Goal: Task Accomplishment & Management: Use online tool/utility

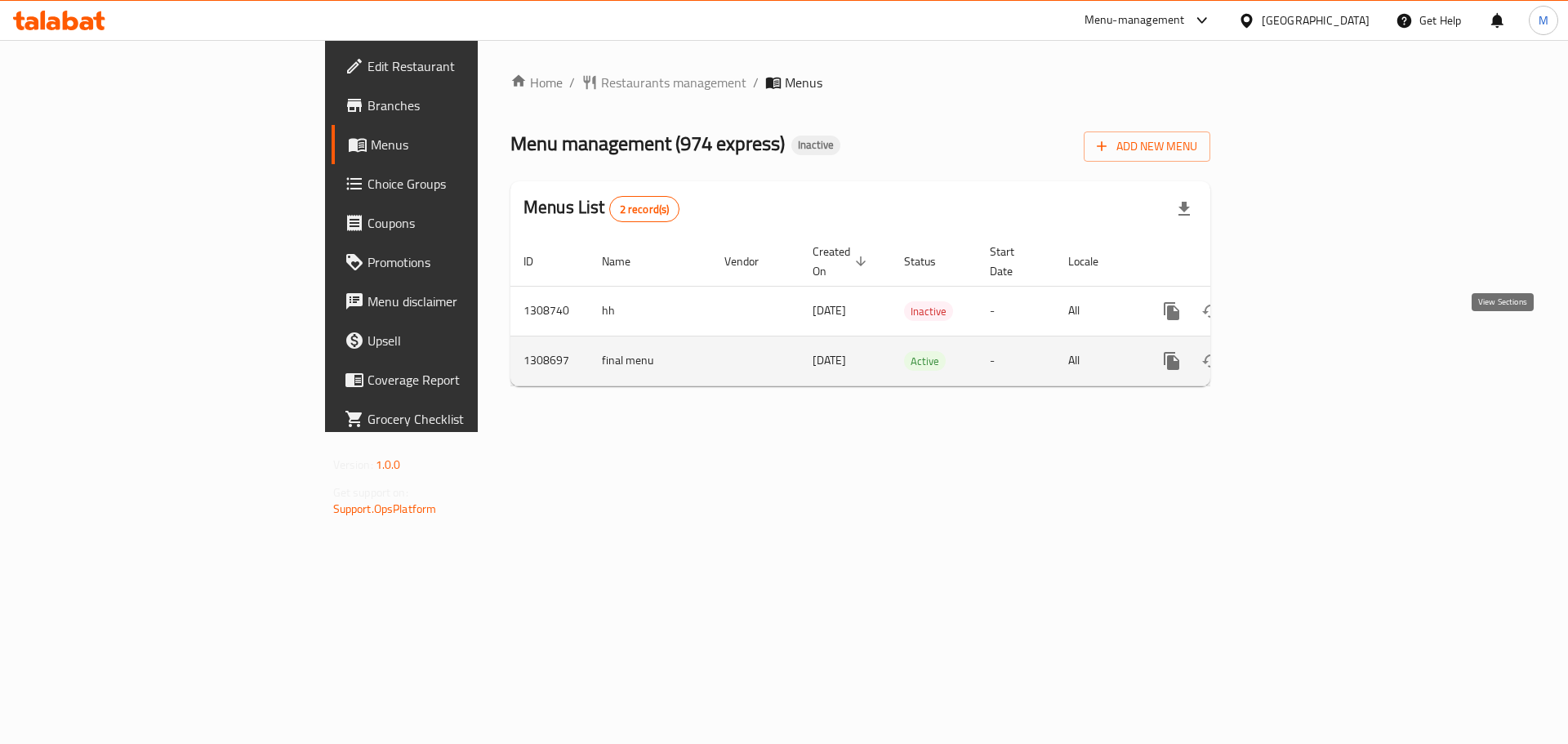
click at [1297, 354] on icon "enhanced table" at bounding box center [1289, 360] width 15 height 15
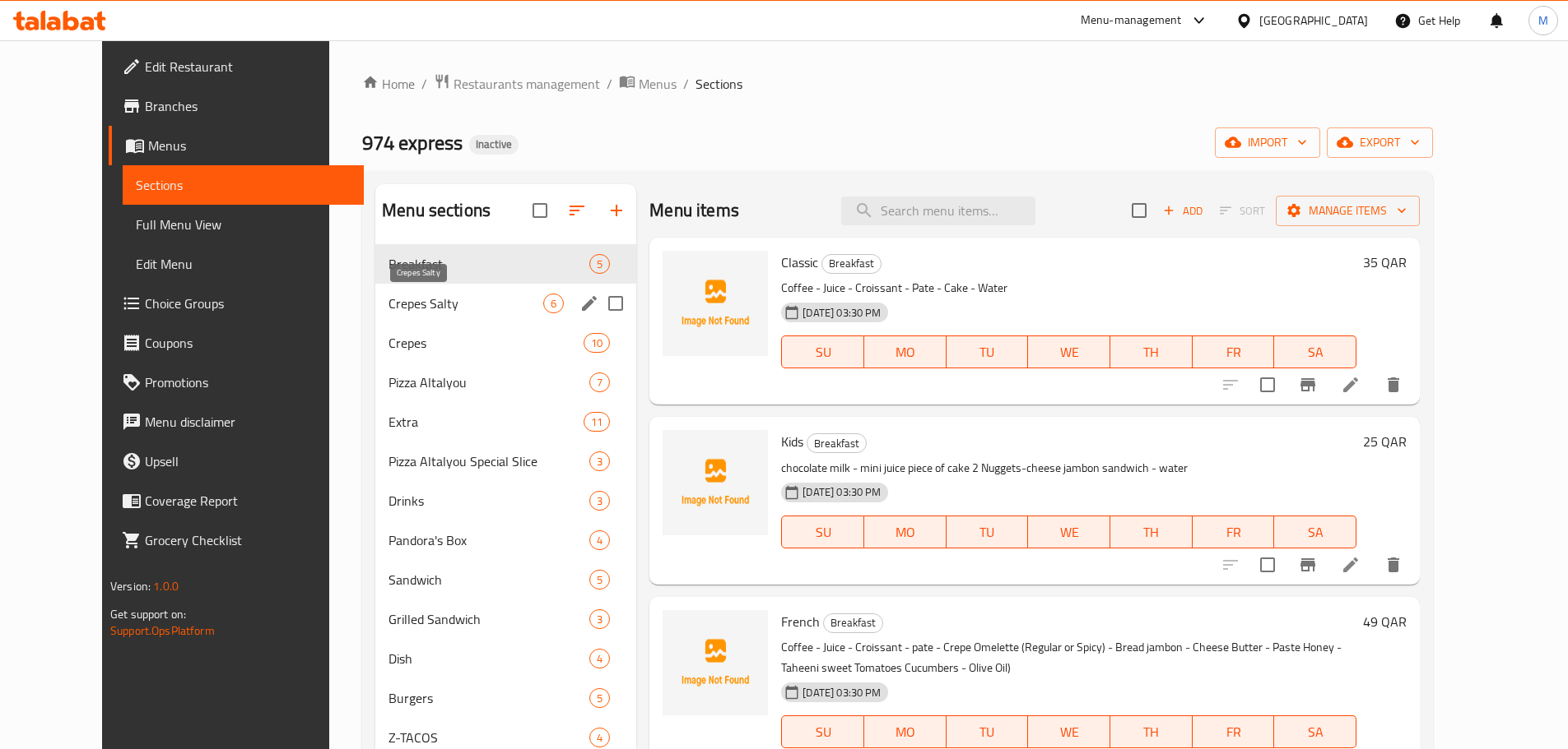
click at [399, 302] on span "Crepes Salty" at bounding box center [465, 303] width 155 height 20
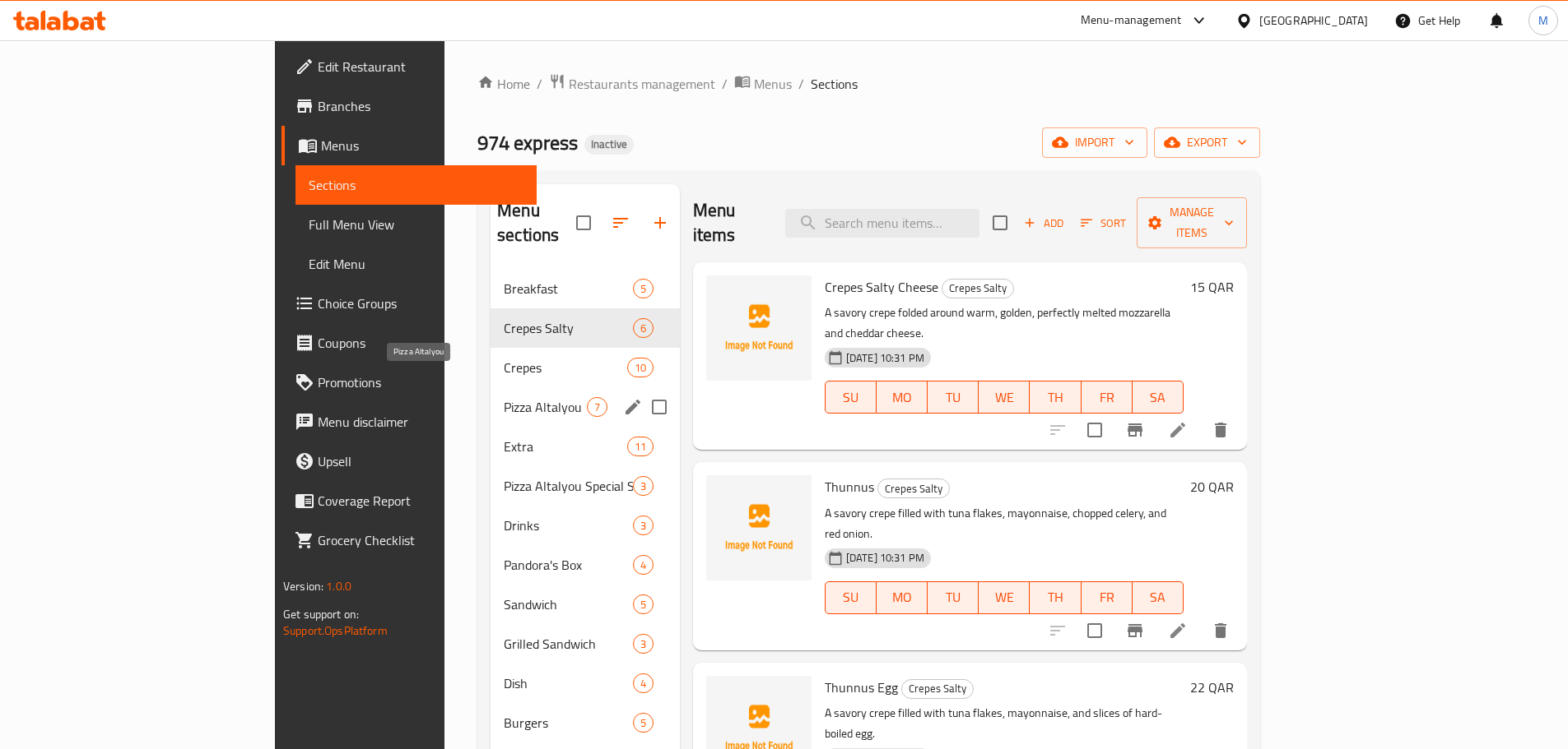
click at [503, 437] on span "Extra" at bounding box center [565, 447] width 123 height 20
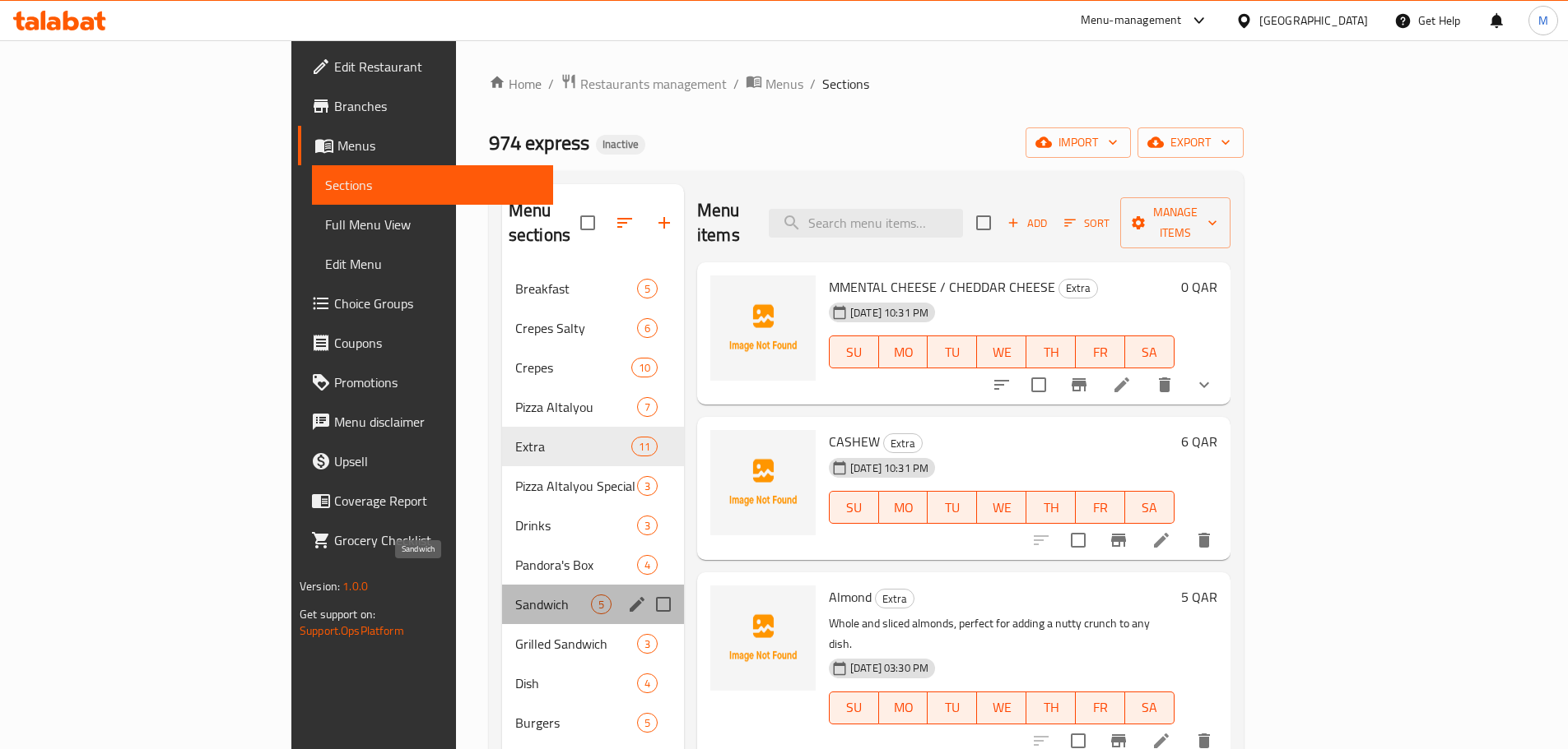
click at [515, 595] on span "Sandwich" at bounding box center [553, 605] width 76 height 20
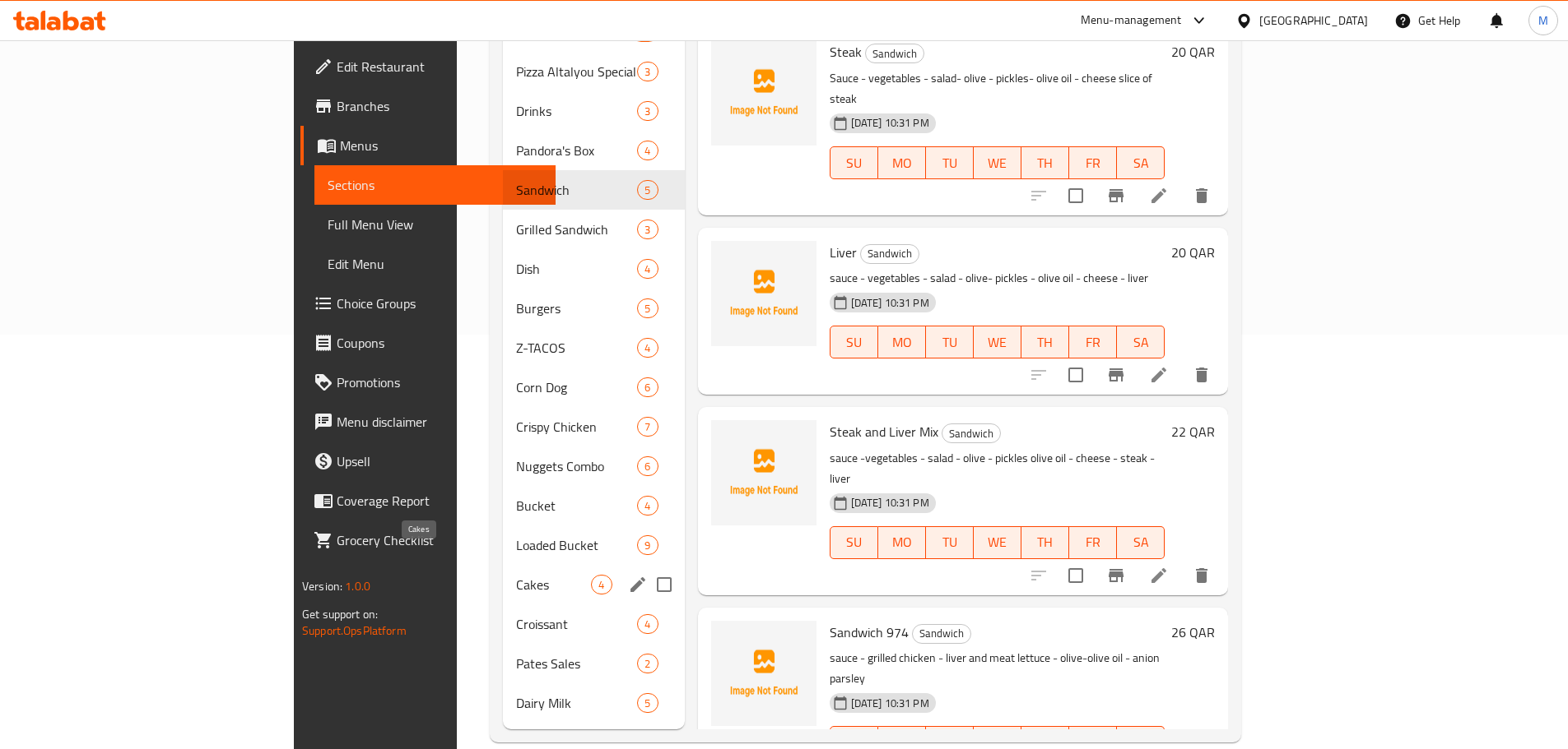
scroll to position [416, 0]
click at [516, 573] on span "Cakes" at bounding box center [553, 583] width 75 height 20
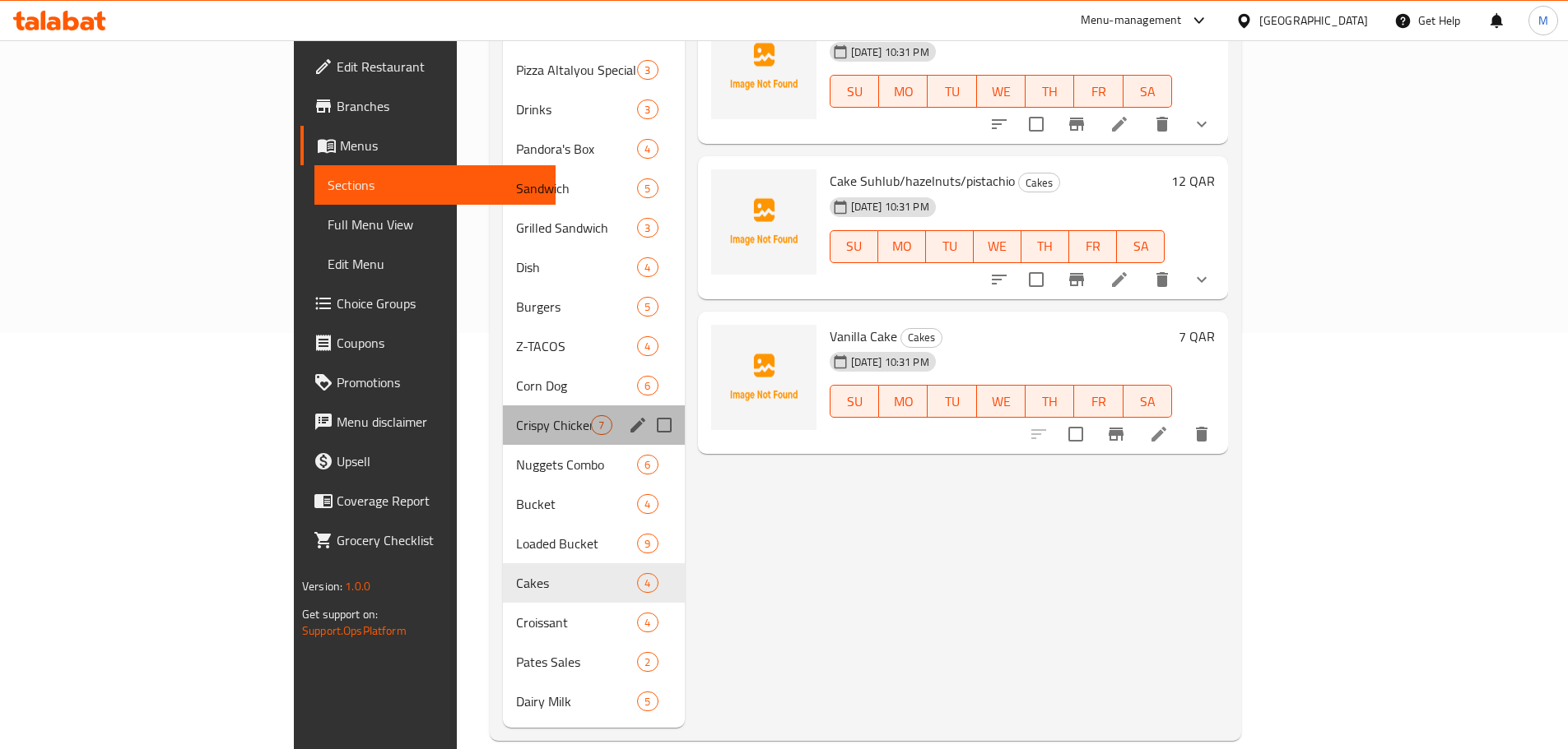
click at [503, 412] on div "Crispy Chicken 7" at bounding box center [593, 425] width 181 height 39
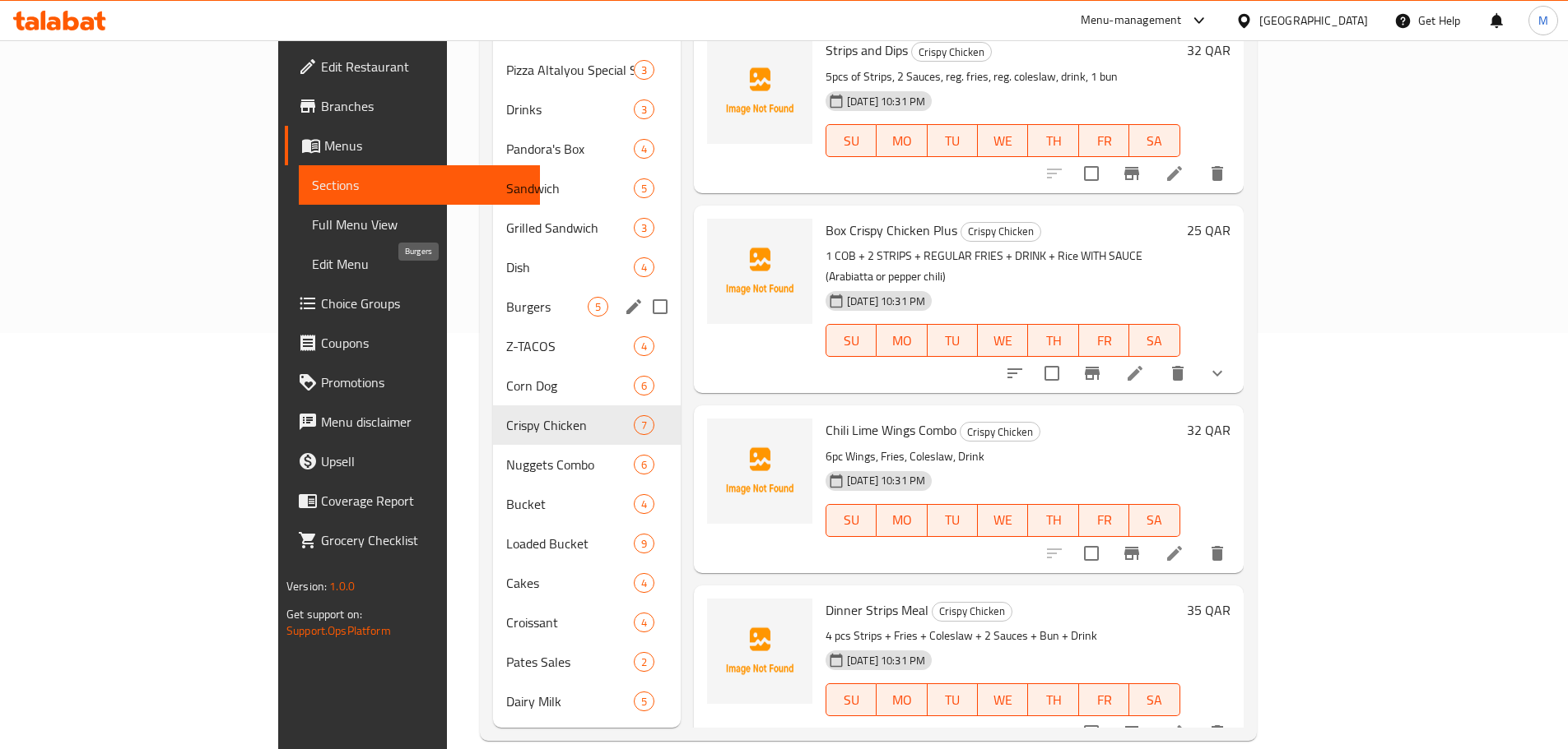
click at [506, 296] on span "Burgers" at bounding box center [547, 306] width 82 height 20
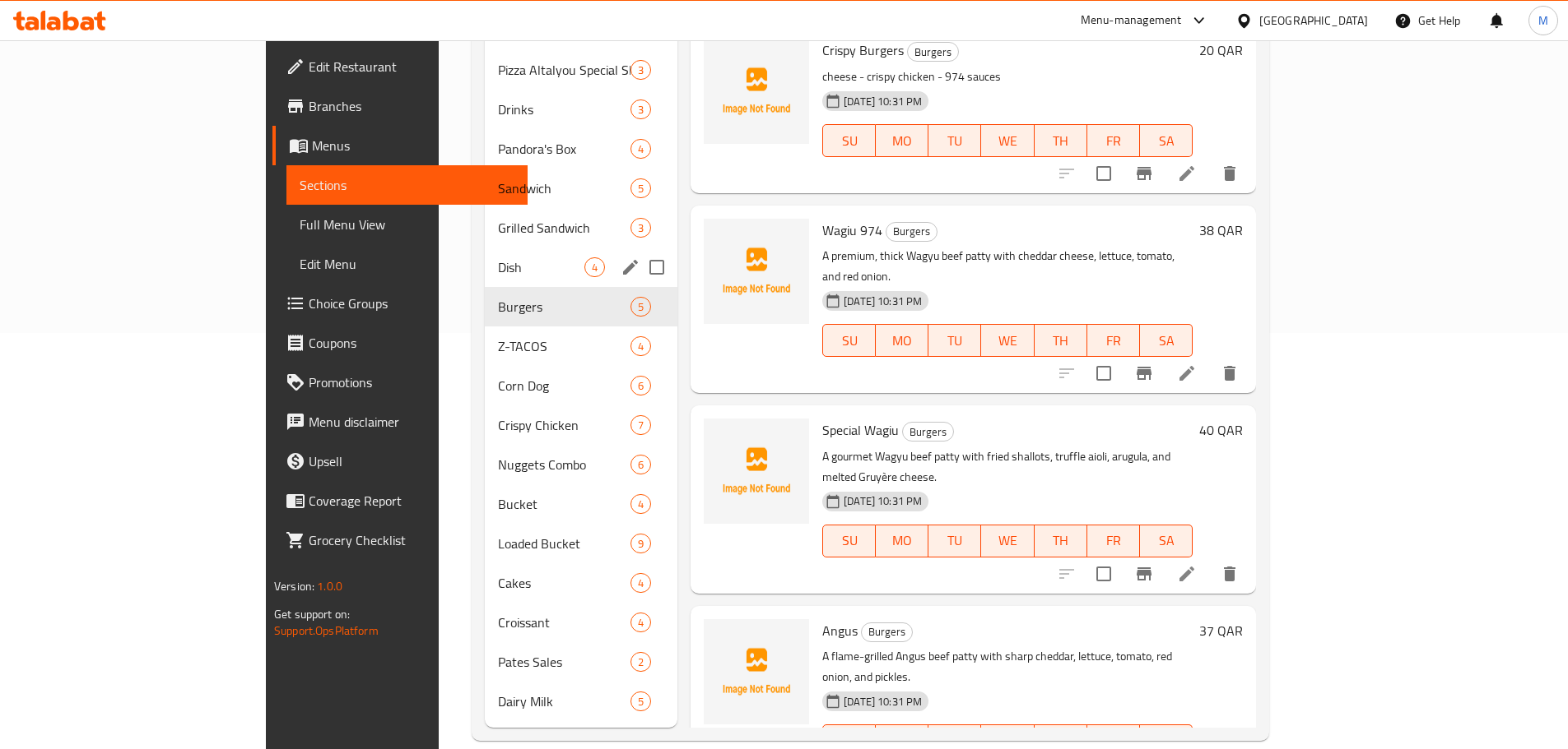
click at [485, 208] on div "Grilled Sandwich 3" at bounding box center [581, 227] width 192 height 39
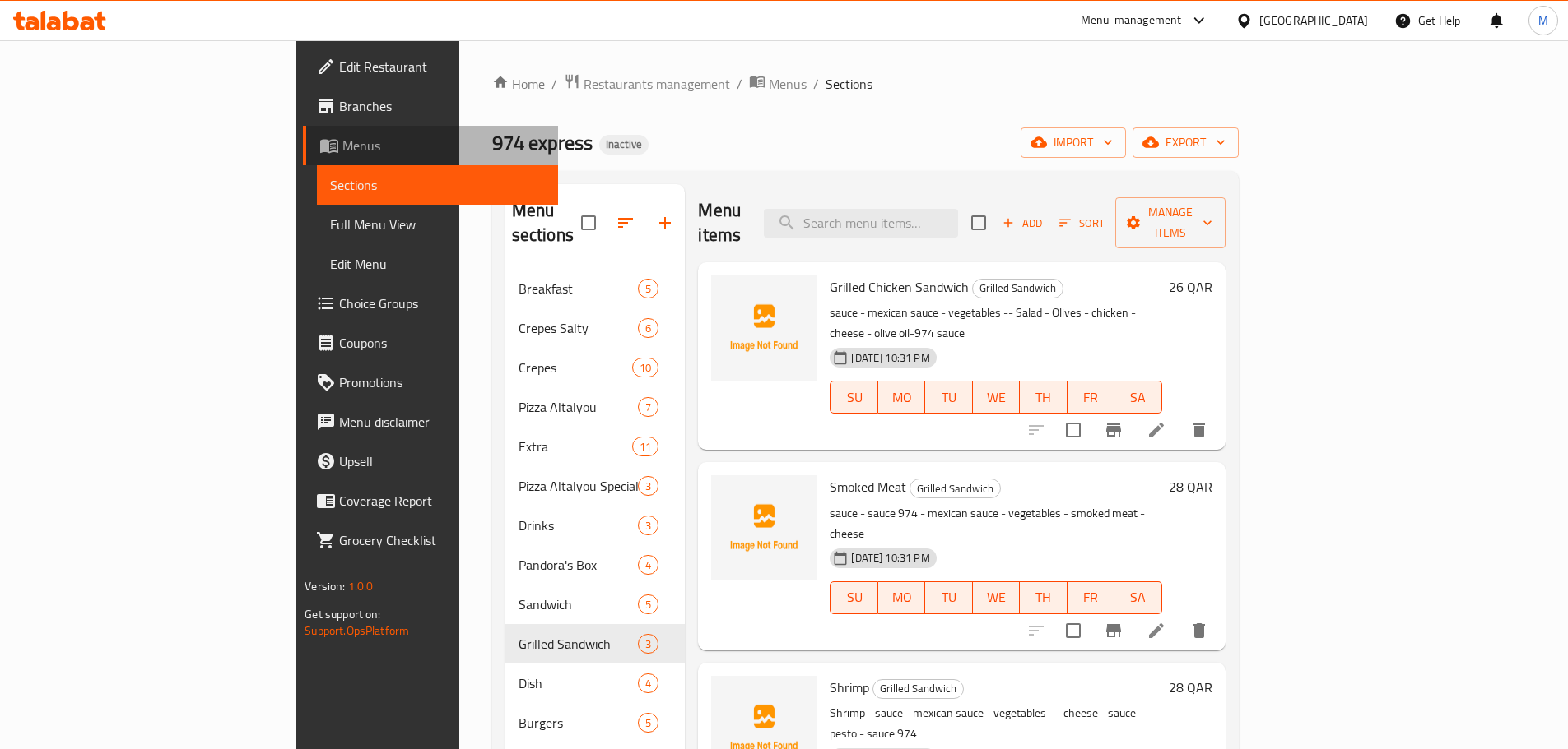
click at [342, 140] on span "Menus" at bounding box center [443, 145] width 202 height 20
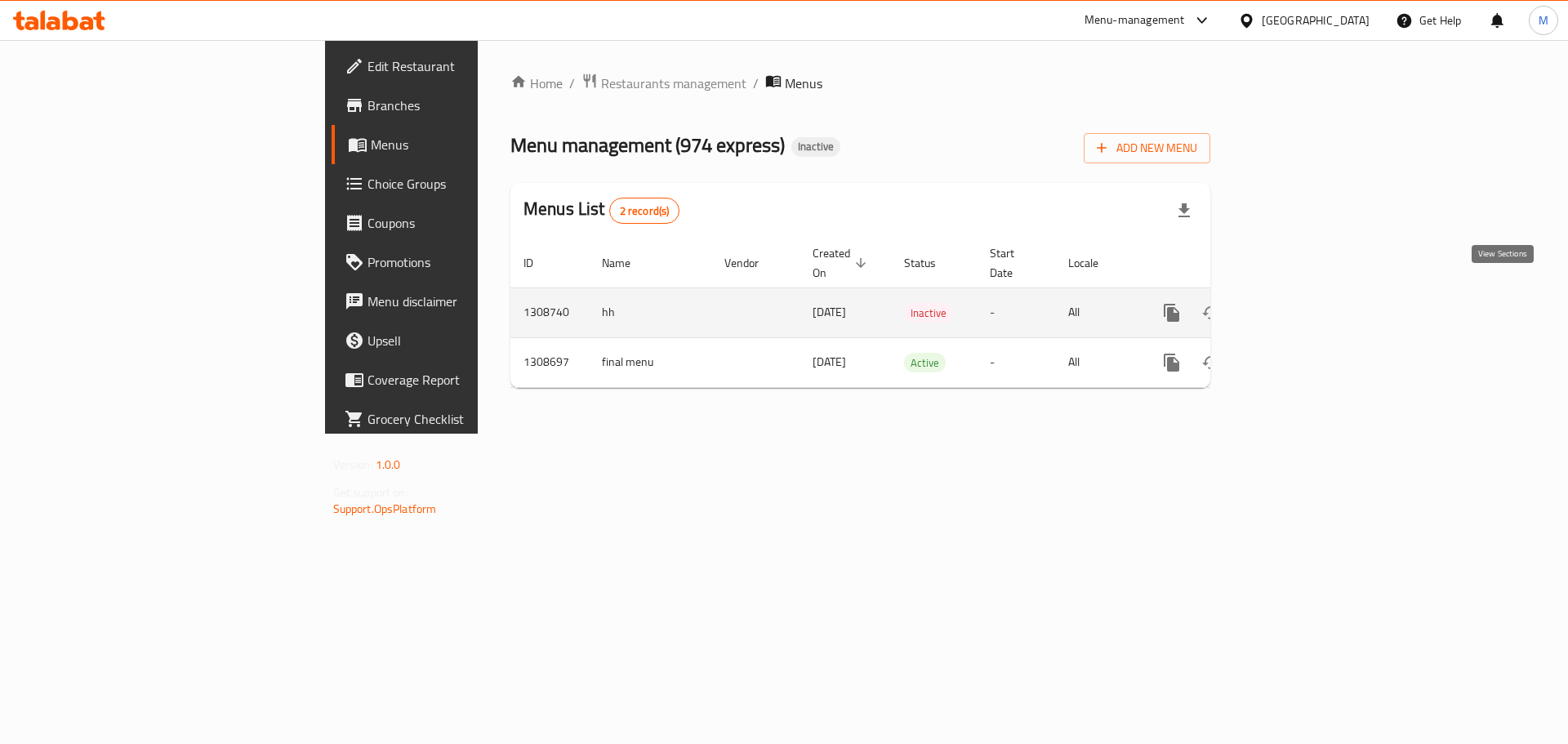
click at [1309, 294] on link "enhanced table" at bounding box center [1290, 313] width 39 height 39
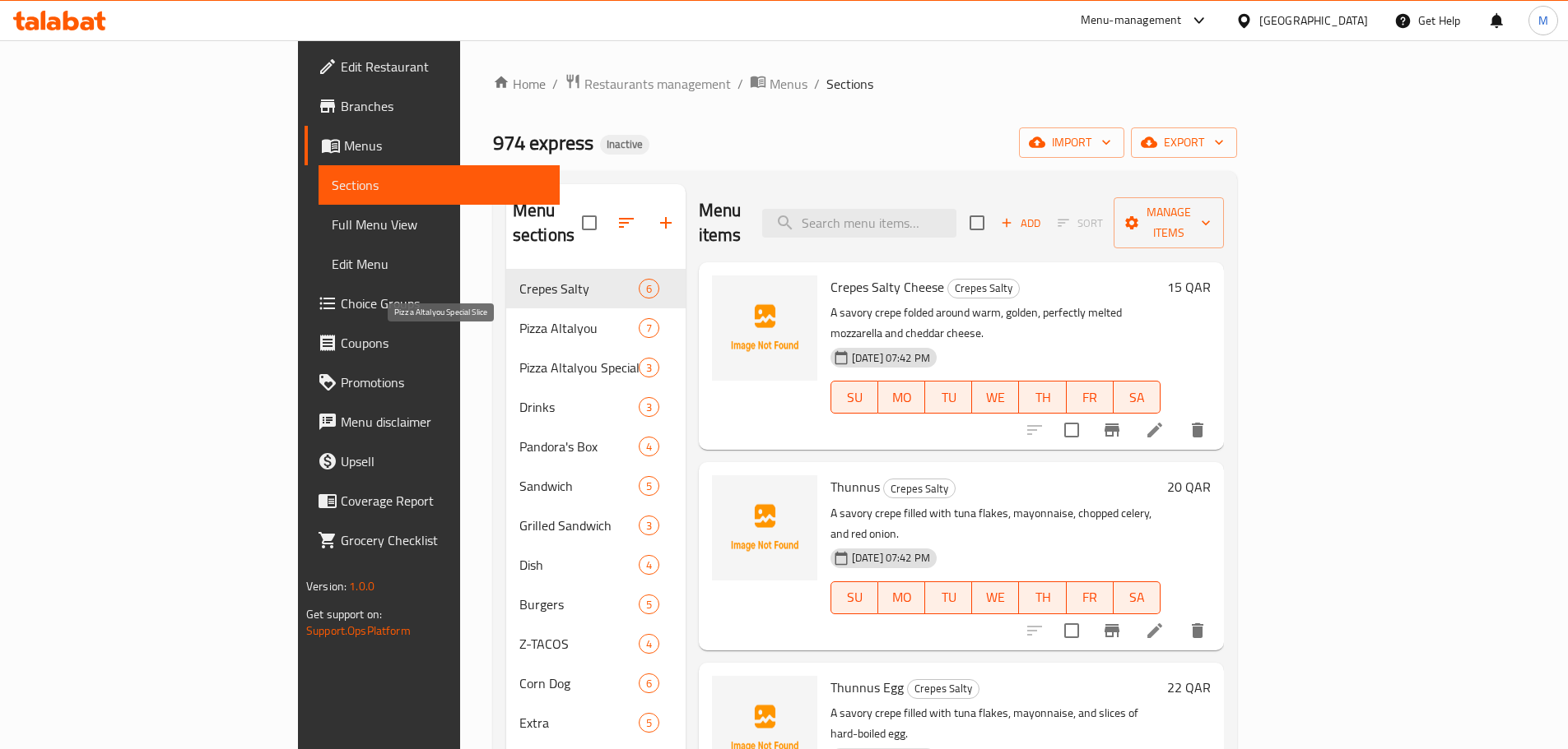
click at [506, 427] on div "Pandora's Box 4" at bounding box center [596, 447] width 180 height 39
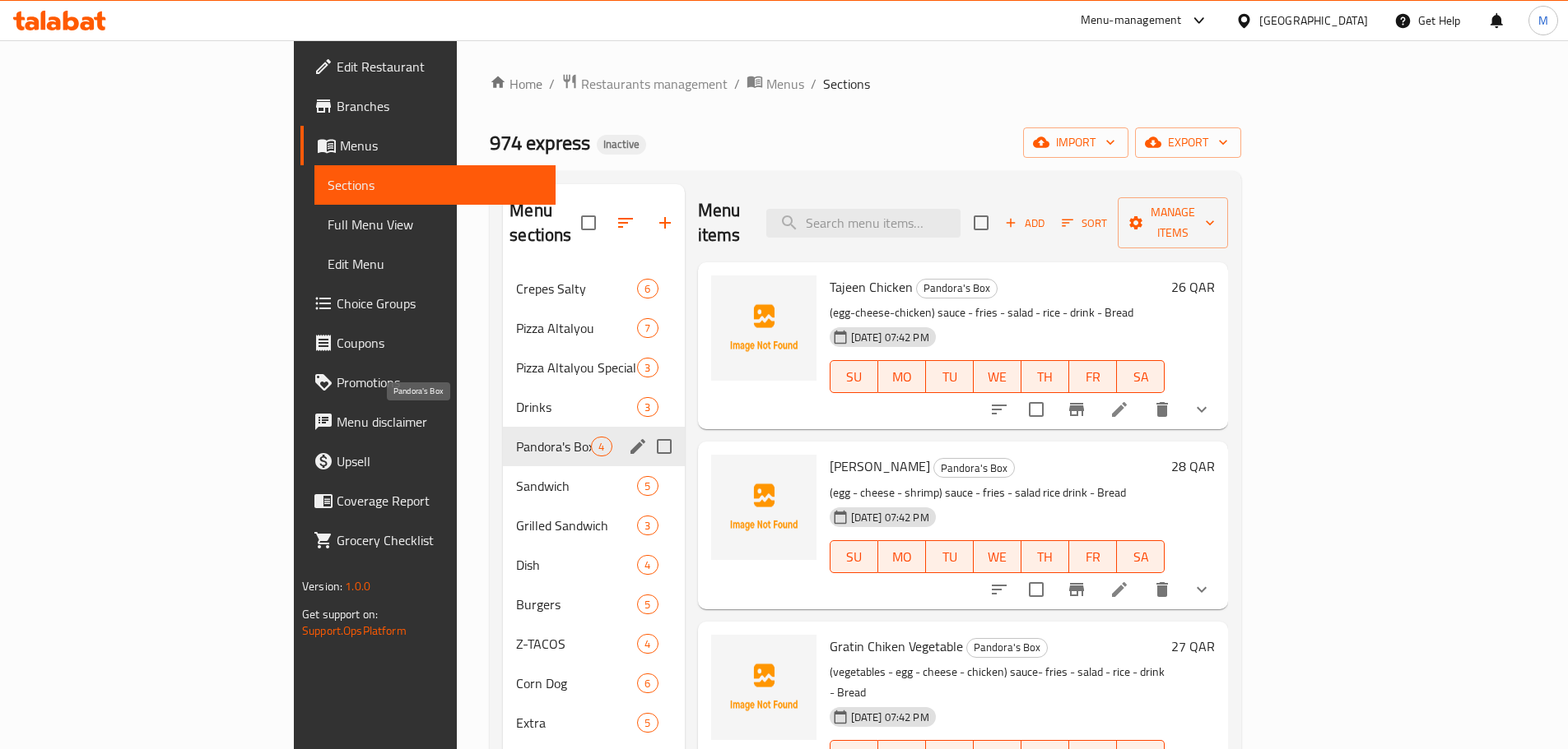
drag, startPoint x: 439, startPoint y: 571, endPoint x: 433, endPoint y: 560, distance: 12.5
click at [516, 595] on span "Burgers" at bounding box center [577, 605] width 121 height 20
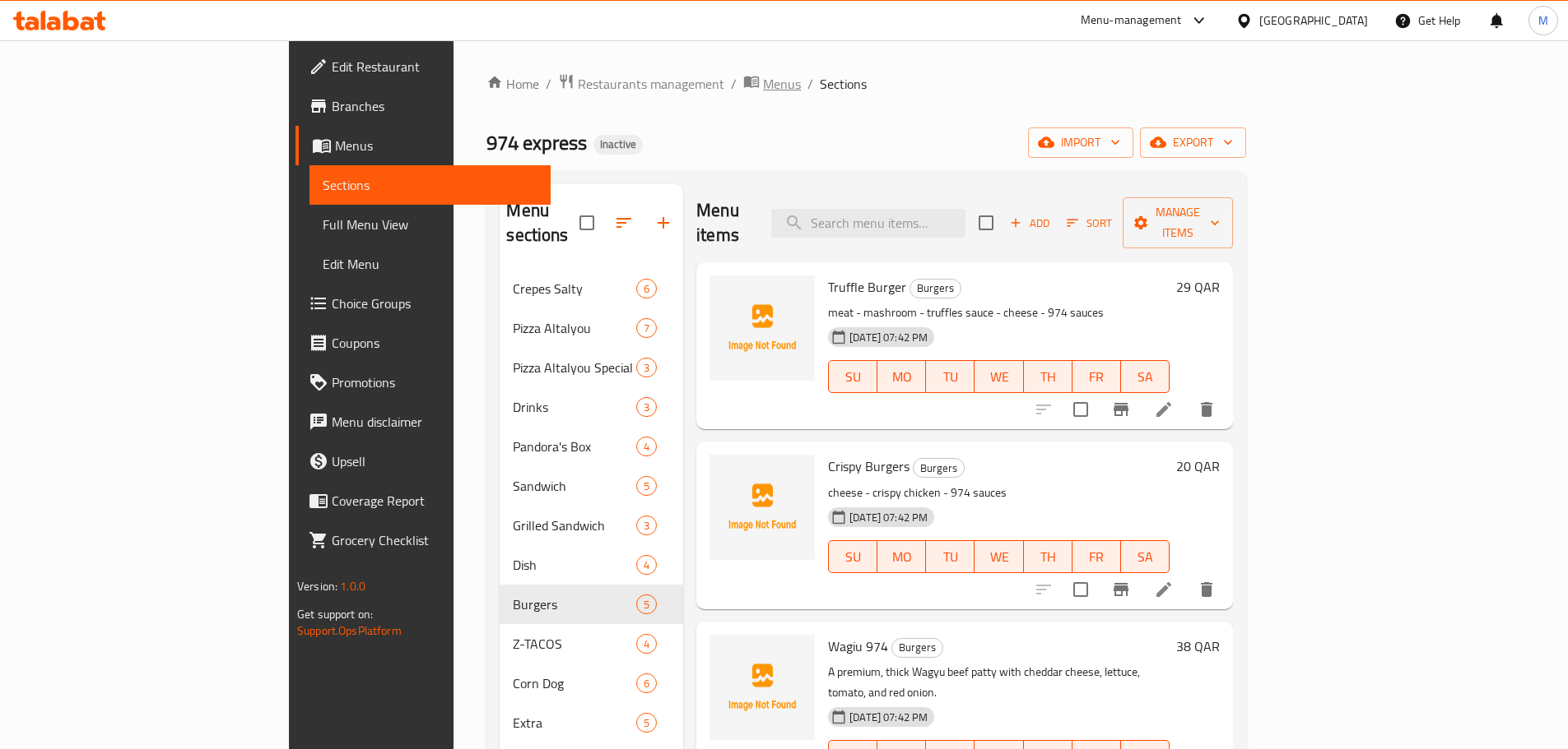
click at [763, 90] on span "Menus" at bounding box center [782, 84] width 38 height 20
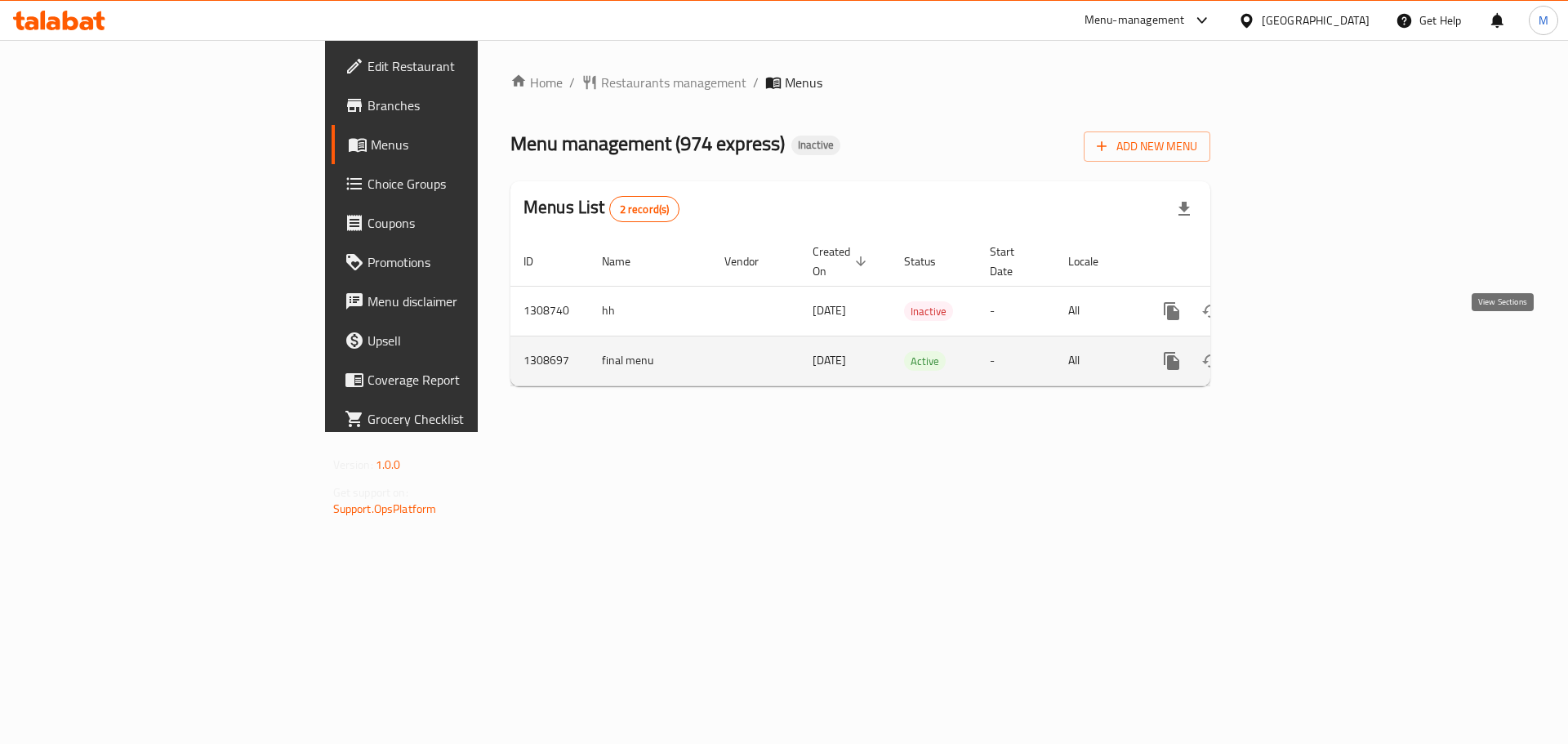
click at [1300, 352] on icon "enhanced table" at bounding box center [1290, 361] width 19 height 19
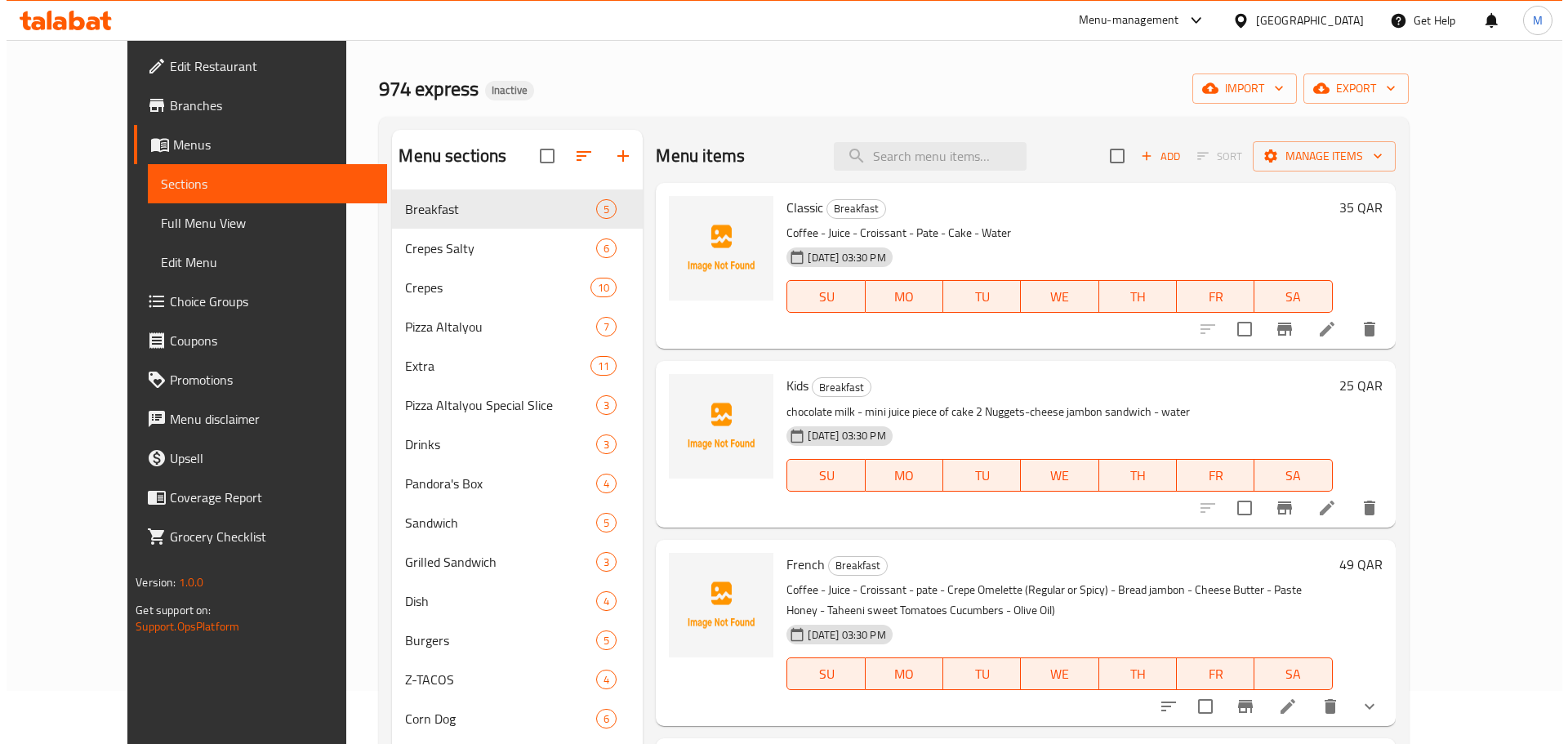
scroll to position [81, 0]
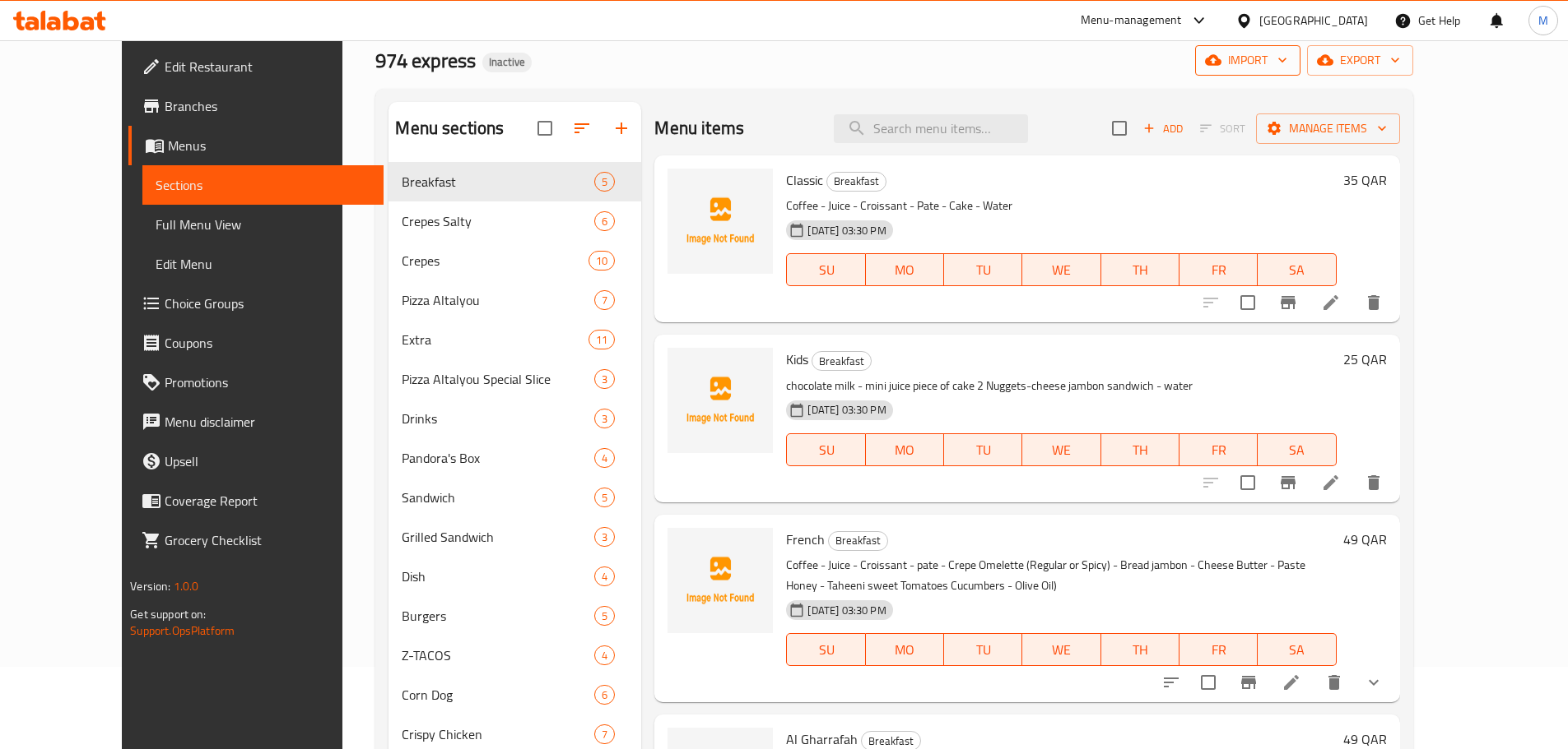
click at [1287, 58] on span "import" at bounding box center [1247, 59] width 79 height 20
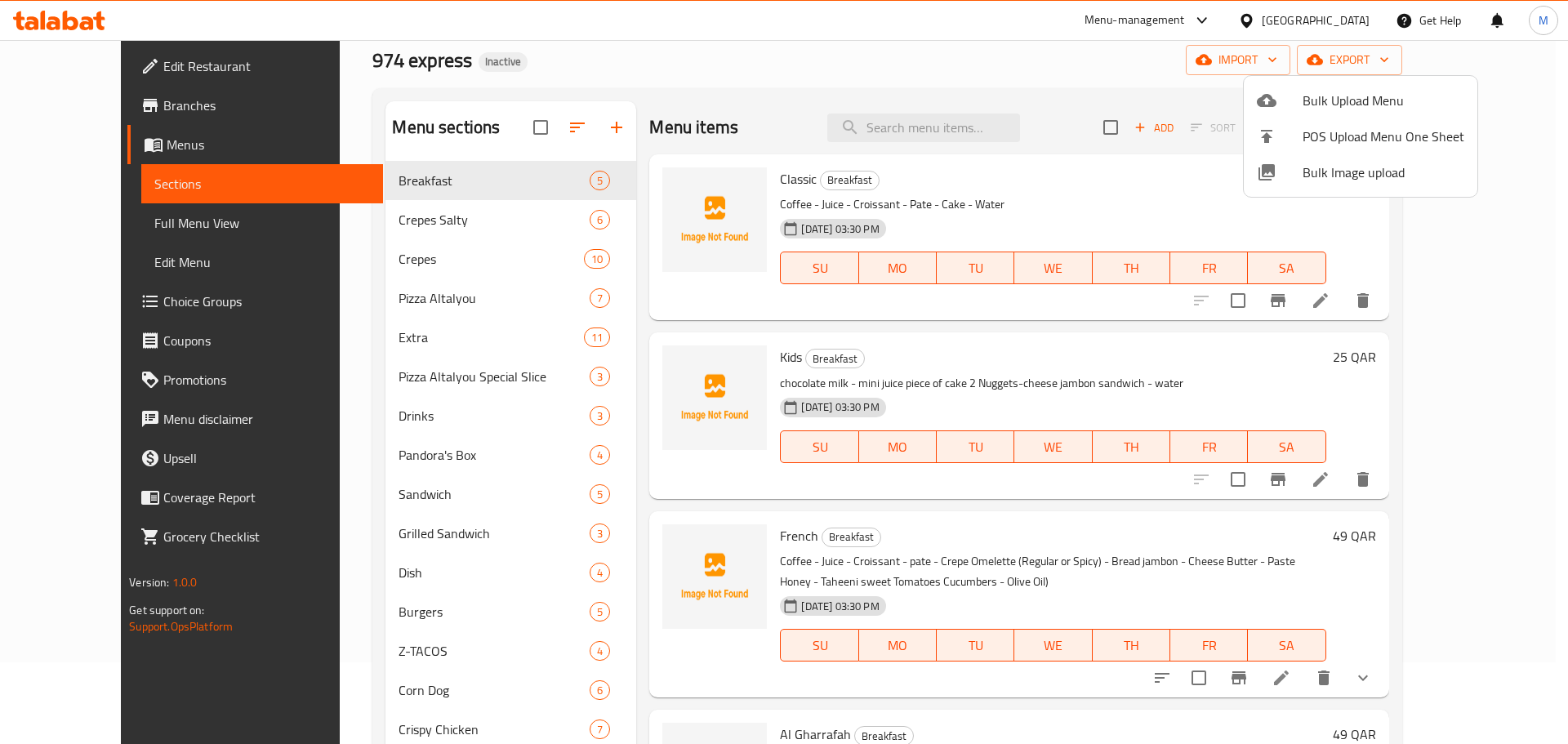
click at [1365, 174] on span "Bulk Image upload" at bounding box center [1383, 172] width 162 height 19
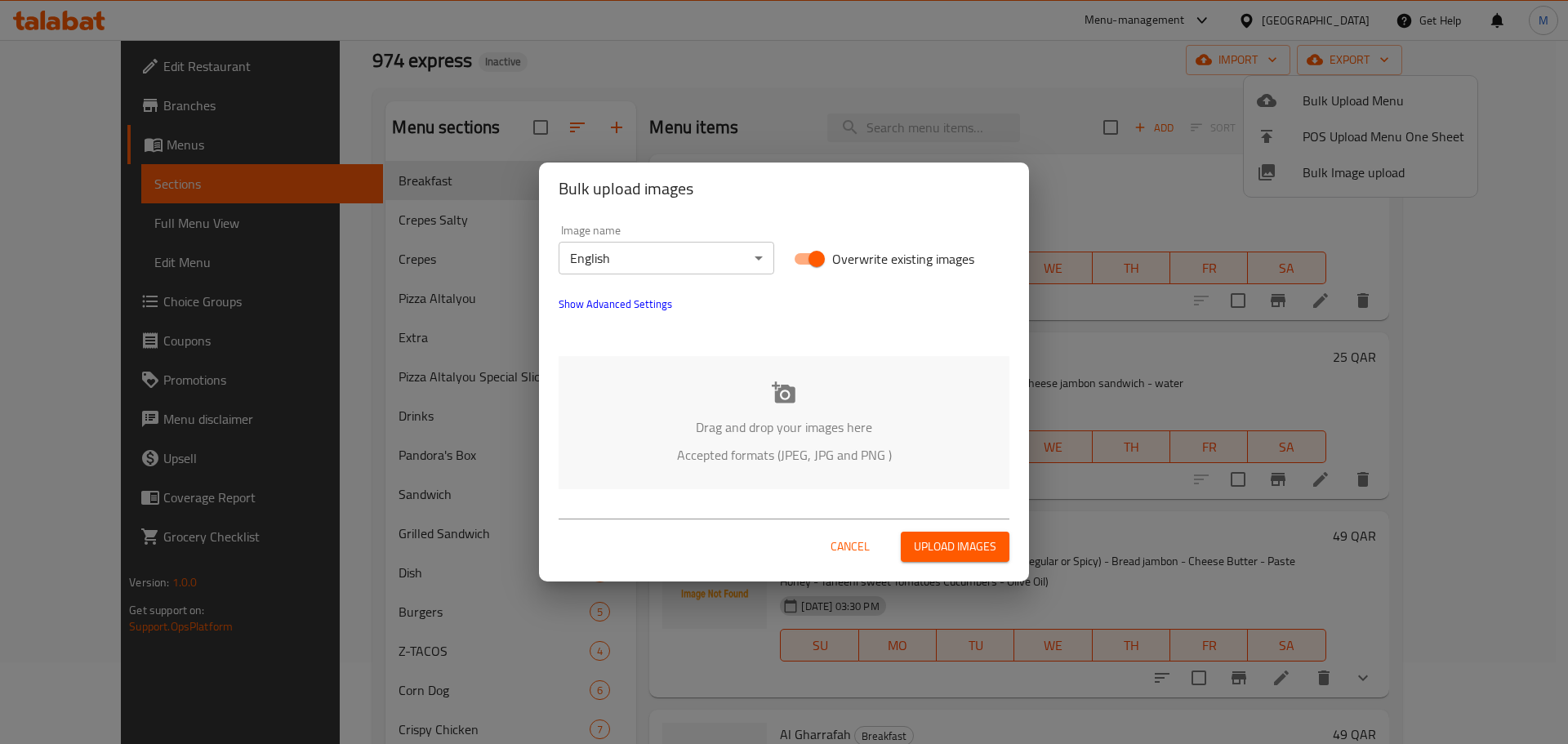
click at [810, 268] on input "Overwrite existing images" at bounding box center [816, 259] width 93 height 31
checkbox input "false"
click at [794, 413] on div "Drag and drop your images here Accepted formats (JPEG, JPG and PNG )" at bounding box center [784, 422] width 451 height 133
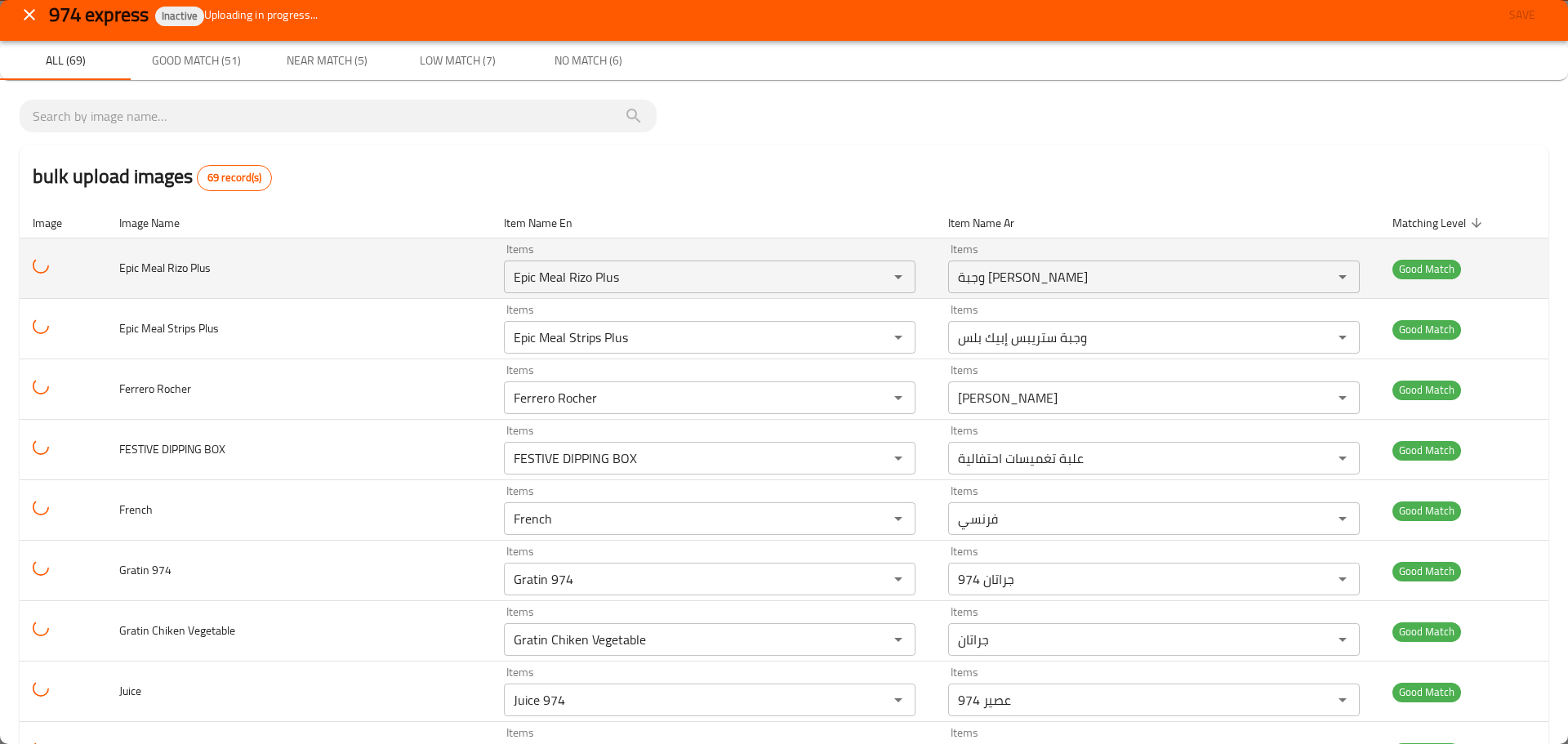
scroll to position [0, 0]
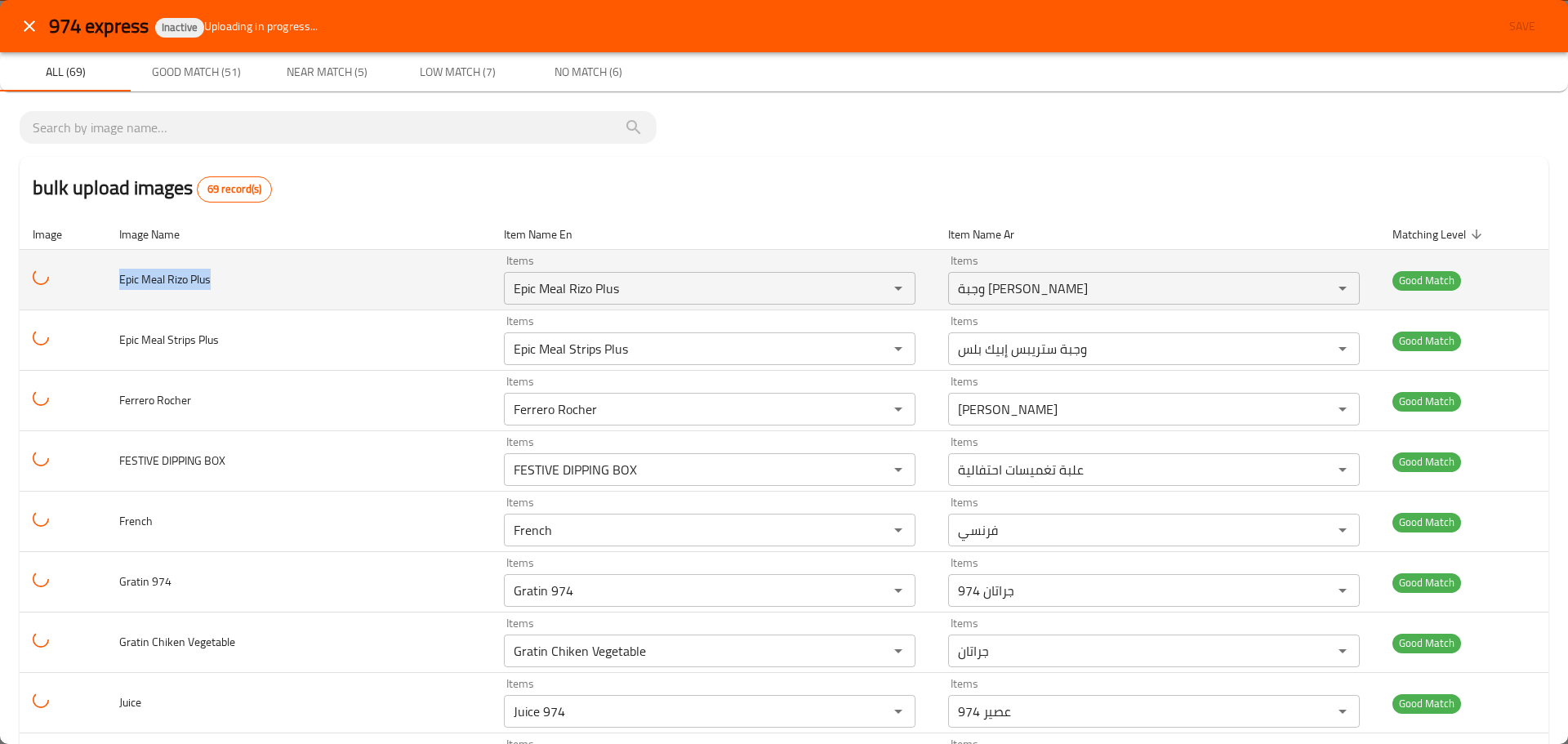
drag, startPoint x: 241, startPoint y: 293, endPoint x: 117, endPoint y: 279, distance: 124.8
click at [117, 279] on td "Epic Meal Rizo Plus" at bounding box center [298, 280] width 384 height 60
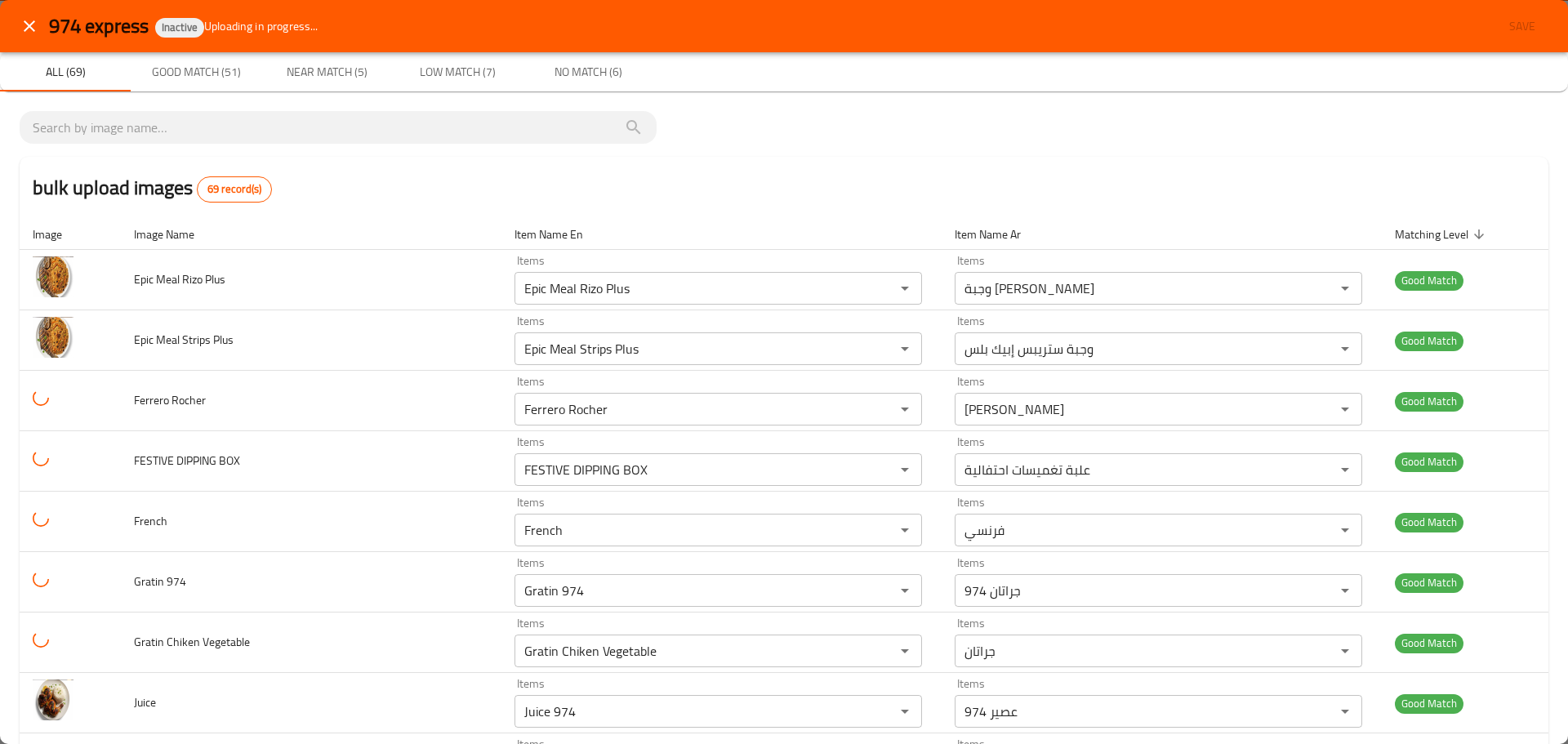
drag, startPoint x: 388, startPoint y: 391, endPoint x: 709, endPoint y: 200, distance: 373.5
click at [709, 200] on div "bulk upload images 69 record(s)" at bounding box center [784, 188] width 1529 height 62
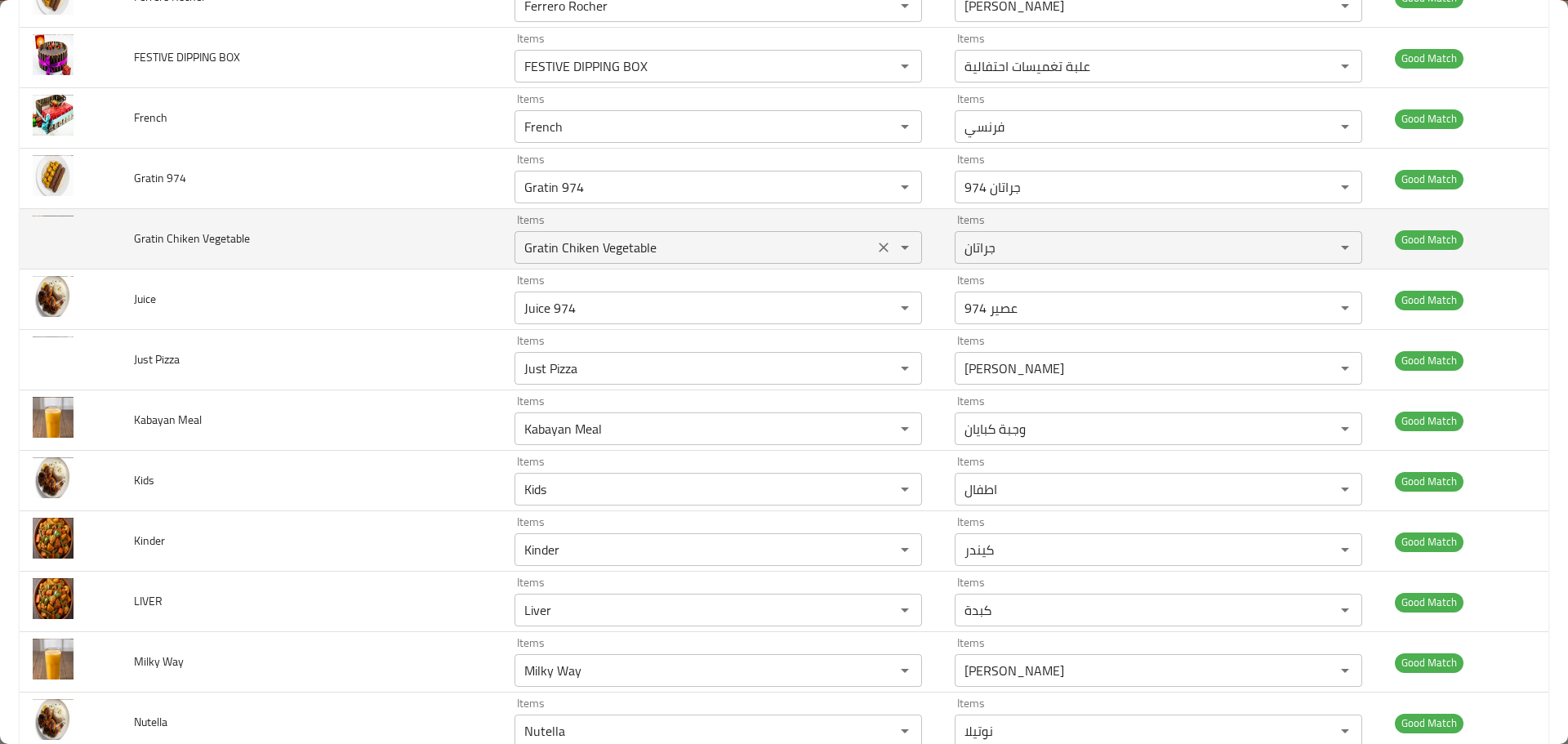
scroll to position [409, 0]
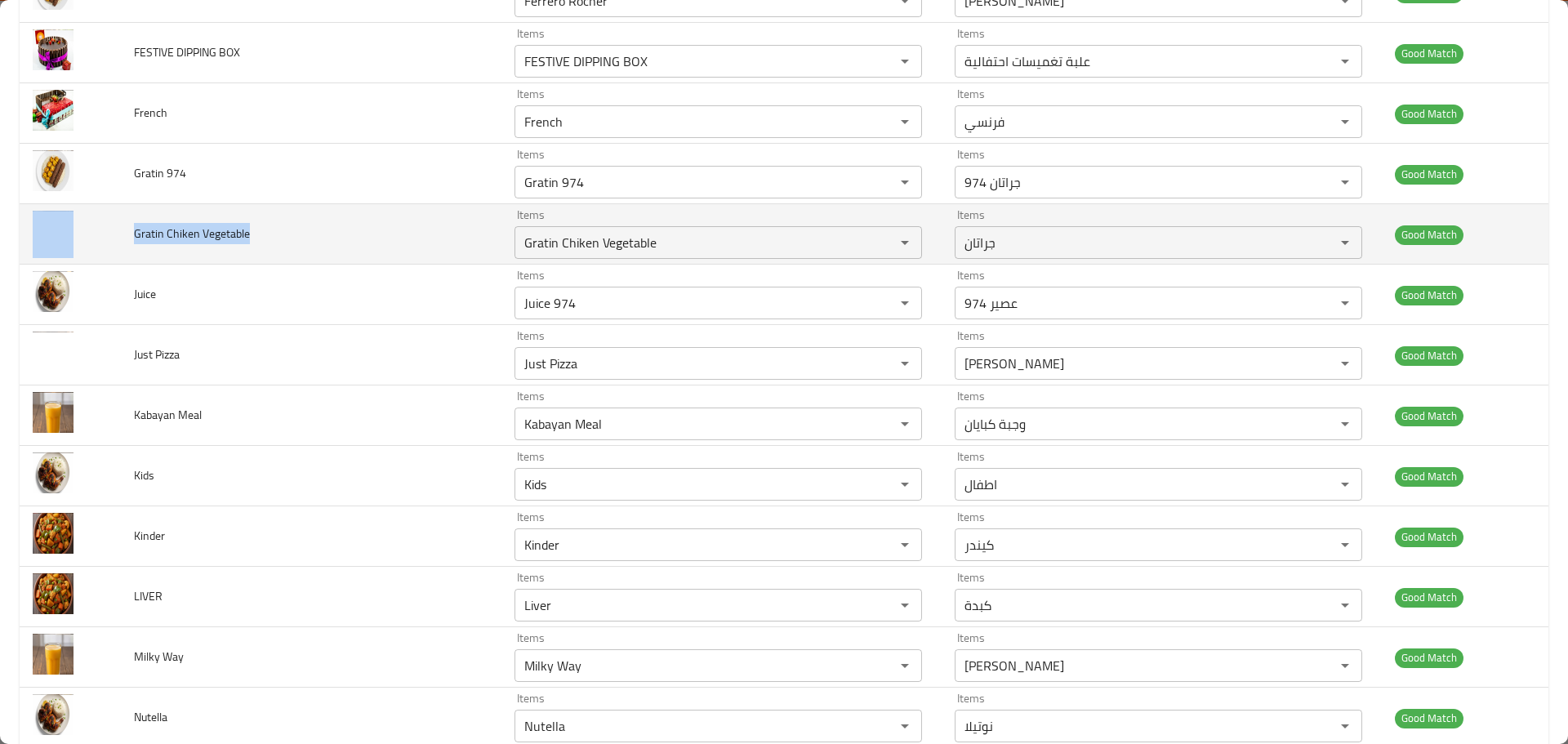
drag, startPoint x: 283, startPoint y: 236, endPoint x: 117, endPoint y: 237, distance: 166.0
click at [117, 237] on tr "Gratin Chiken Vegetable Items Gratin Chiken Vegetable Items Items جراتان Items …" at bounding box center [784, 234] width 1529 height 60
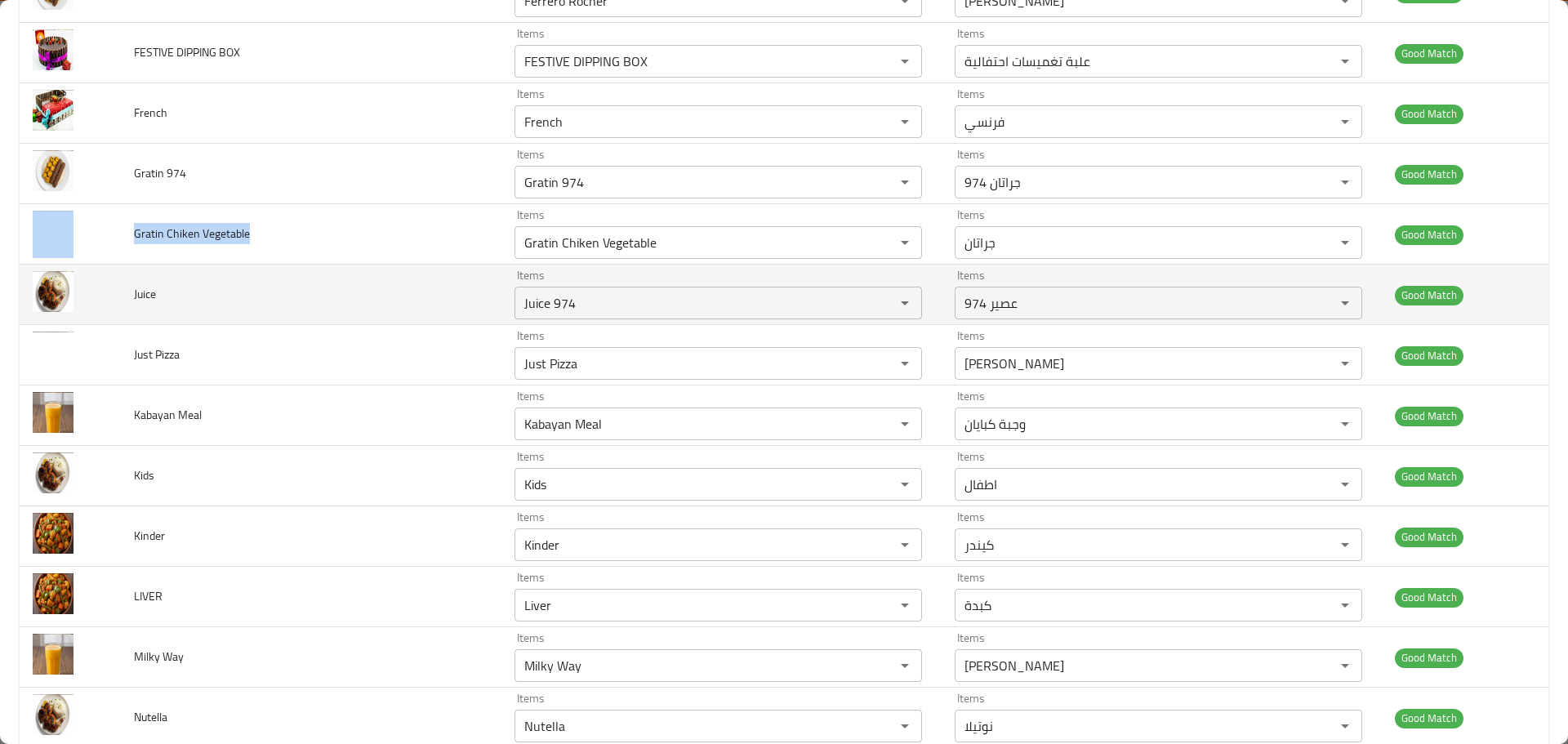
copy tr "Gratin Chiken Vegetable"
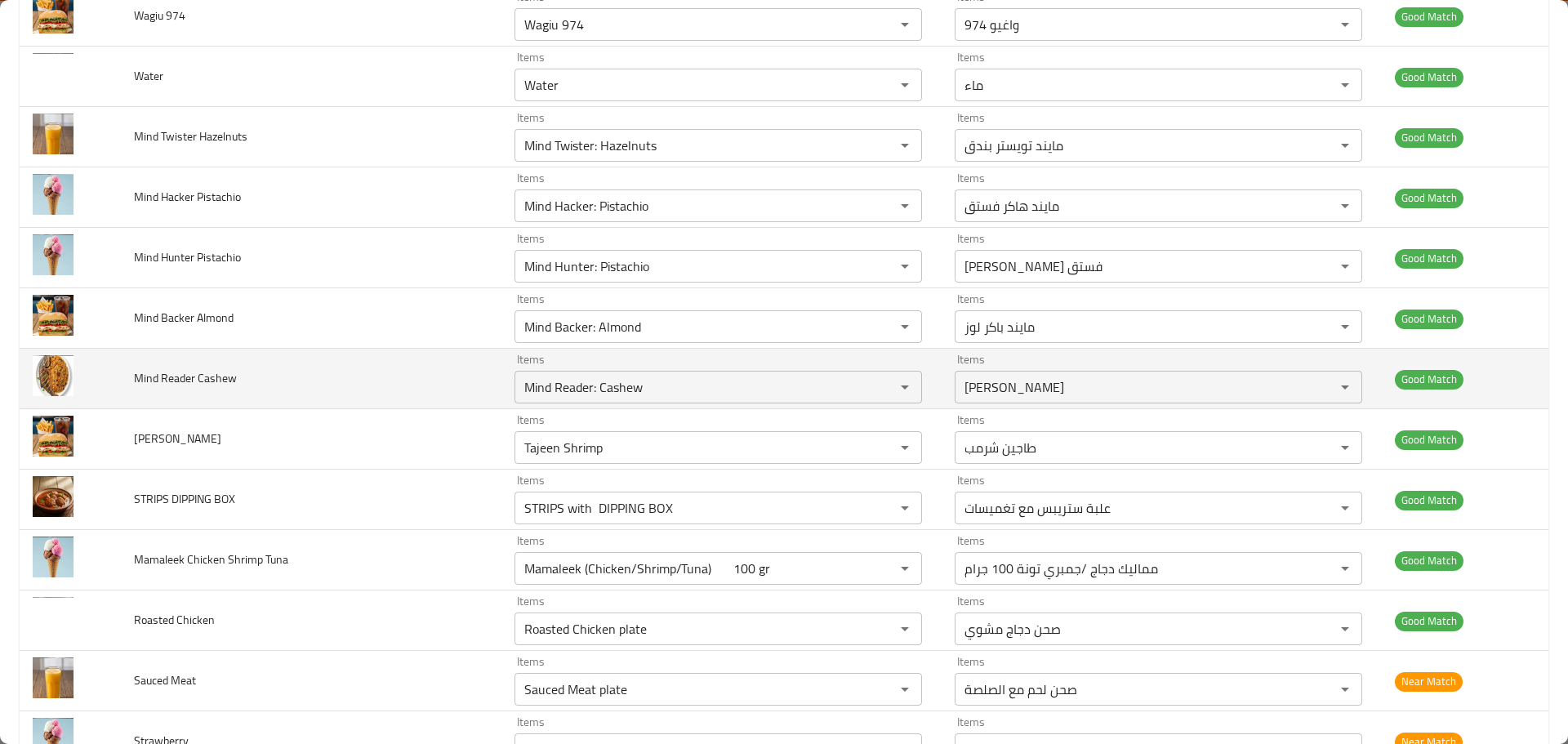
scroll to position [3105, 0]
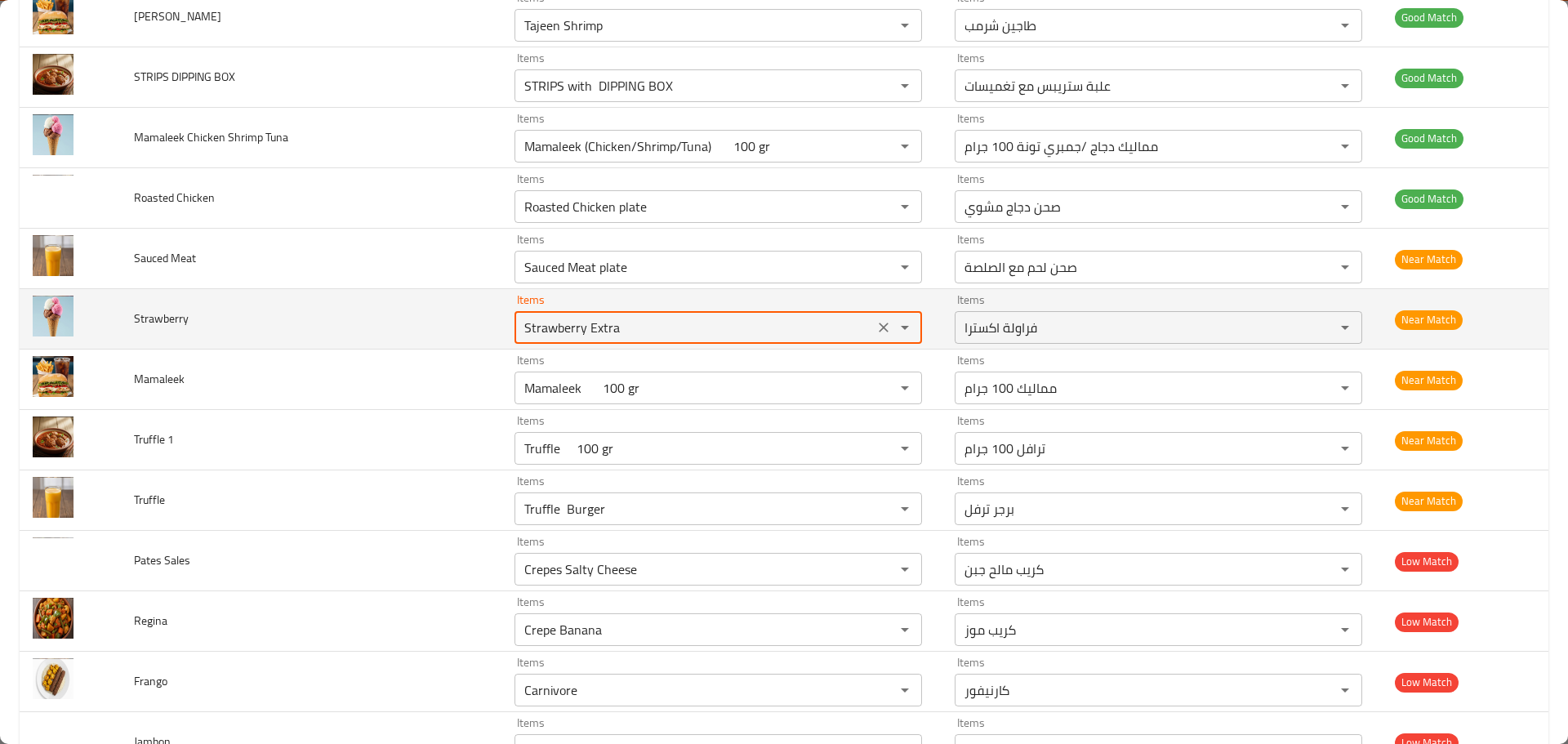
drag, startPoint x: 657, startPoint y: 326, endPoint x: 478, endPoint y: 334, distance: 179.2
click at [478, 334] on tr "Strawberry Items Strawberry Extra Items Items فراولة اكسترا Items Near Match" at bounding box center [784, 320] width 1529 height 60
click at [877, 327] on icon "Clear" at bounding box center [883, 327] width 16 height 16
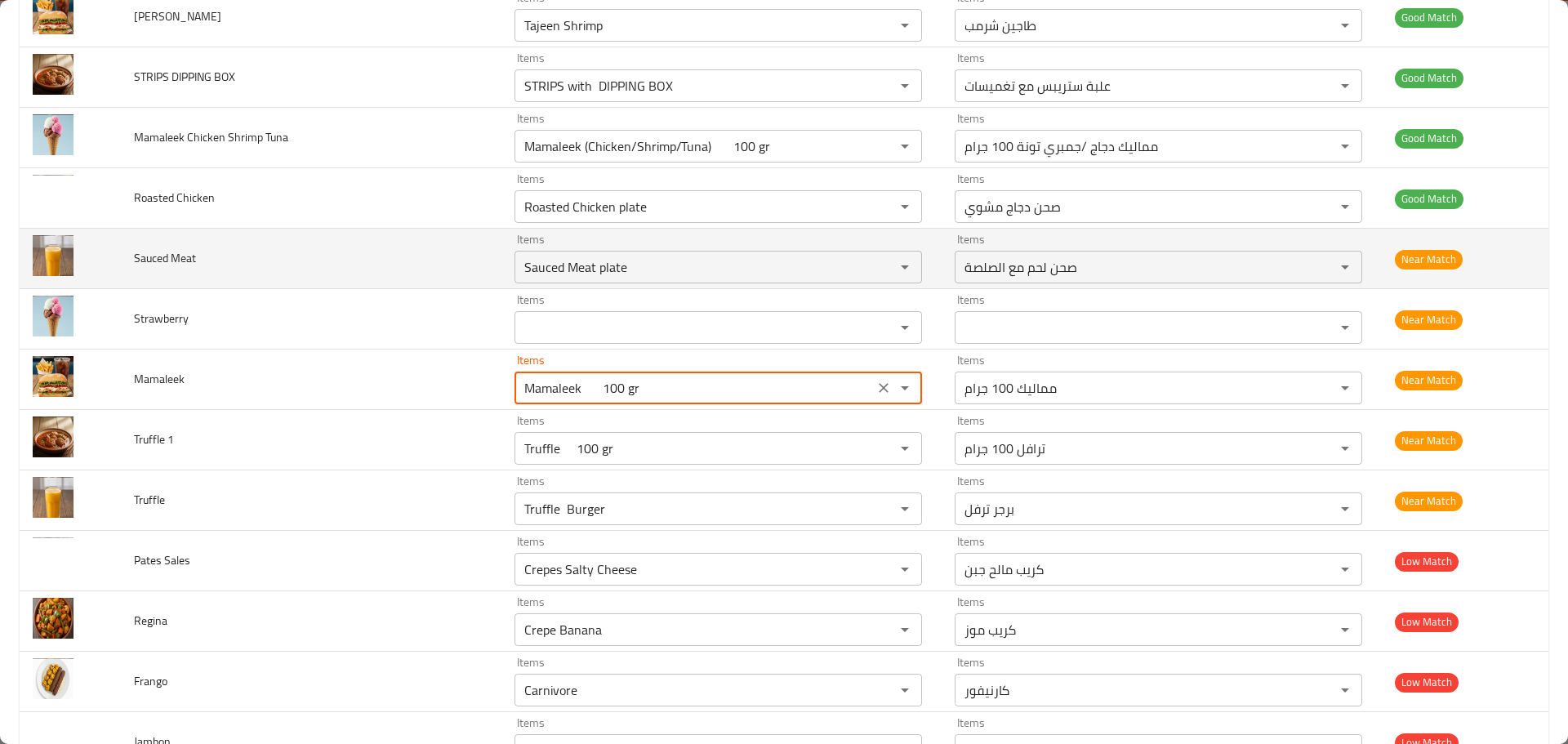
drag, startPoint x: 695, startPoint y: 393, endPoint x: 467, endPoint y: 279, distance: 254.9
click at [490, 388] on tr "Mamaleek Items Mamaleek 100 gr Items Items مماليك 100 جرام Items Near Match" at bounding box center [784, 380] width 1529 height 60
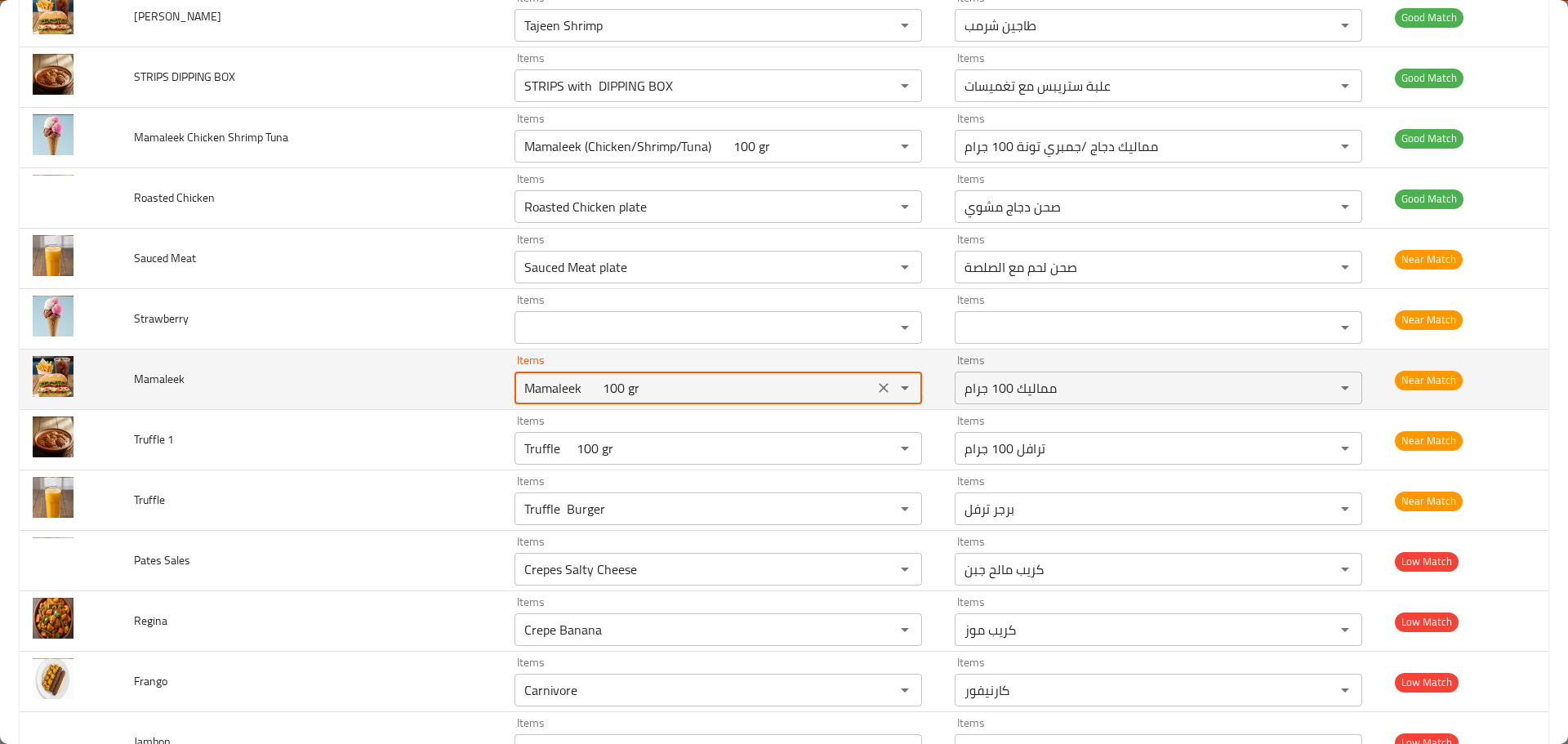
click at [876, 394] on icon "Clear" at bounding box center [883, 388] width 16 height 16
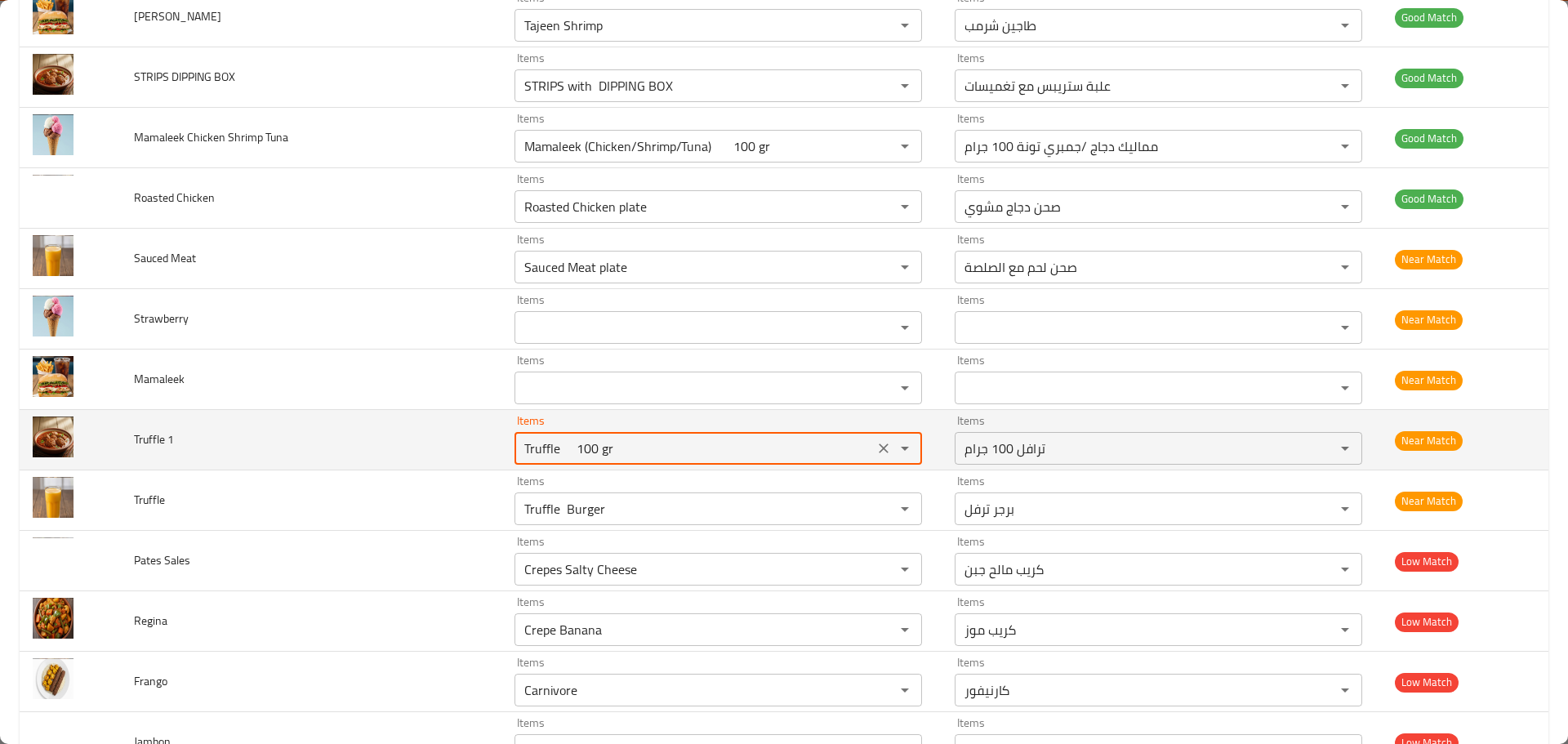
drag, startPoint x: 615, startPoint y: 452, endPoint x: 451, endPoint y: 448, distance: 164.0
click at [452, 450] on tr "Truffle 1 Items Truffle 100 gr Items Items ترافل 100 جرام Items Near Match" at bounding box center [784, 440] width 1529 height 60
click at [154, 444] on span "Truffle 1" at bounding box center [153, 440] width 40 height 21
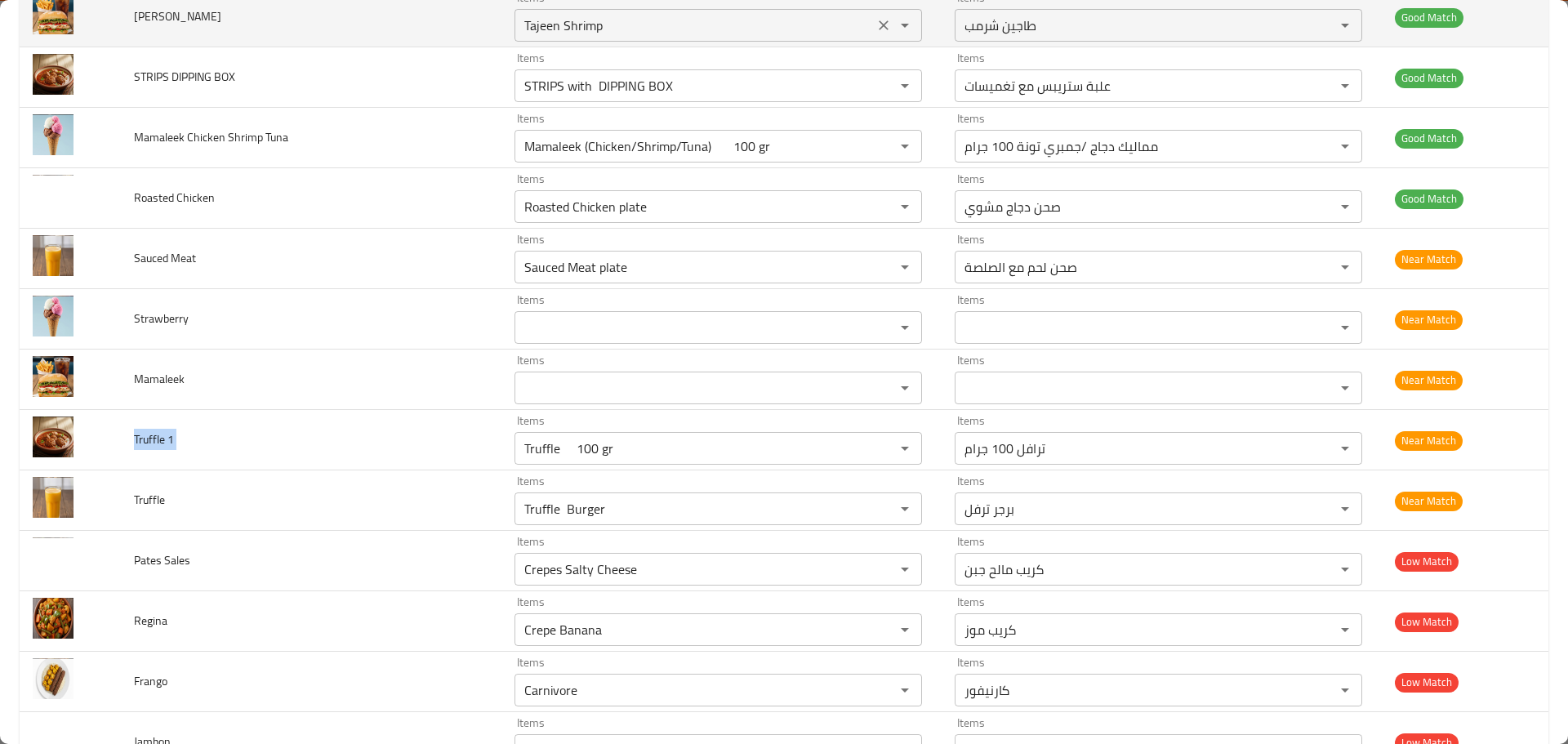
copy span "Truffle 1"
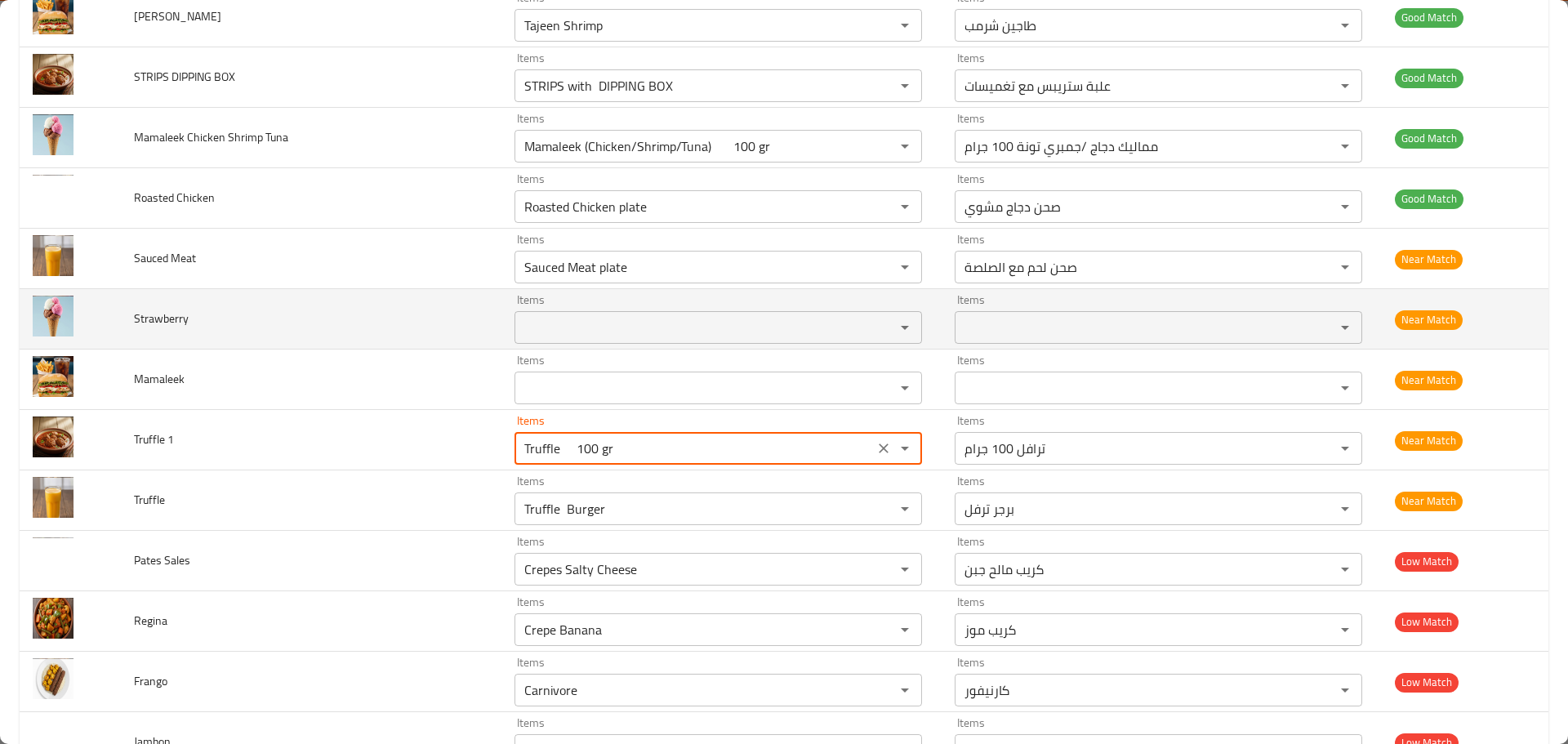
drag, startPoint x: 626, startPoint y: 455, endPoint x: 504, endPoint y: 290, distance: 205.2
click at [467, 453] on tr "Truffle 1 Items Truffle 100 gr Items Items ترافل 100 جرام Items Near Match" at bounding box center [784, 440] width 1529 height 60
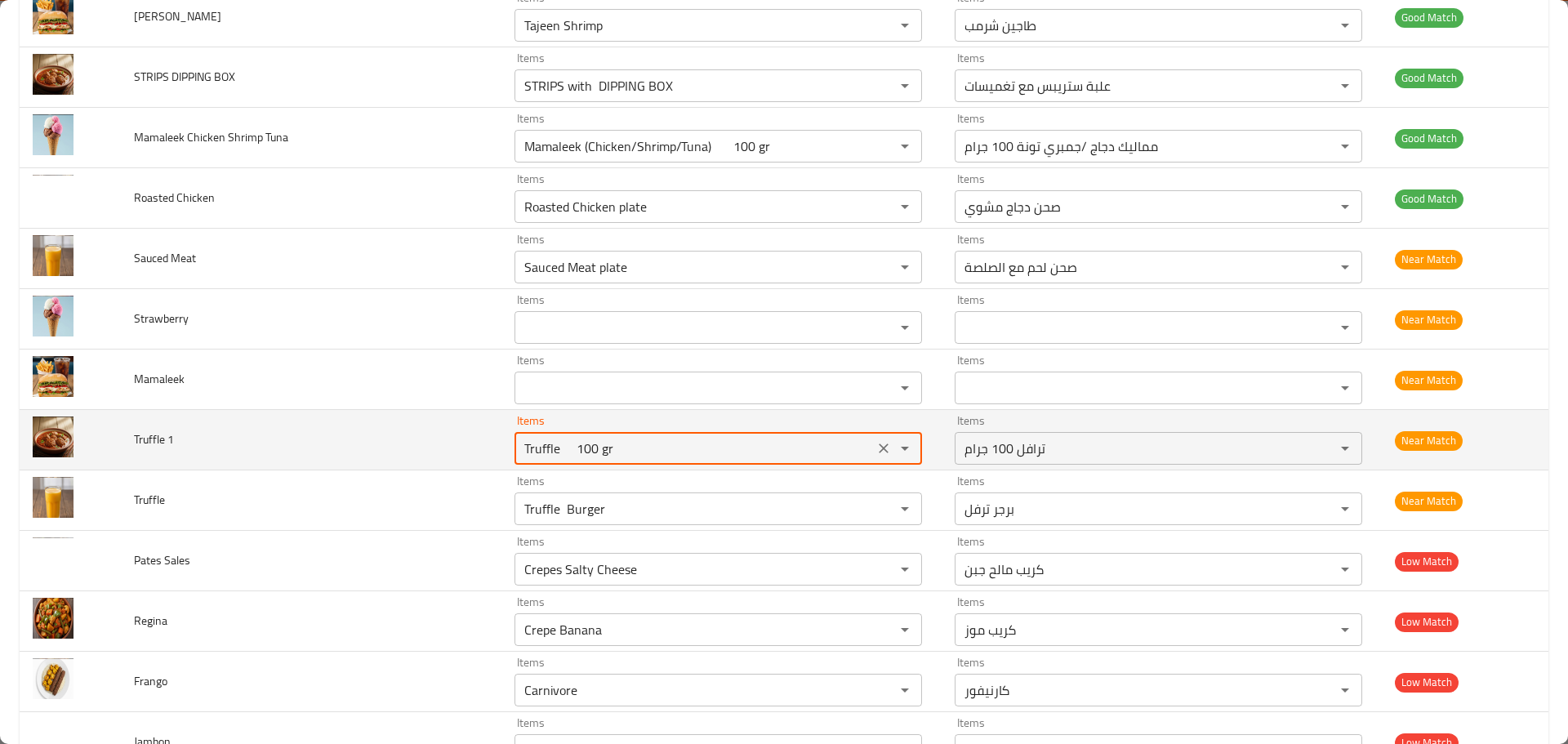
click at [876, 449] on icon "Clear" at bounding box center [883, 449] width 16 height 16
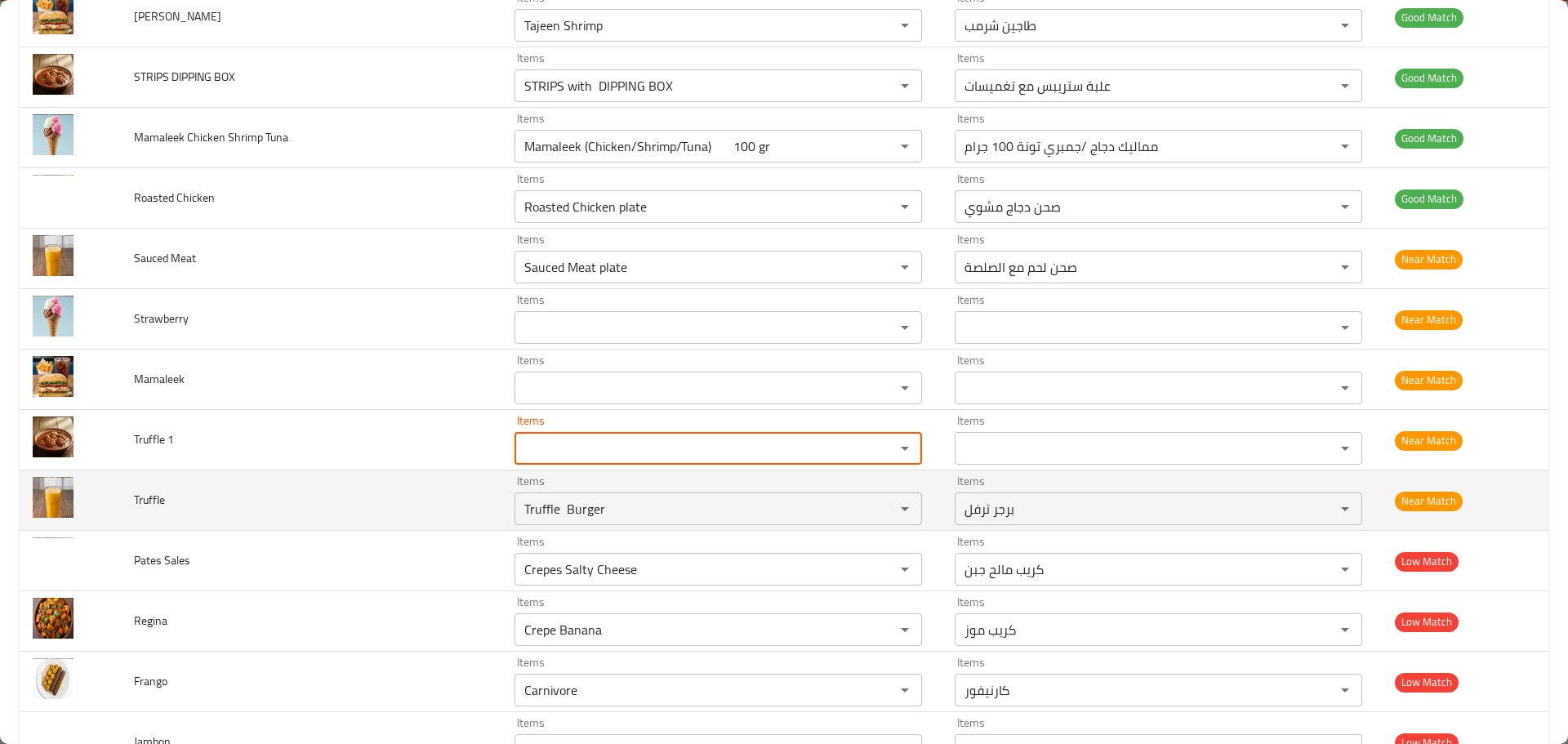
click at [155, 499] on span "Truffle" at bounding box center [149, 500] width 31 height 21
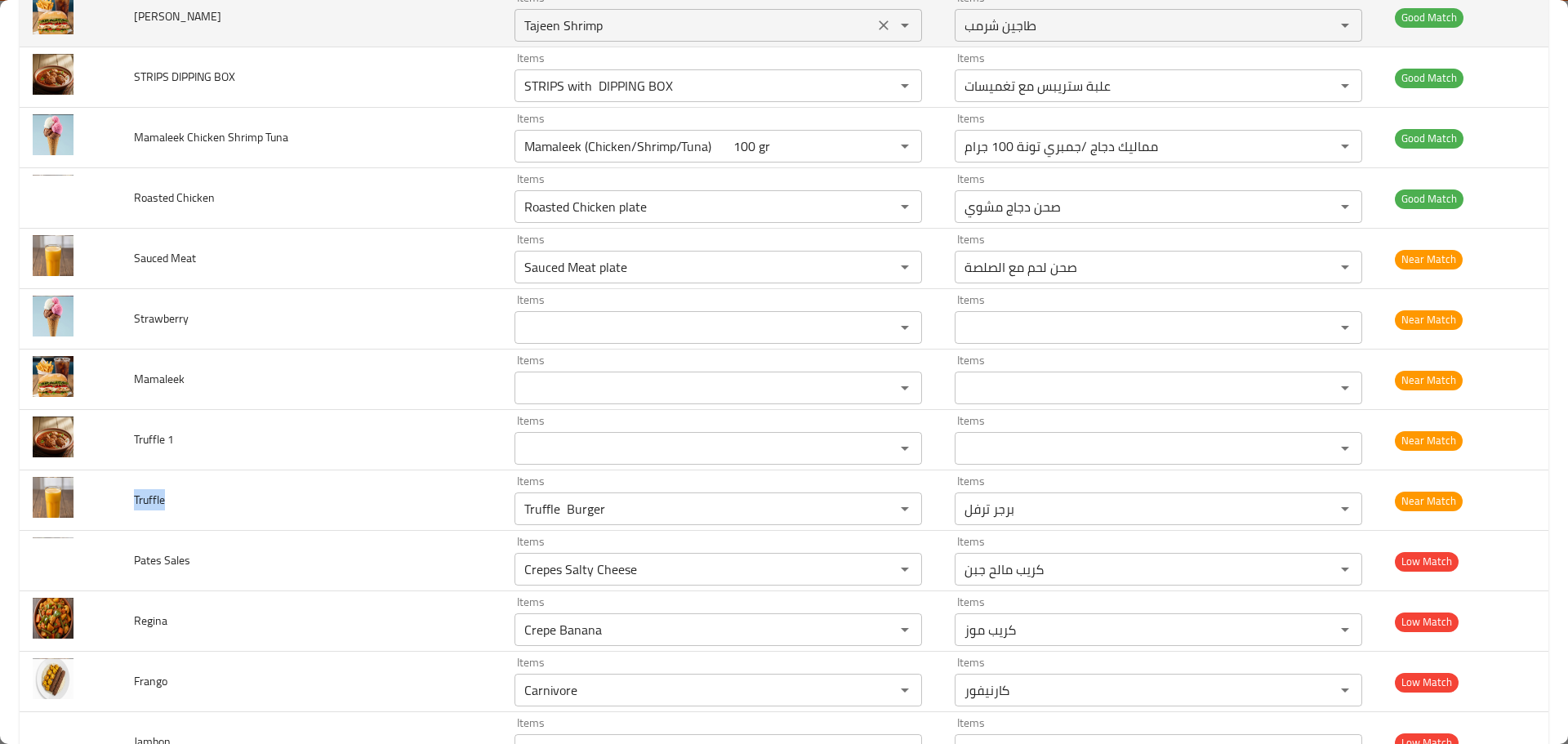
copy span "Truffle"
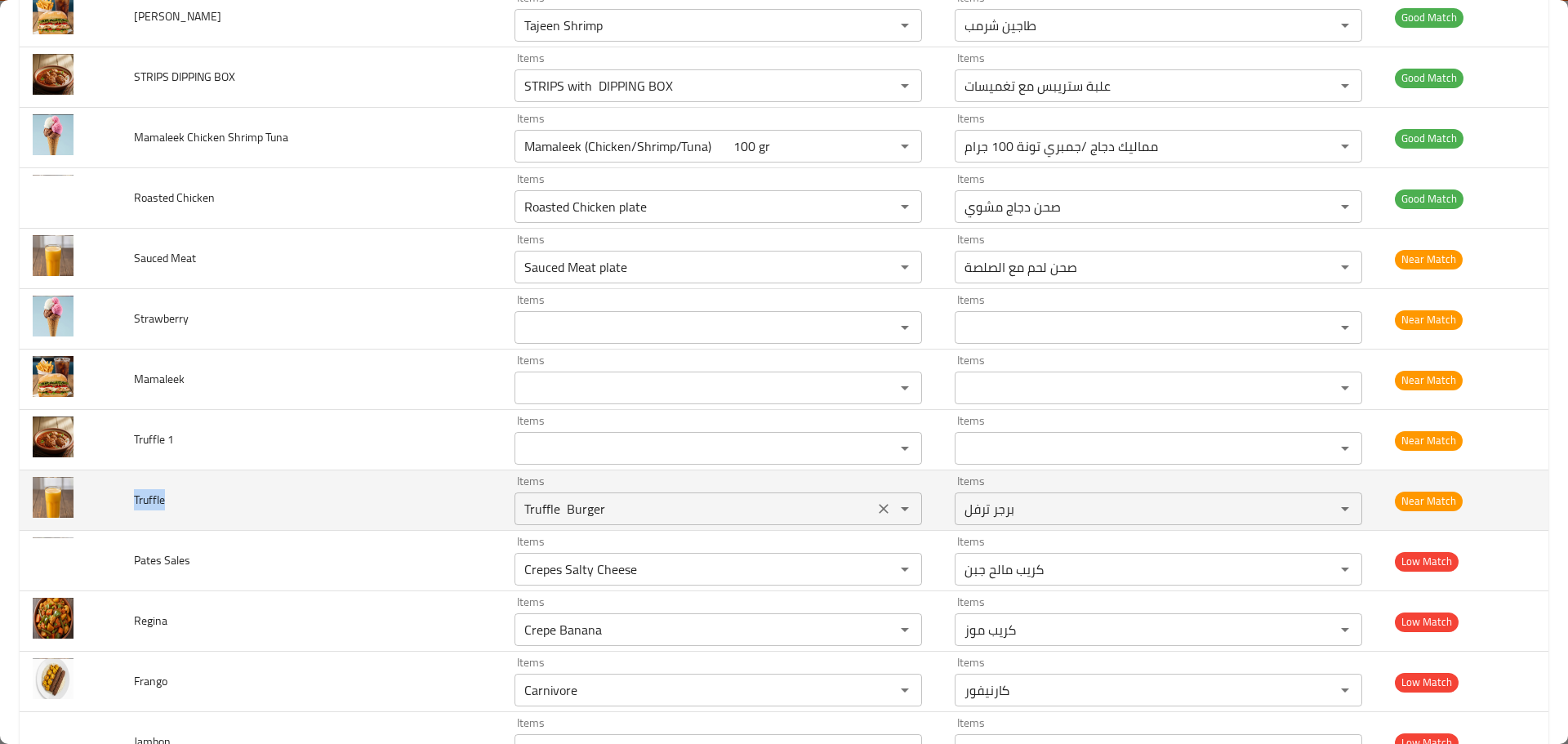
click at [876, 510] on icon "Clear" at bounding box center [883, 509] width 16 height 16
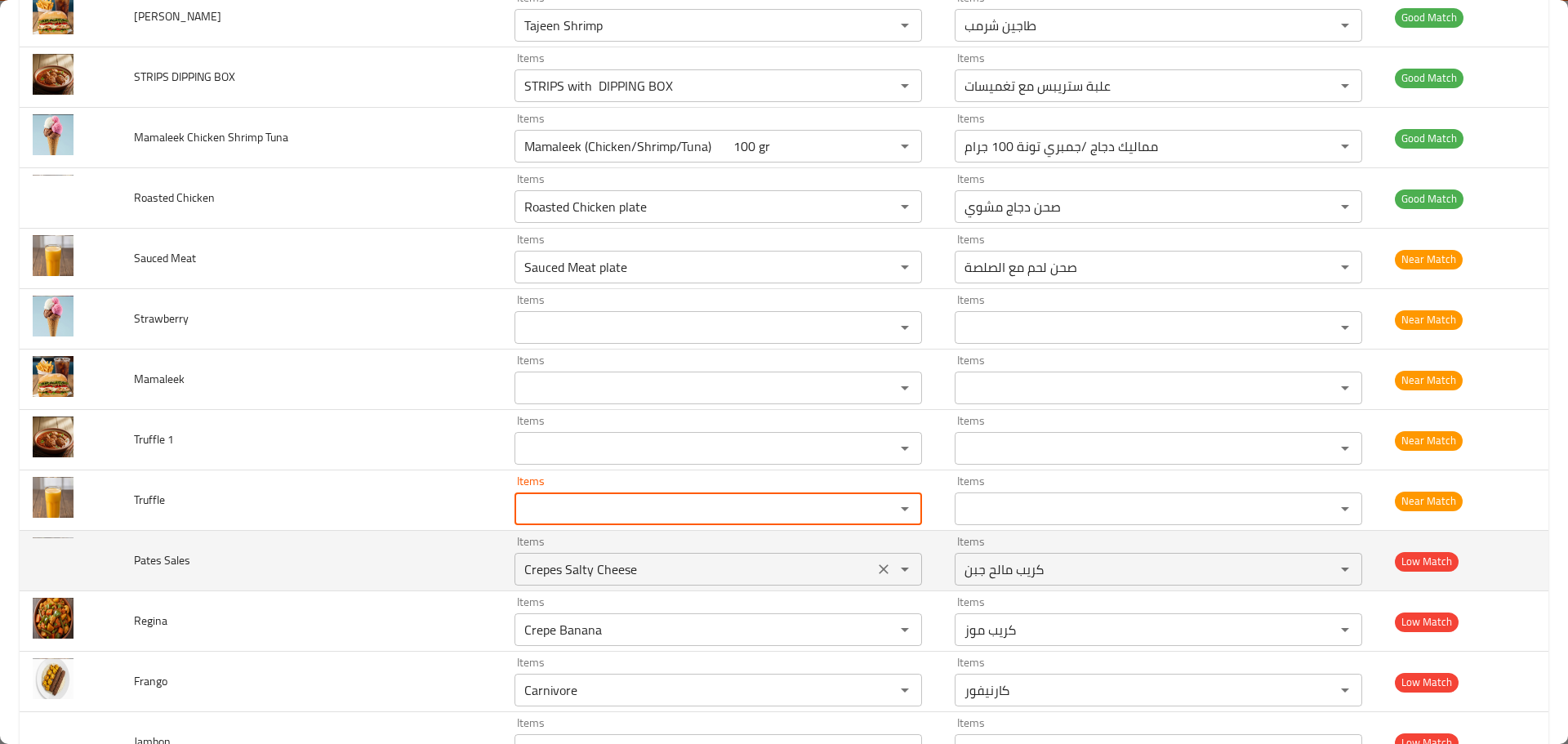
click at [879, 572] on icon "Clear" at bounding box center [884, 570] width 10 height 10
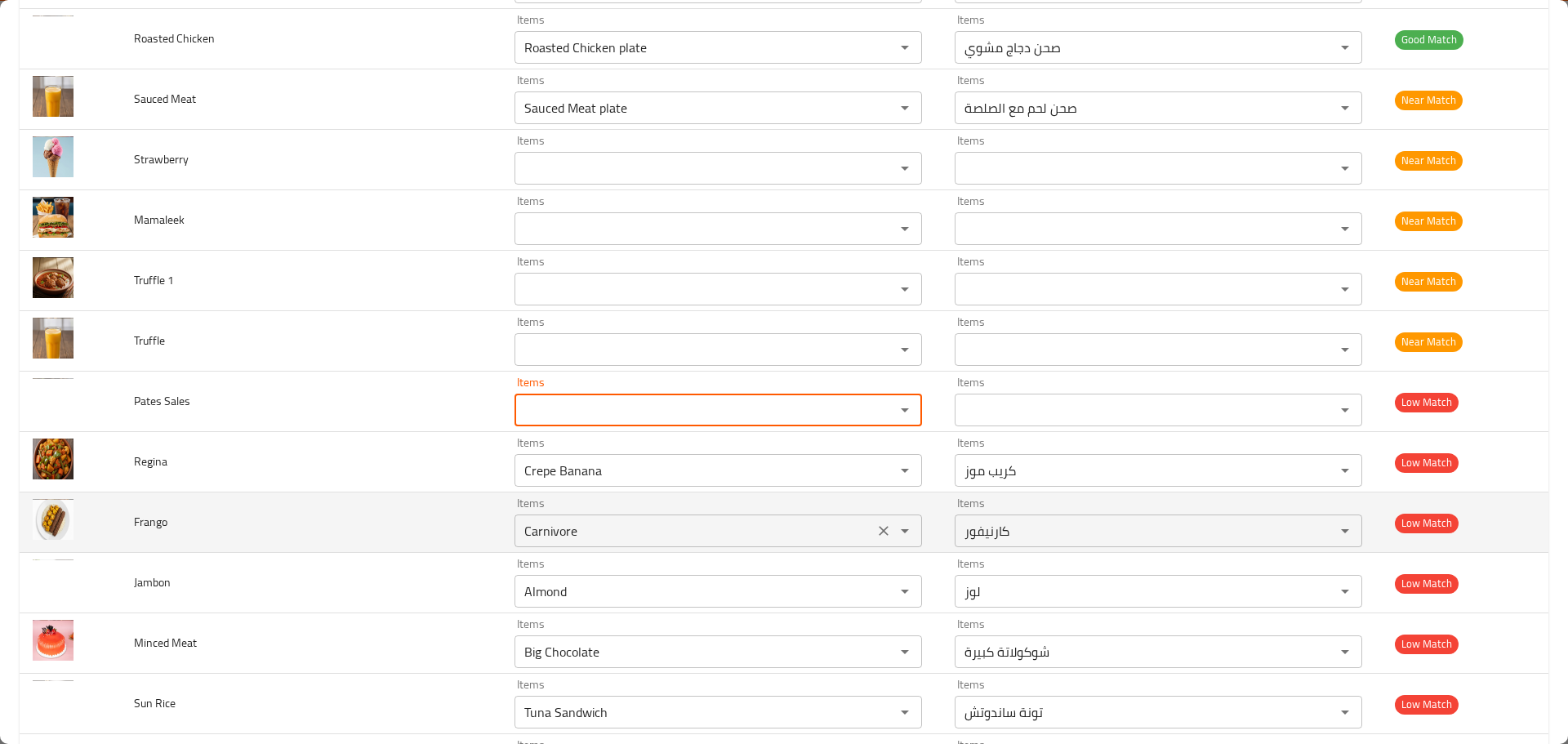
scroll to position [3269, 0]
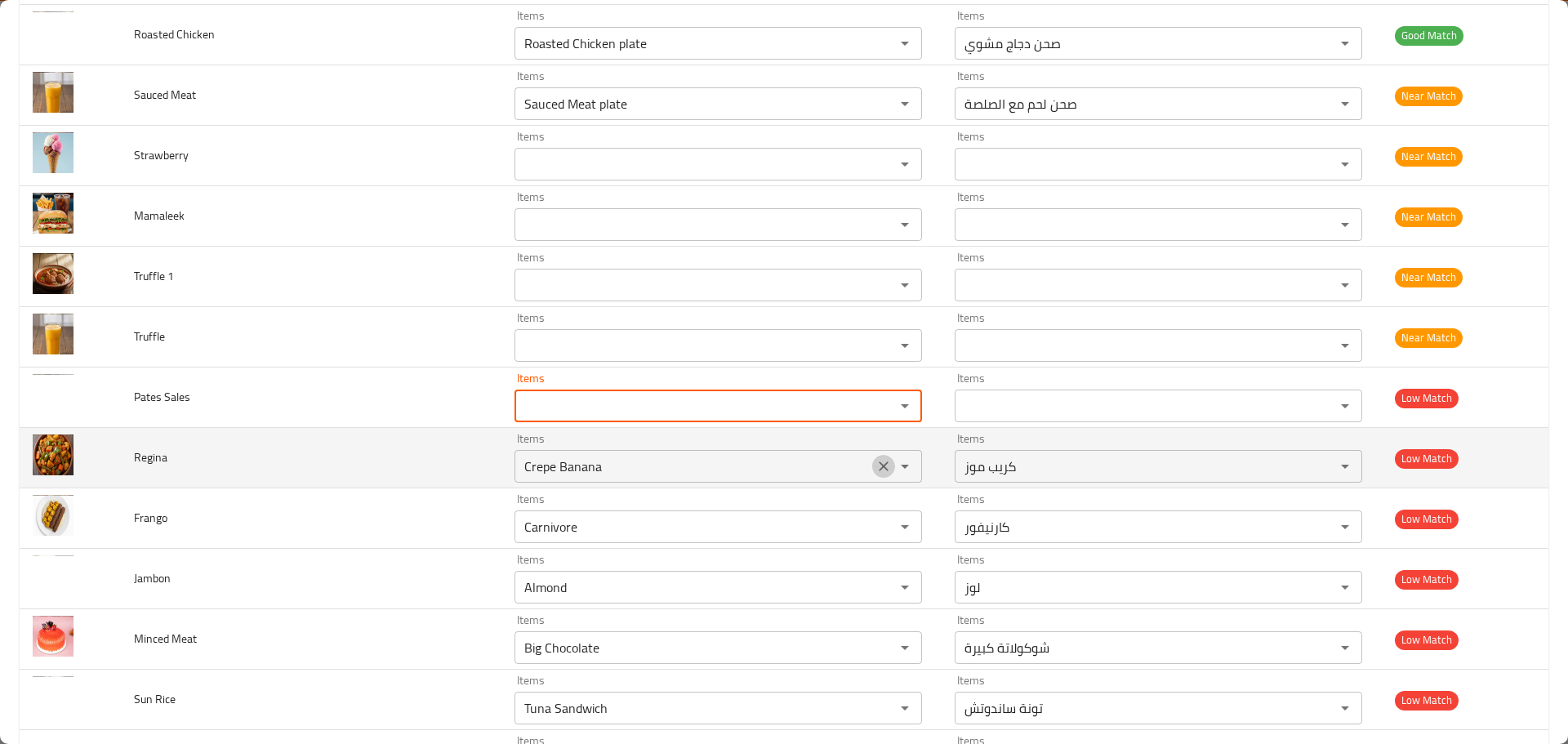
click at [881, 467] on icon "Clear" at bounding box center [883, 466] width 16 height 16
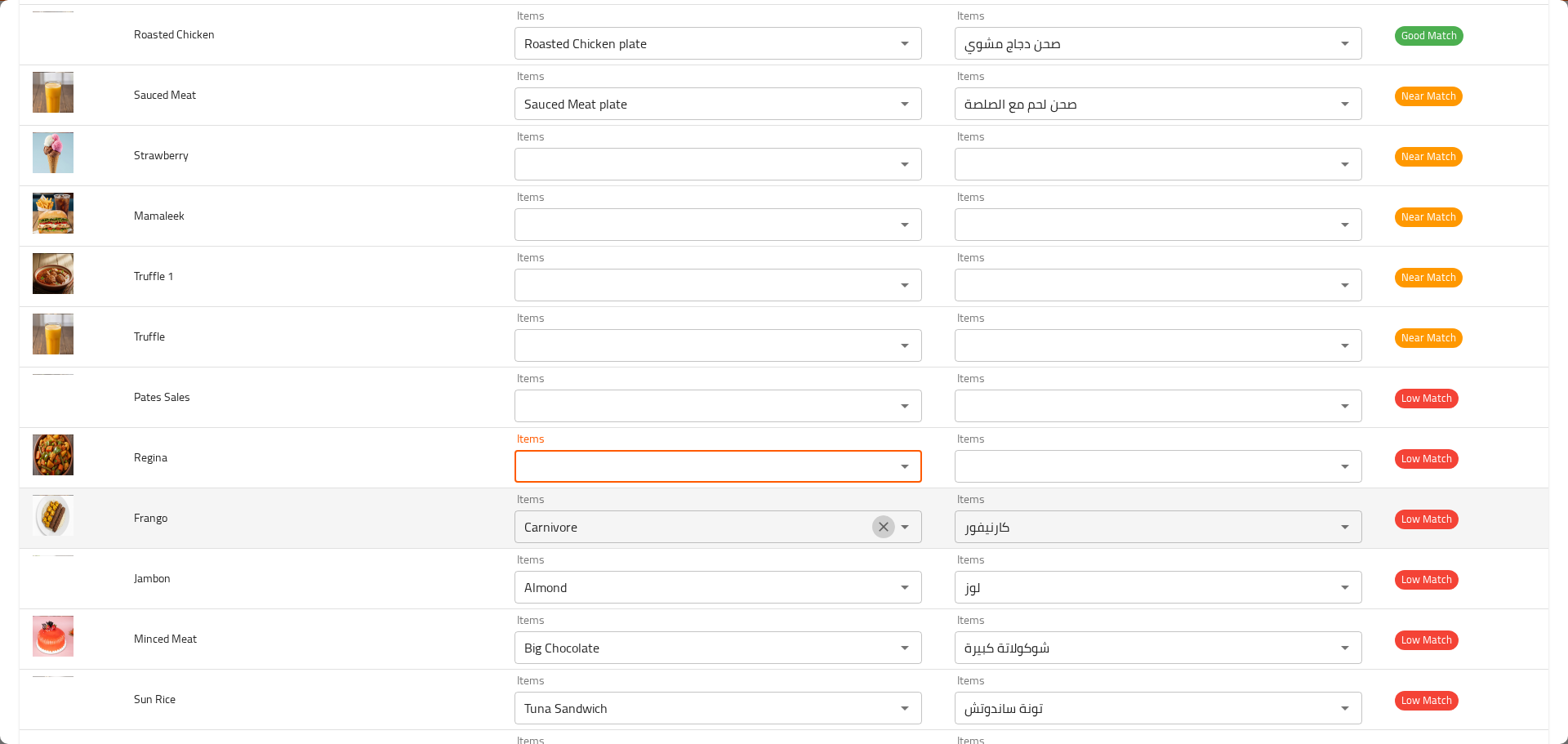
click at [879, 528] on icon "Clear" at bounding box center [883, 527] width 16 height 16
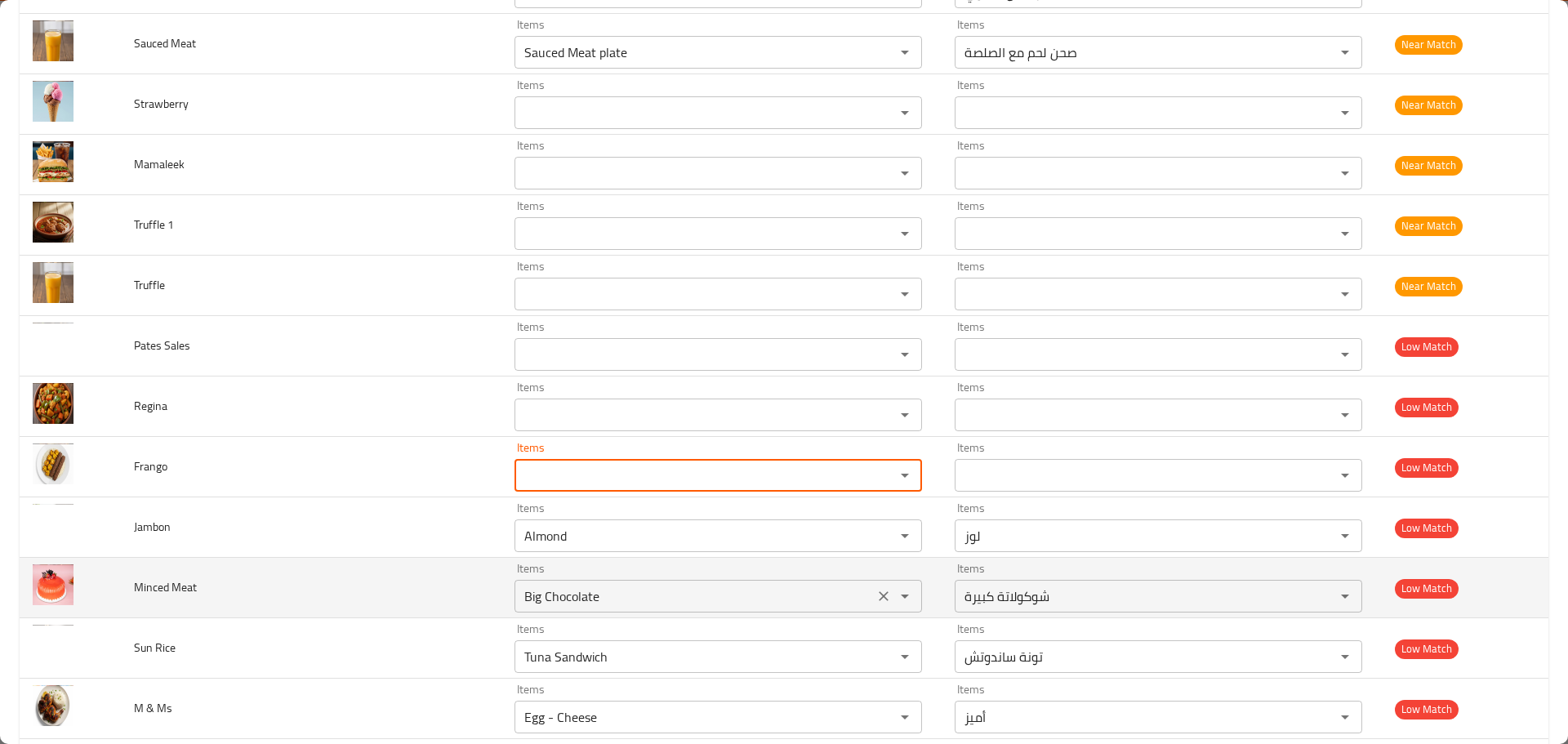
scroll to position [3514, 0]
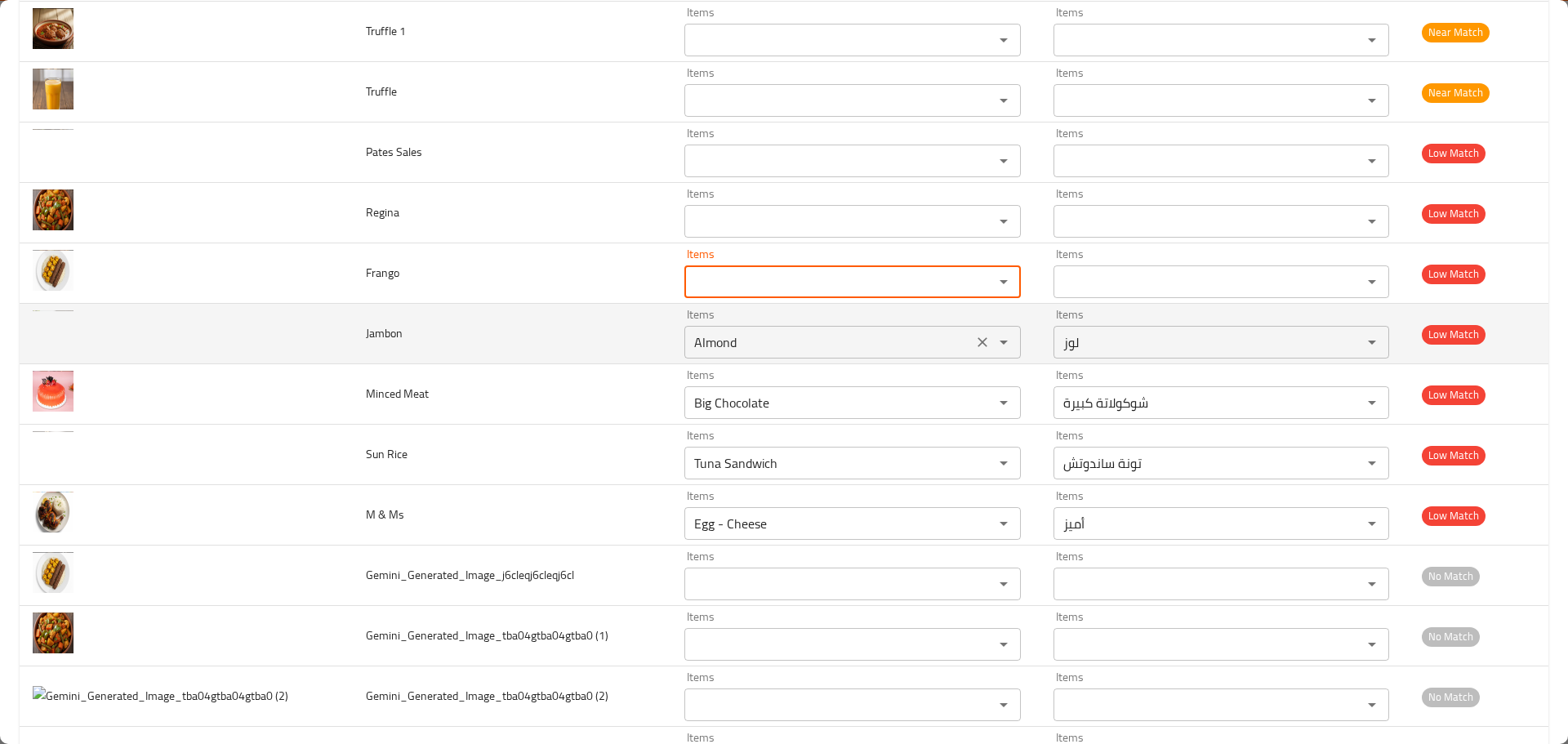
click at [979, 335] on icon "Clear" at bounding box center [982, 342] width 16 height 16
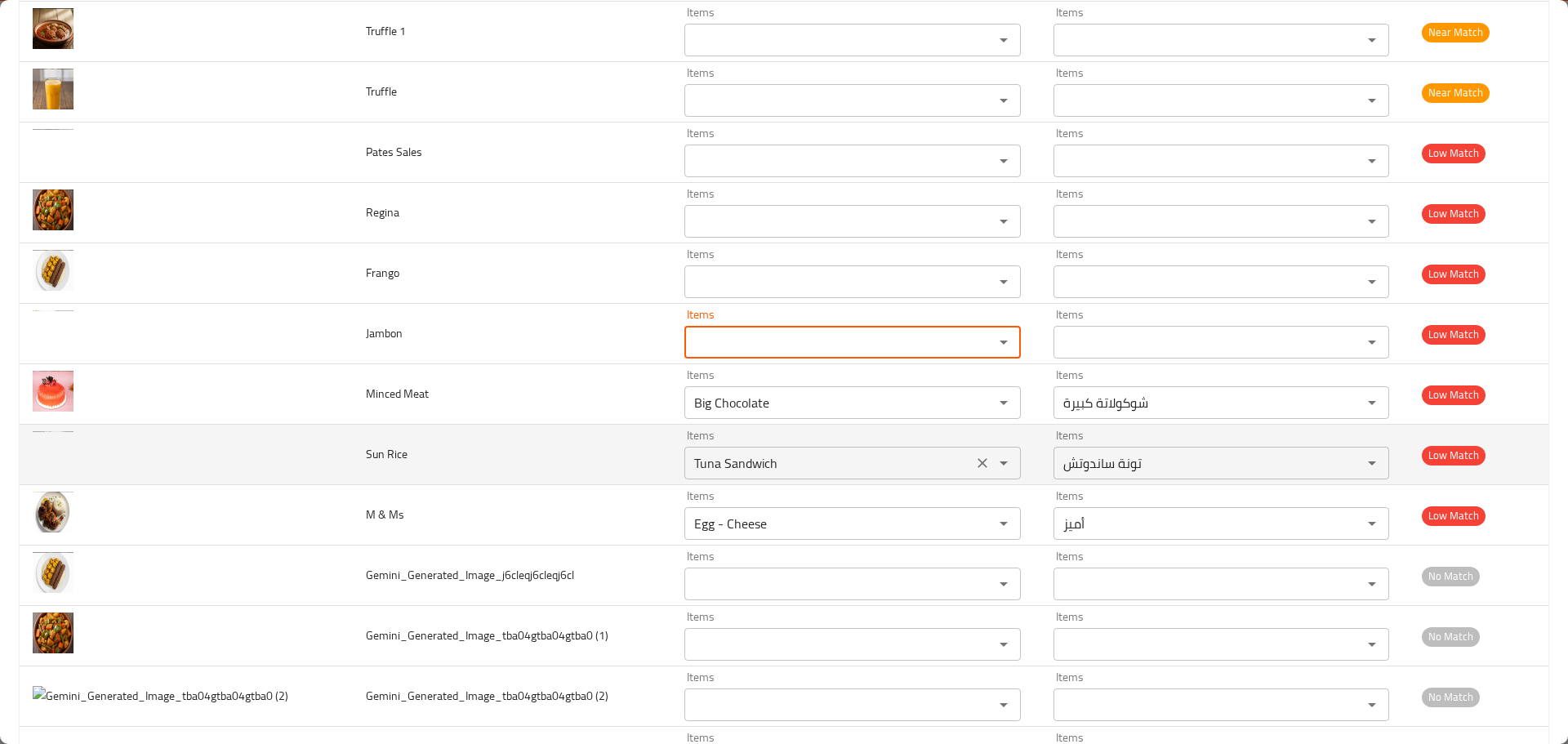
drag, startPoint x: 975, startPoint y: 405, endPoint x: 968, endPoint y: 441, distance: 36.7
click at [978, 404] on icon "Clear" at bounding box center [983, 403] width 10 height 10
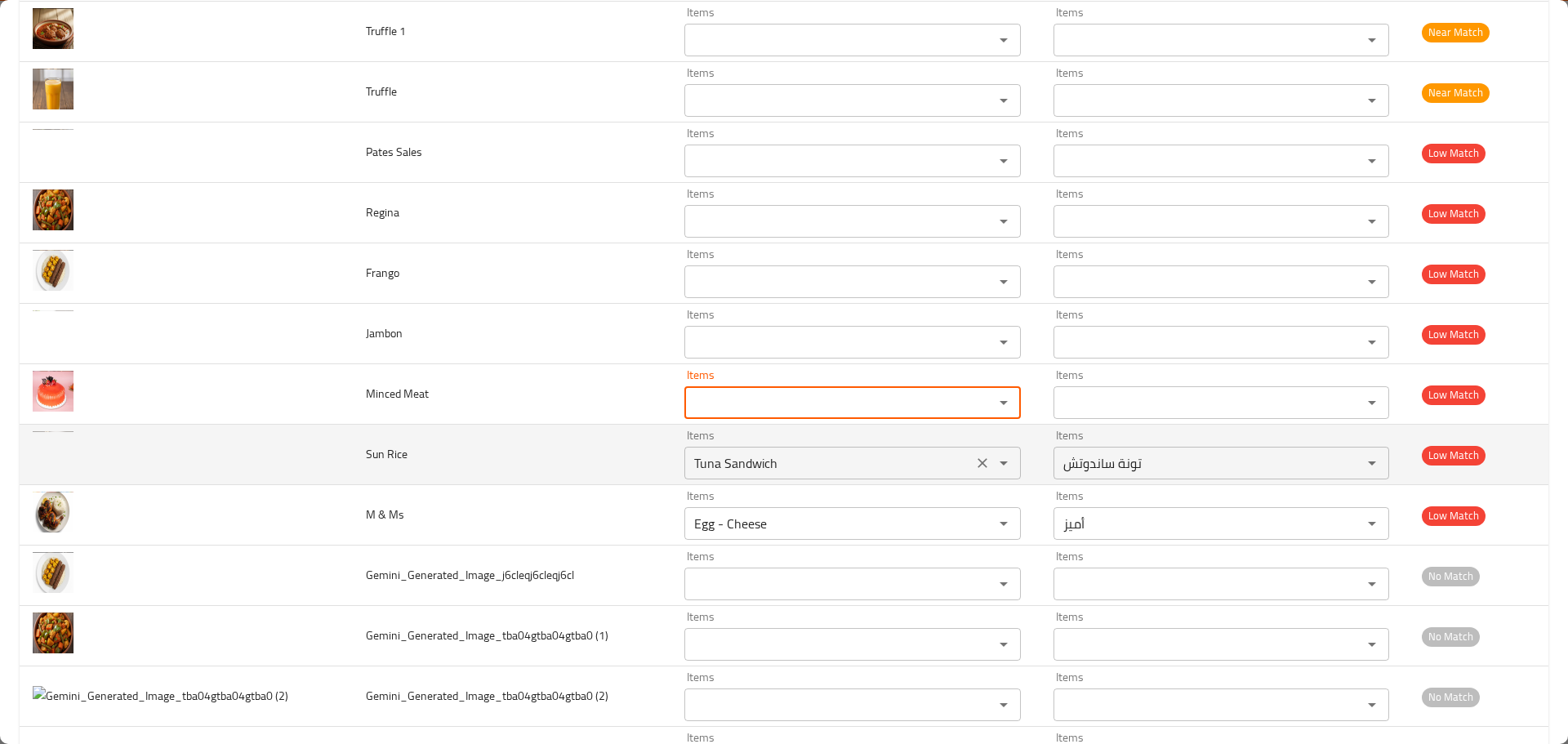
click at [978, 467] on icon "Clear" at bounding box center [983, 463] width 10 height 10
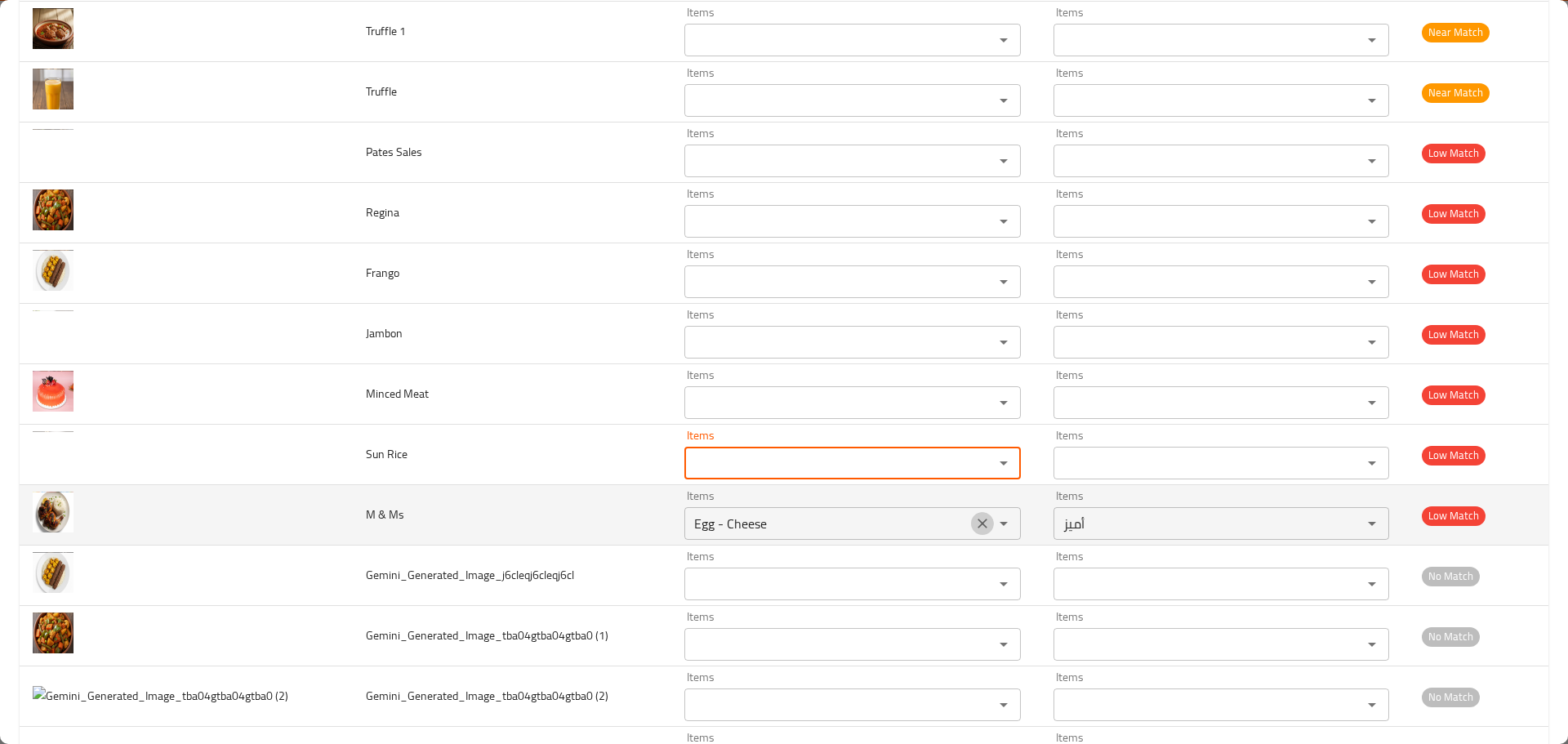
click at [978, 523] on icon "Clear" at bounding box center [983, 524] width 10 height 10
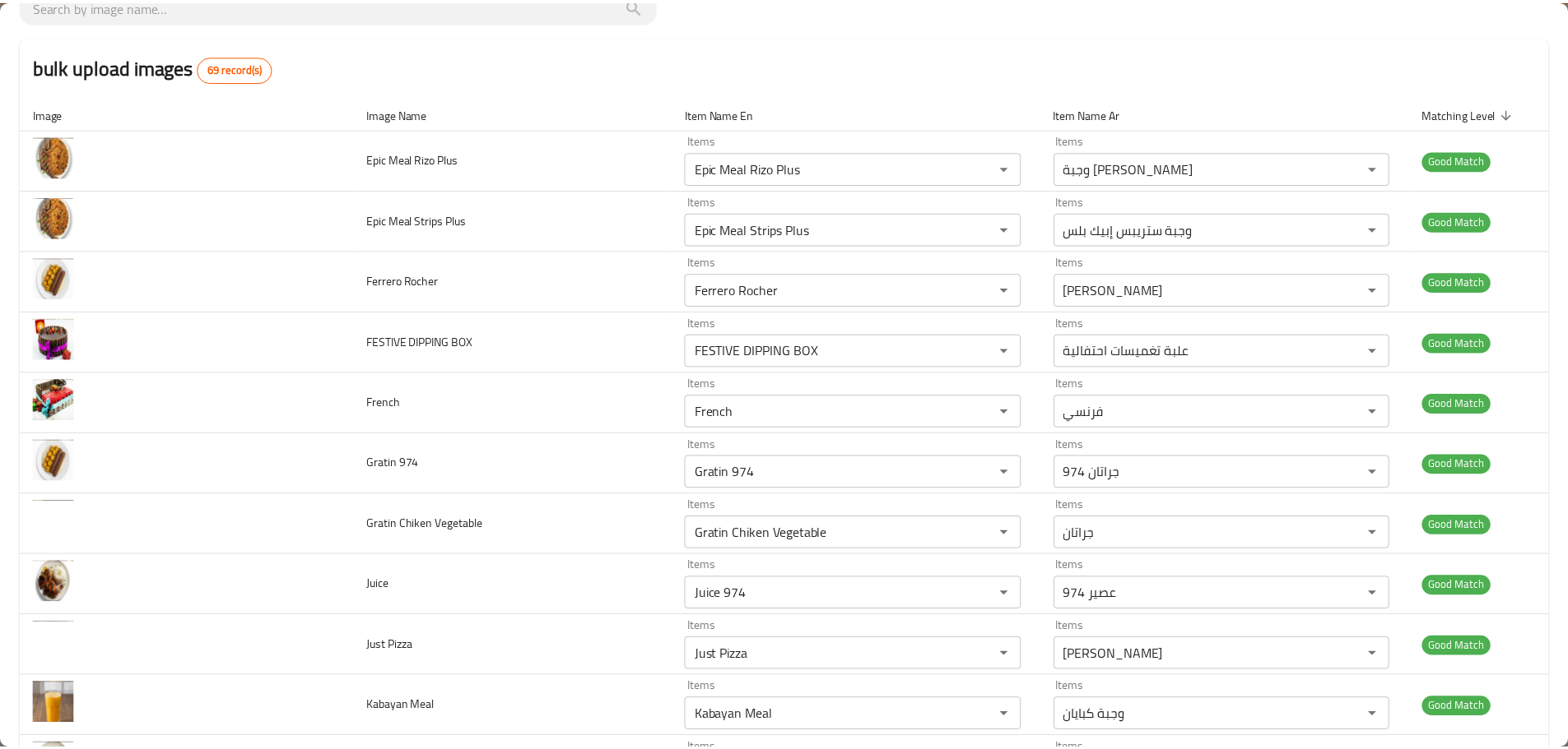
scroll to position [0, 0]
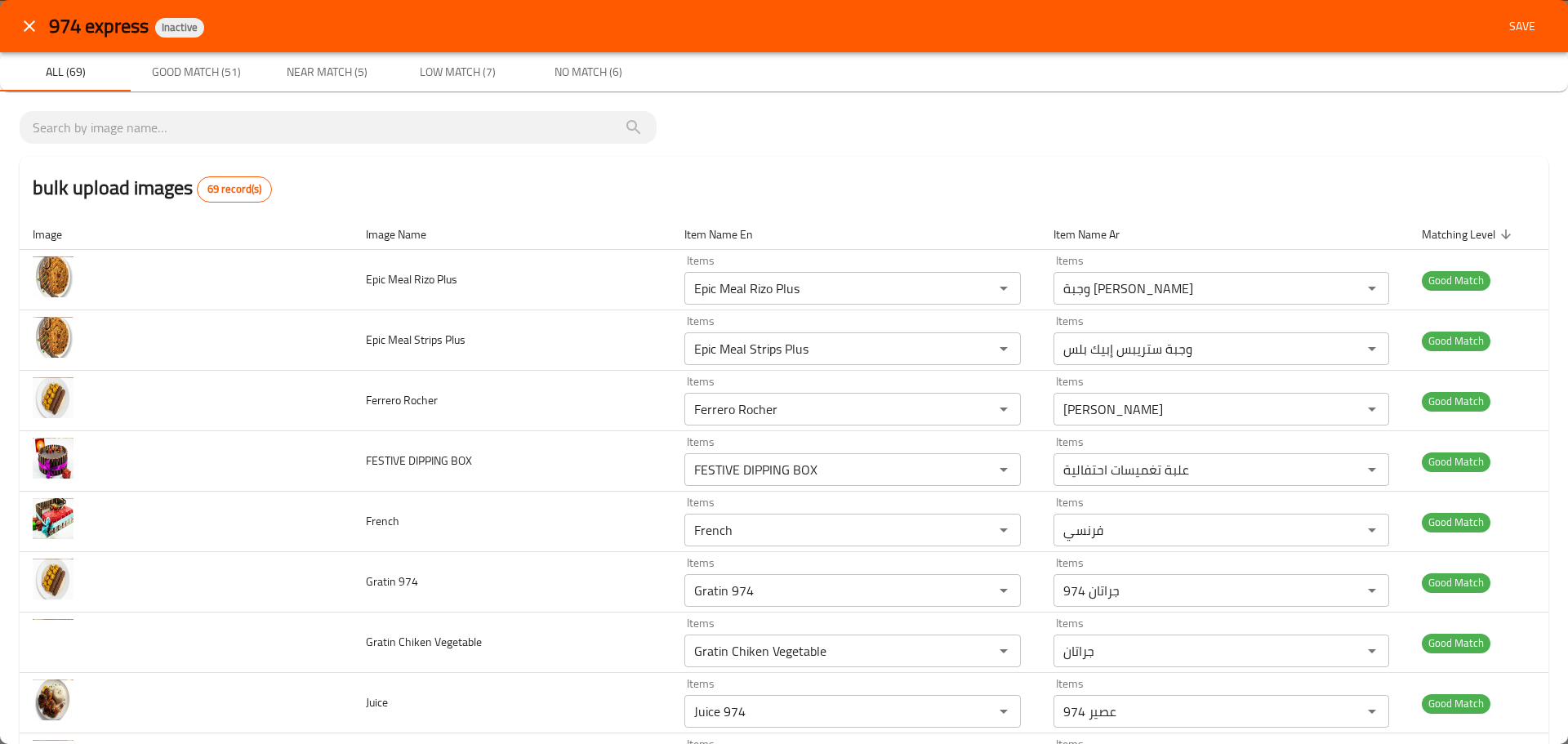
click at [1513, 8] on div "974 express Inactive Save" at bounding box center [784, 26] width 1568 height 52
click at [1503, 29] on span "Save" at bounding box center [1522, 26] width 39 height 20
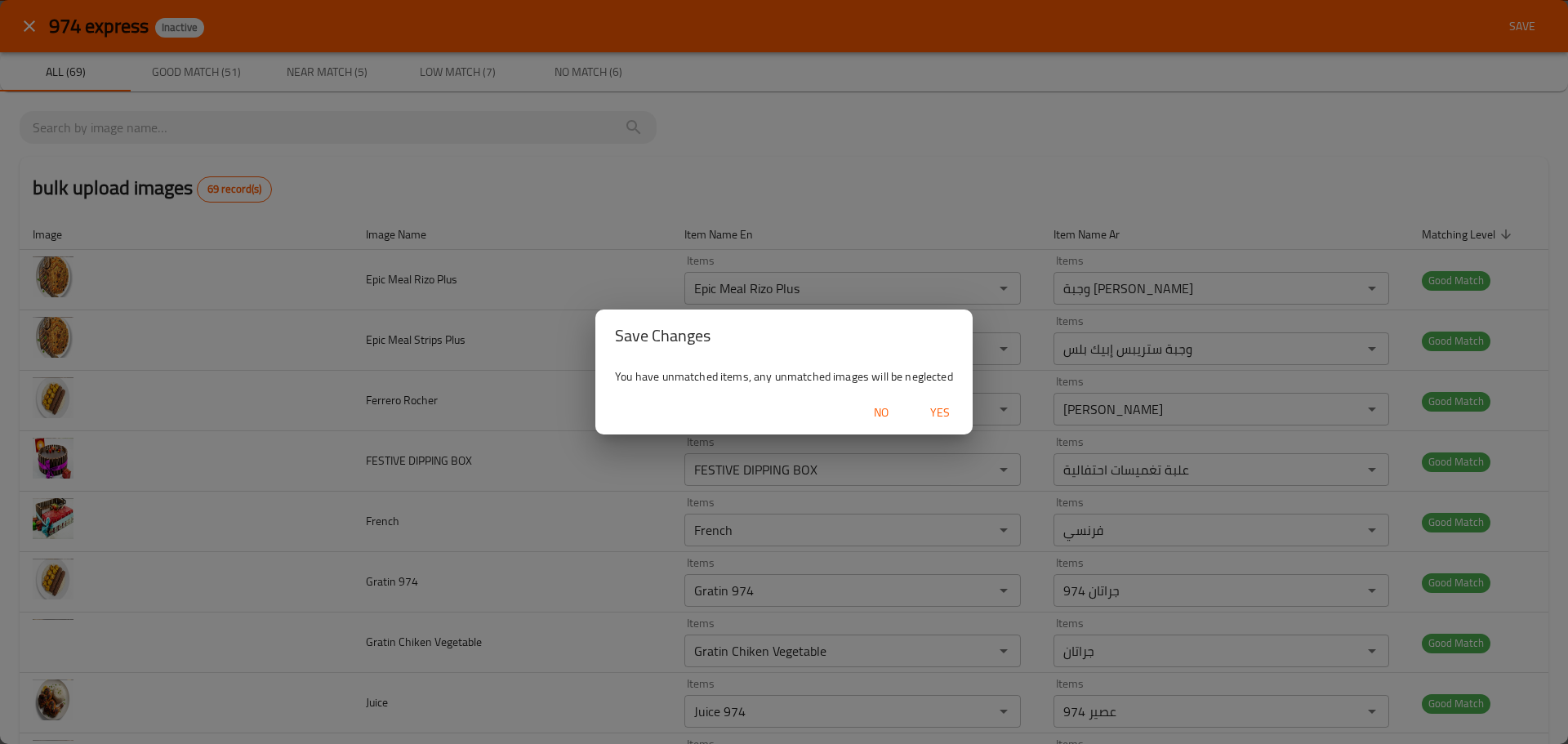
click at [933, 413] on span "Yes" at bounding box center [940, 413] width 39 height 20
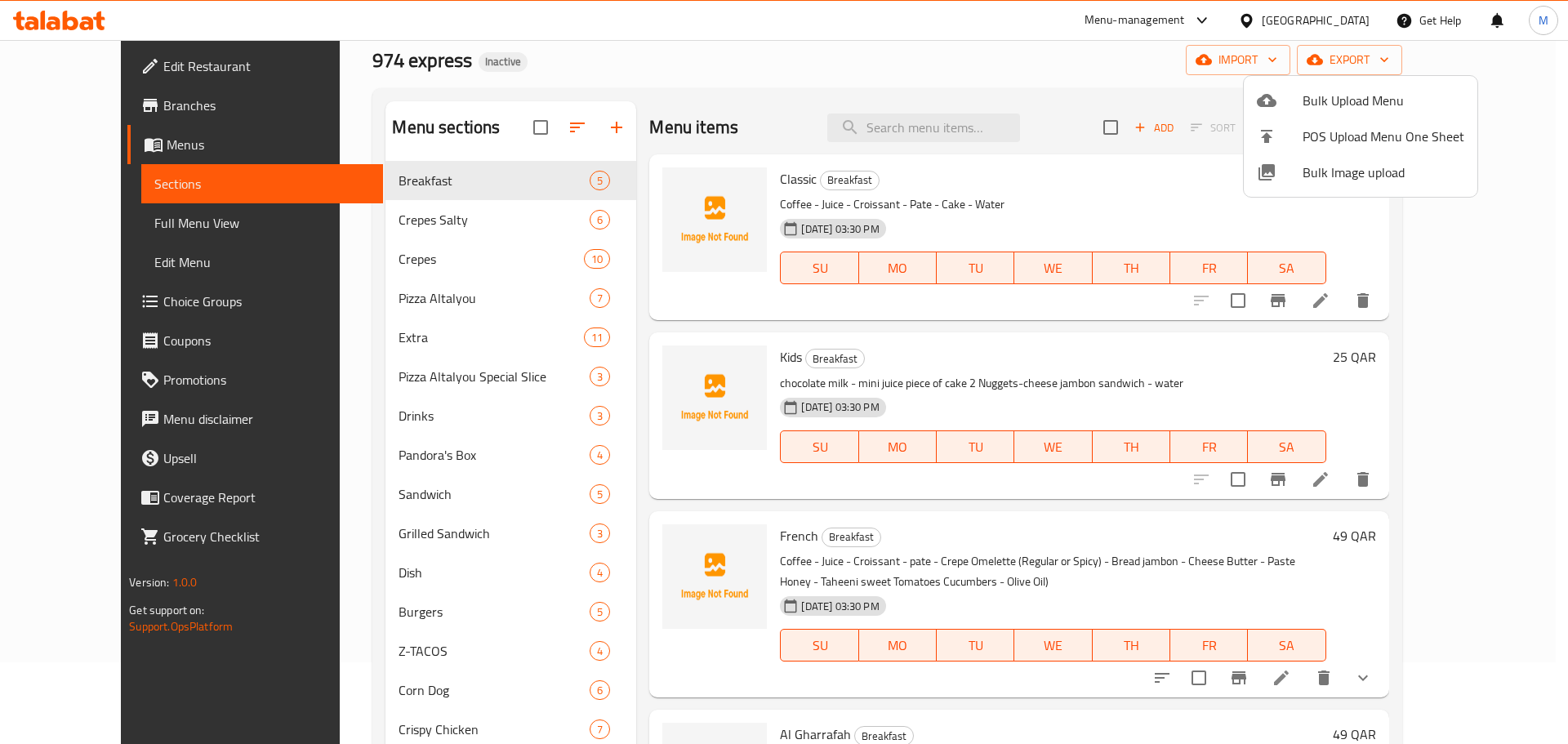
click at [417, 225] on div at bounding box center [784, 372] width 1568 height 744
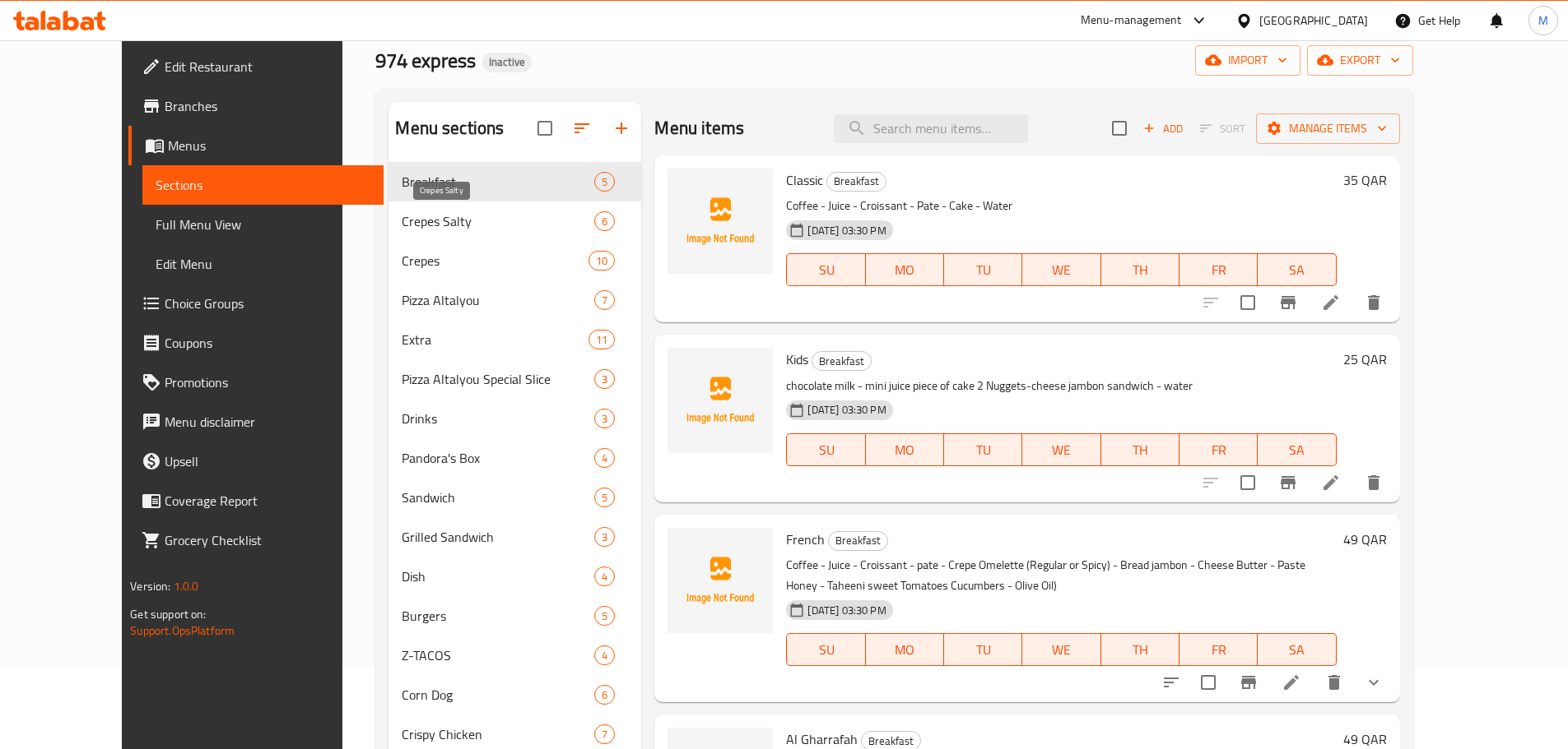
click at [421, 226] on span "Crepes Salty" at bounding box center [498, 221] width 192 height 20
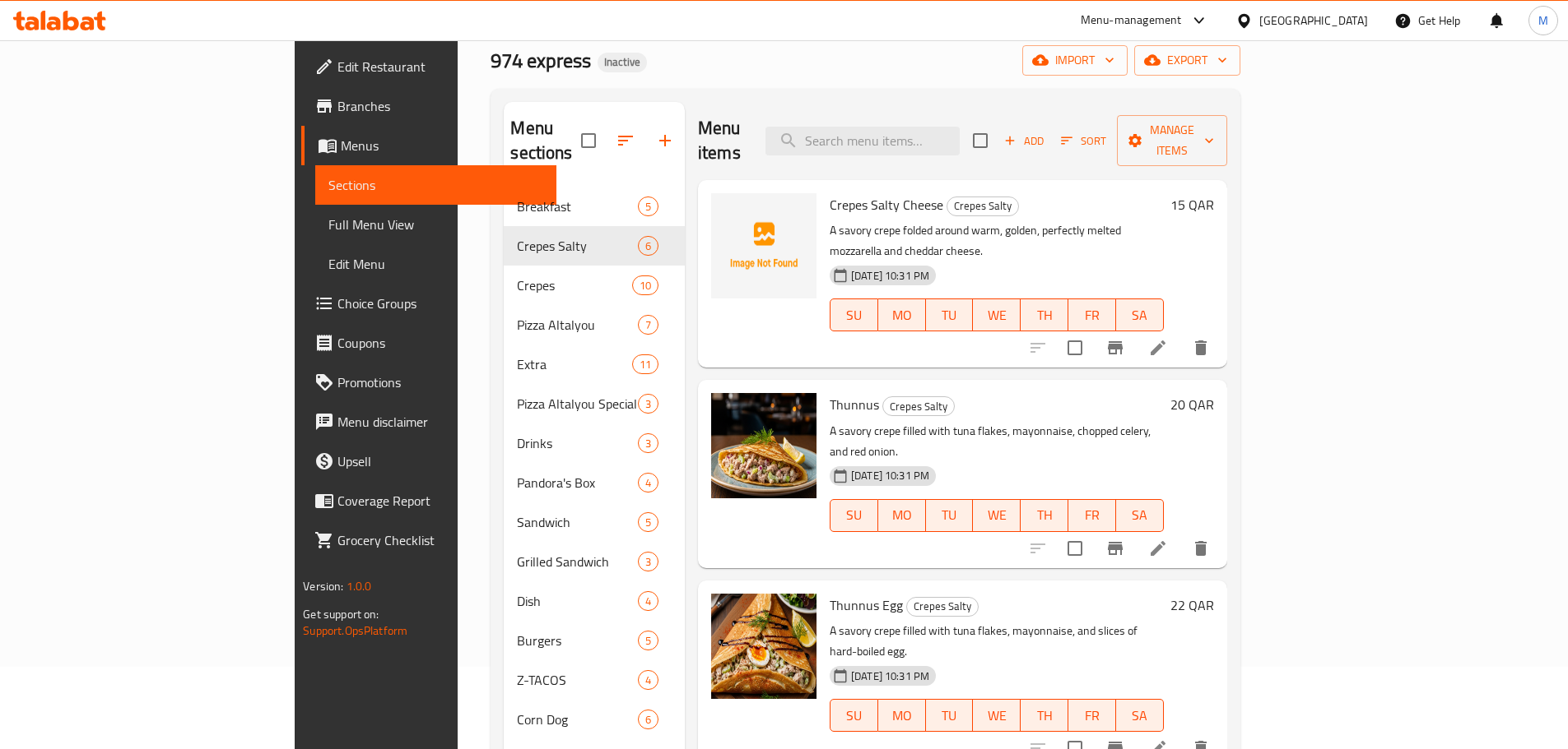
click at [503, 152] on div "Menu sections" at bounding box center [594, 141] width 181 height 78
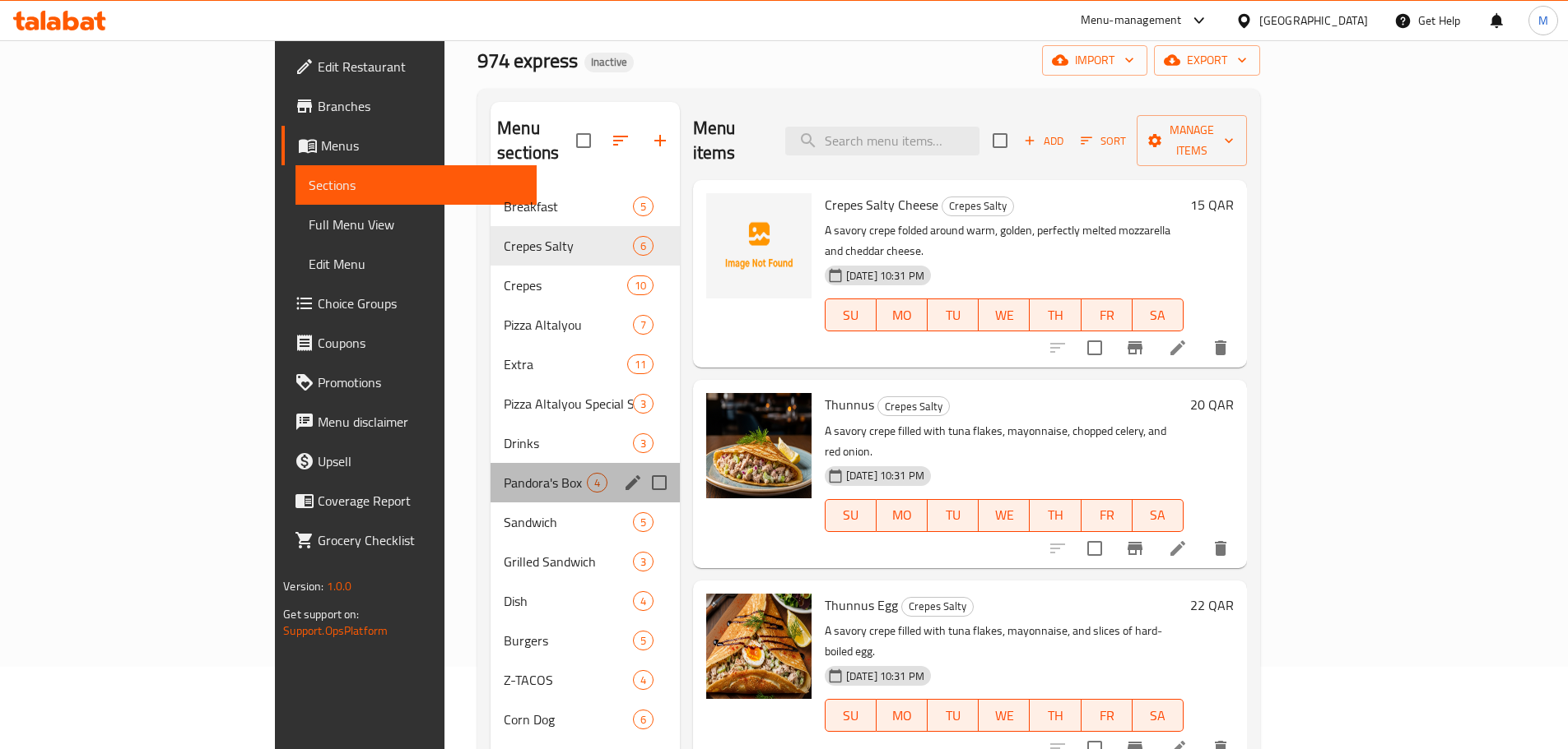
click at [491, 463] on div "Pandora's Box 4" at bounding box center [585, 483] width 189 height 39
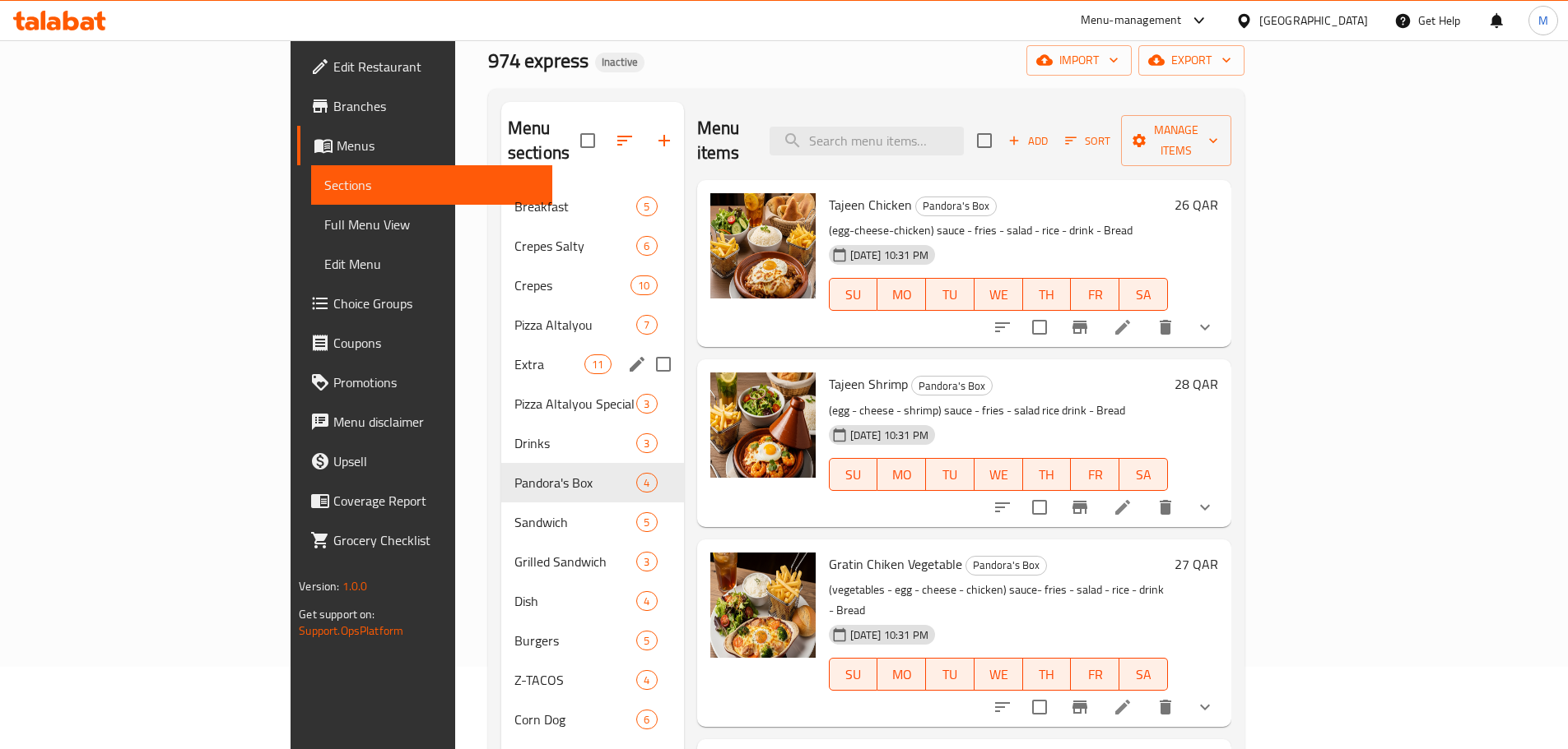
click at [502, 355] on div "Extra 11" at bounding box center [592, 364] width 182 height 39
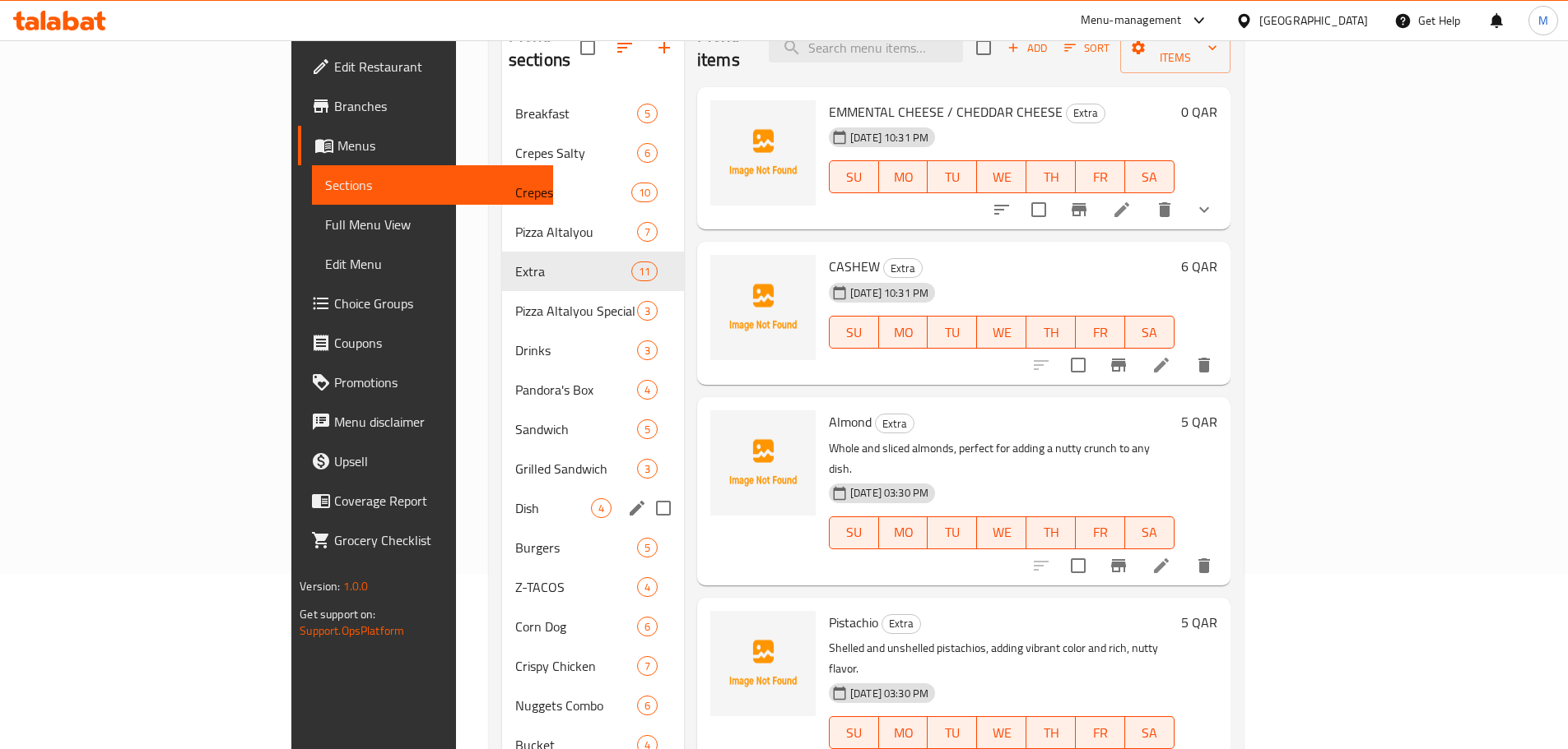
scroll to position [416, 0]
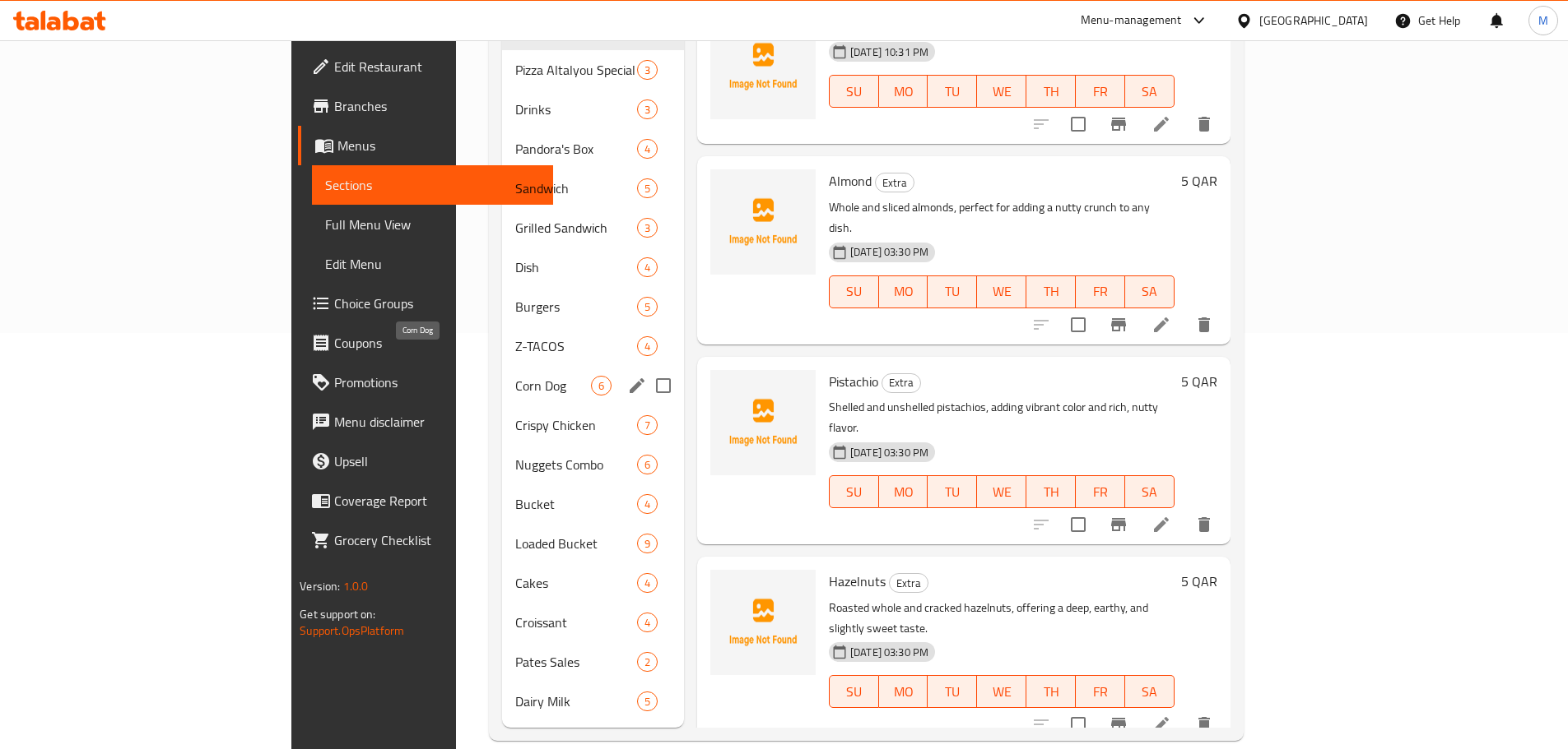
click at [515, 375] on span "Corn Dog" at bounding box center [553, 385] width 76 height 20
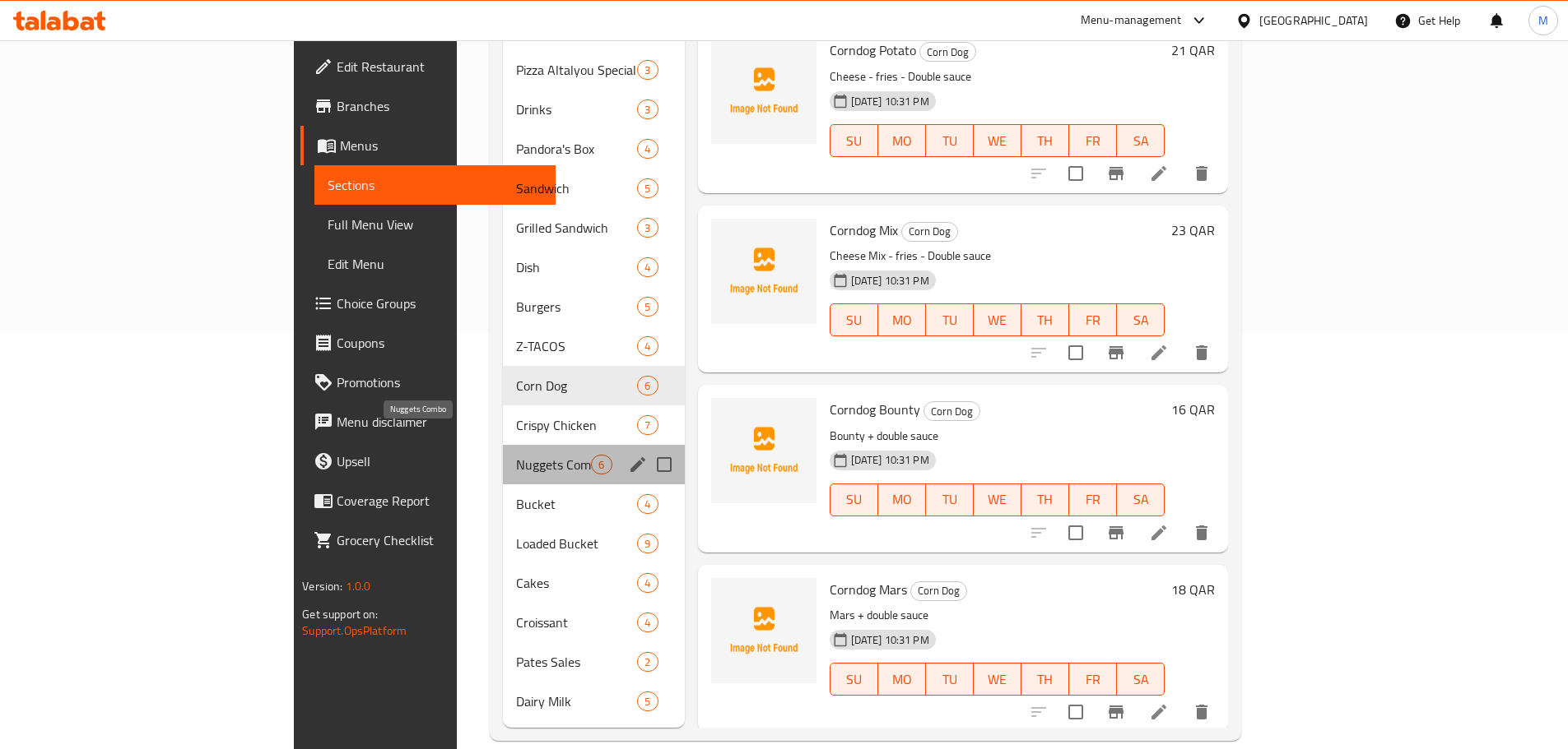
click at [516, 454] on span "Nuggets Combo" at bounding box center [553, 464] width 75 height 20
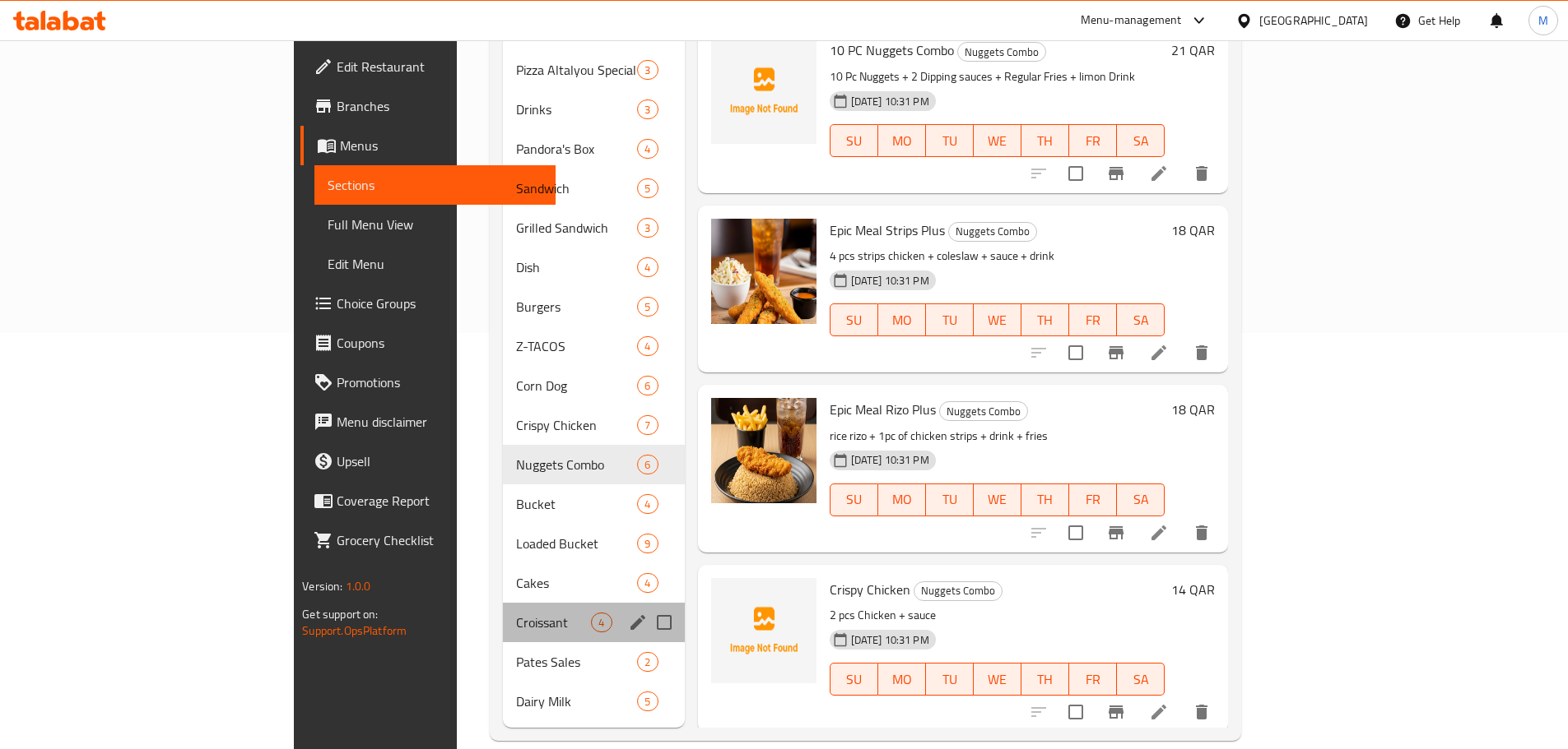
click at [503, 603] on div "Croissant 4" at bounding box center [593, 622] width 181 height 39
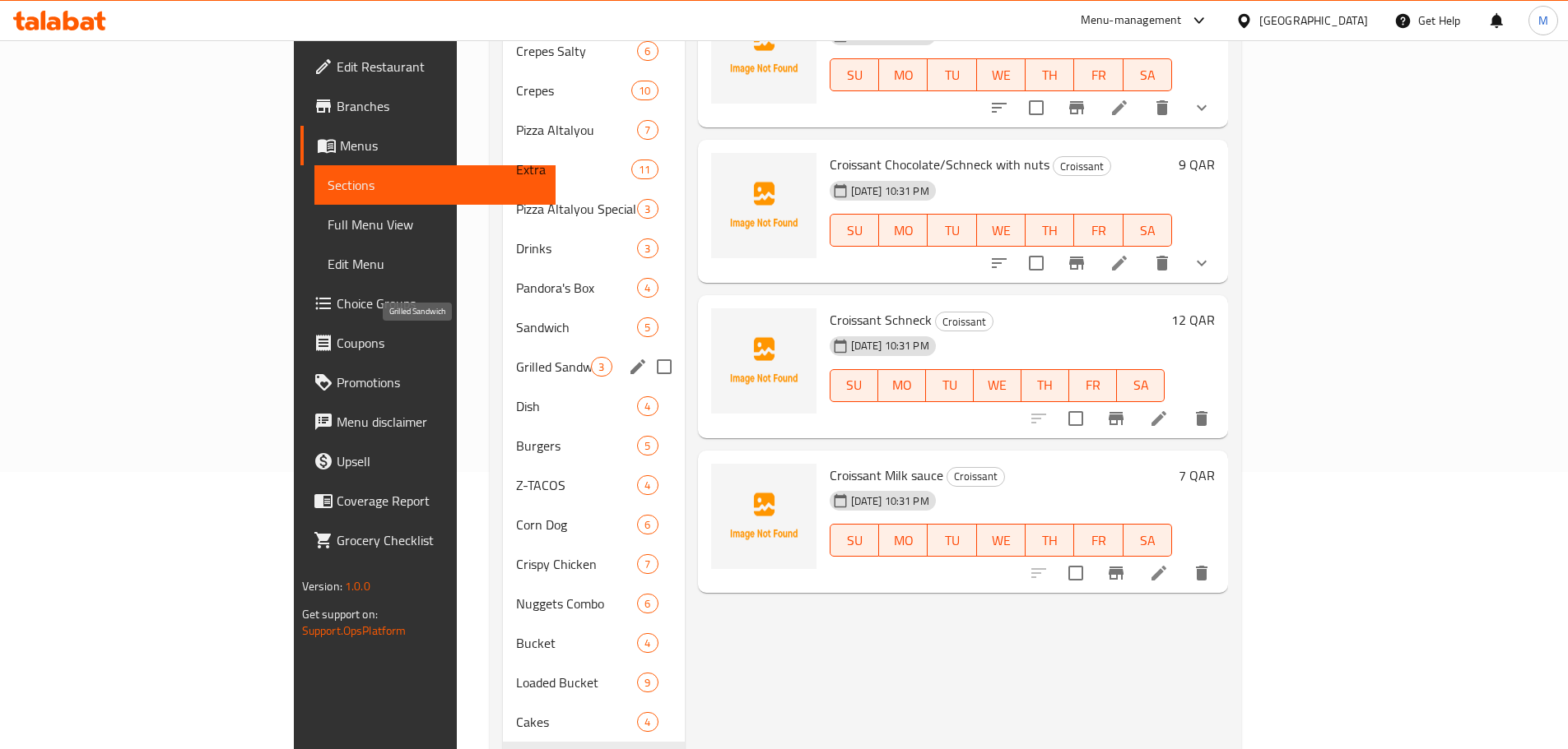
scroll to position [416, 0]
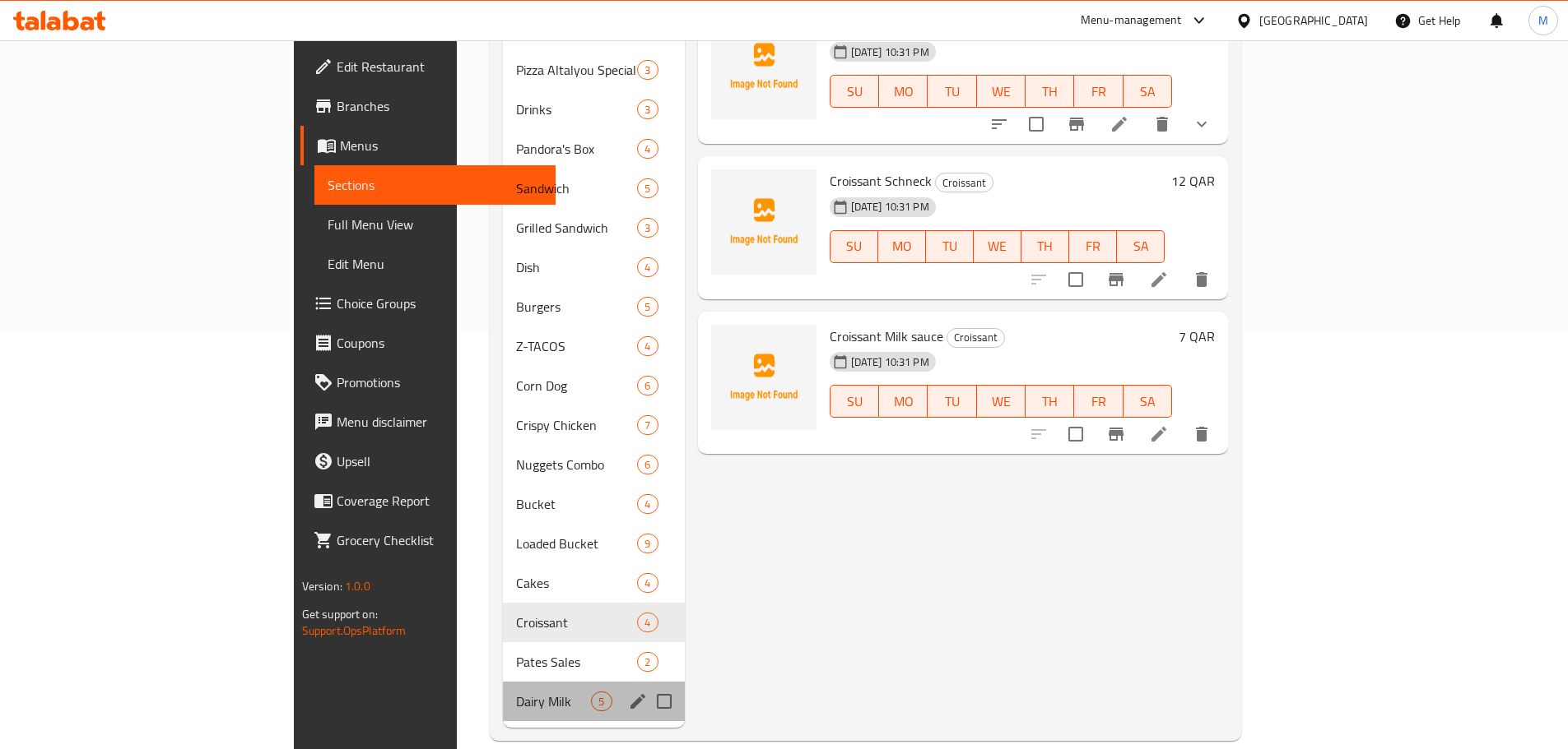
click at [503, 691] on div "Dairy Milk 5" at bounding box center [593, 701] width 181 height 39
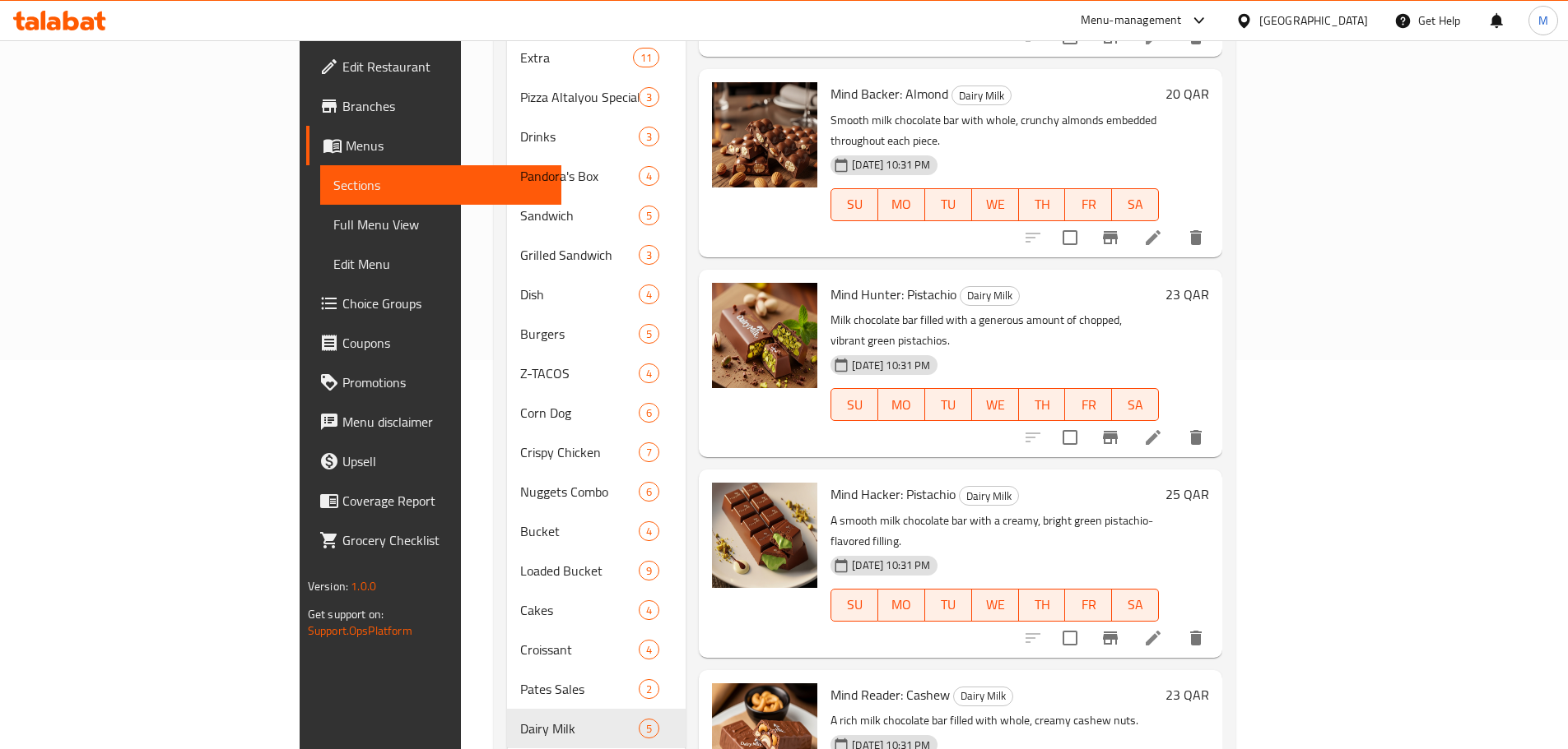
scroll to position [416, 0]
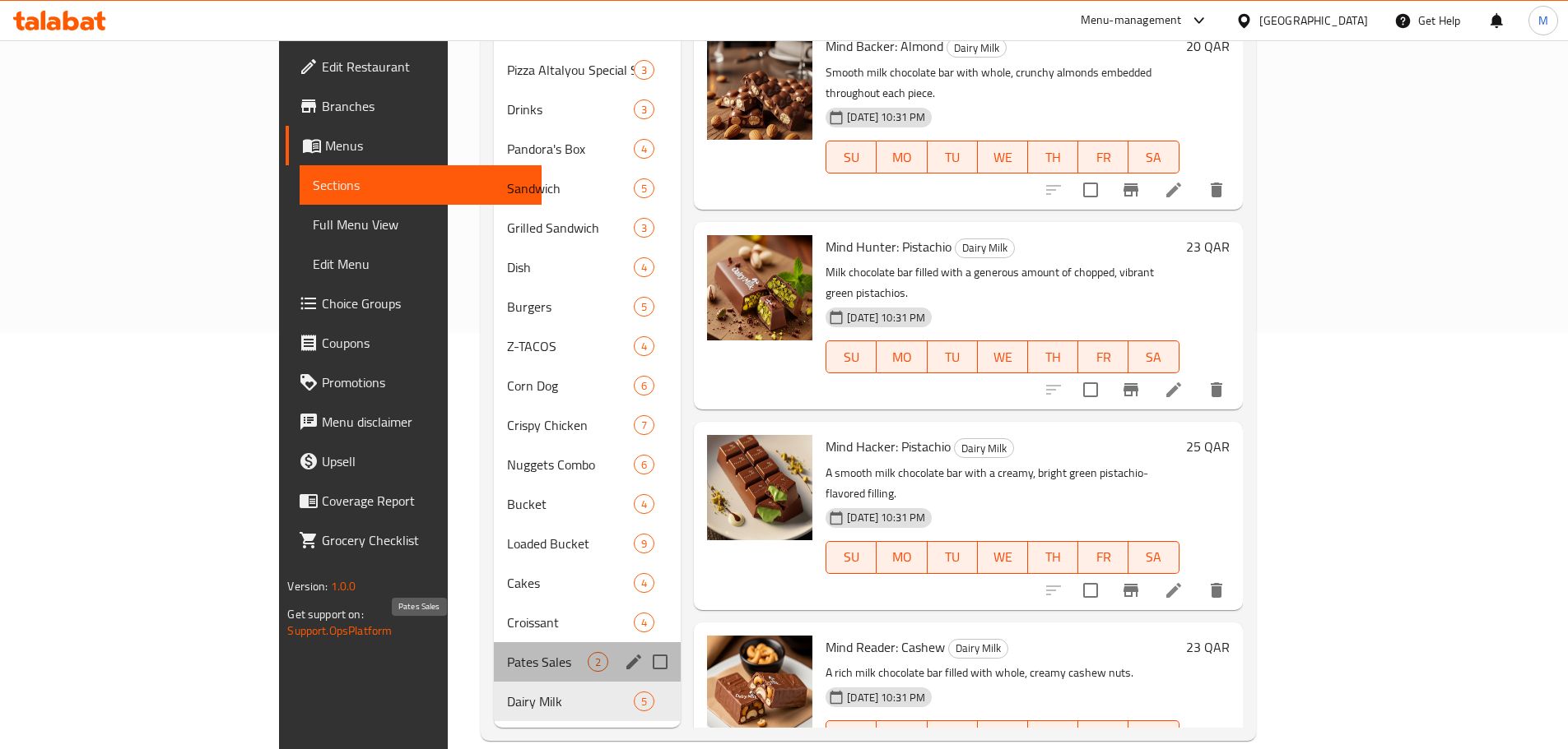
click at [507, 652] on span "Pates Sales" at bounding box center [547, 662] width 81 height 20
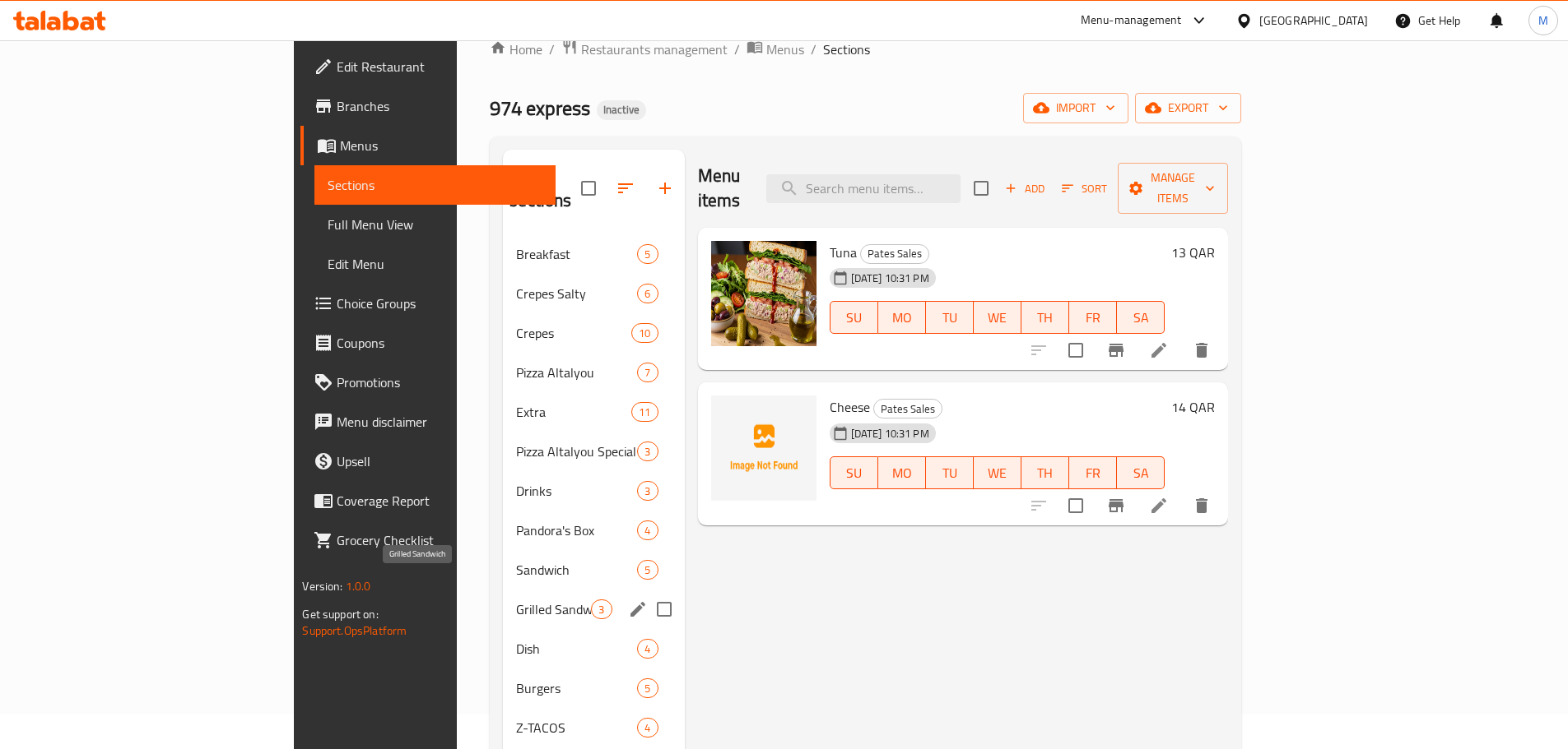
scroll to position [5, 0]
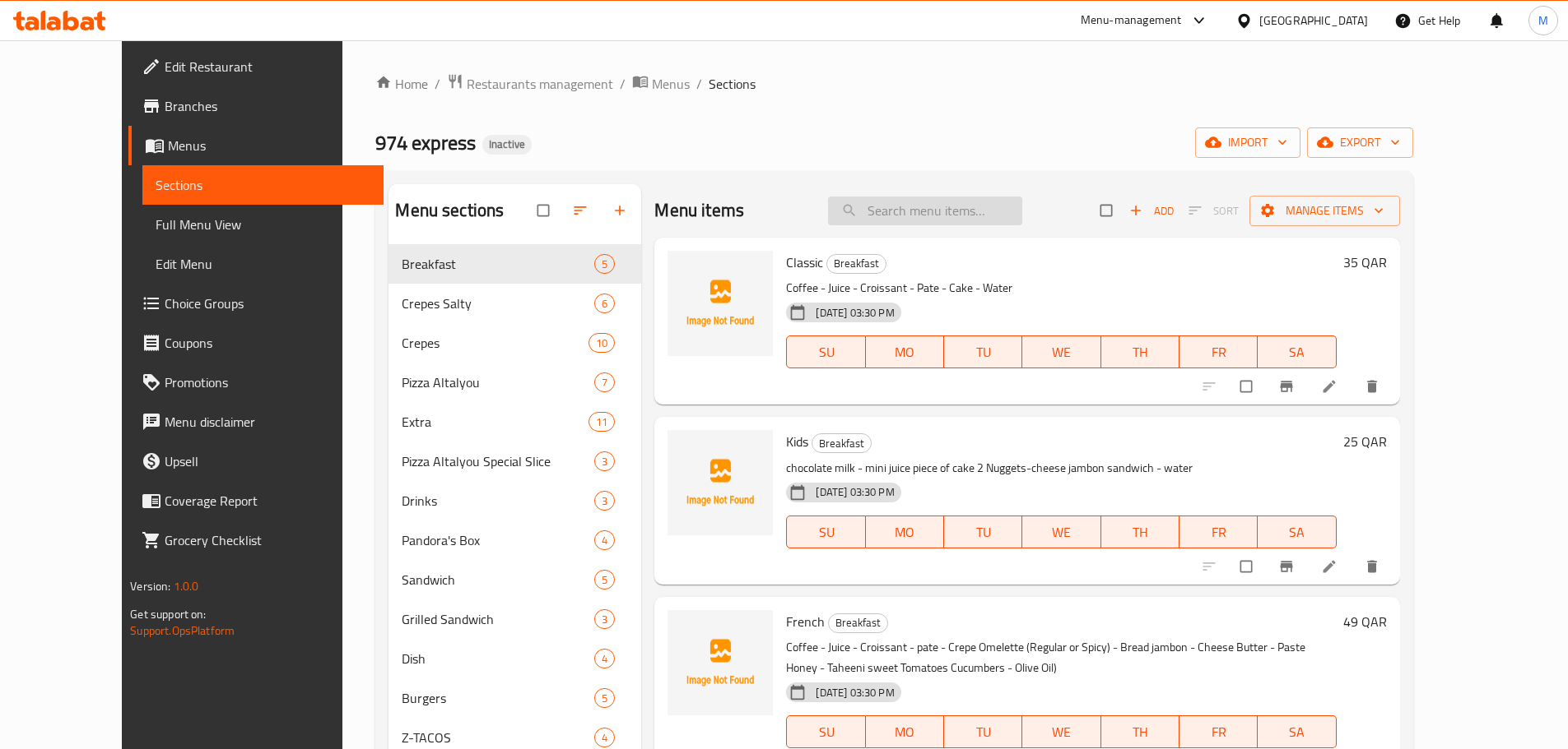
click at [985, 221] on input "search" at bounding box center [925, 212] width 194 height 29
paste input "Gratin Chiken Vegetable"
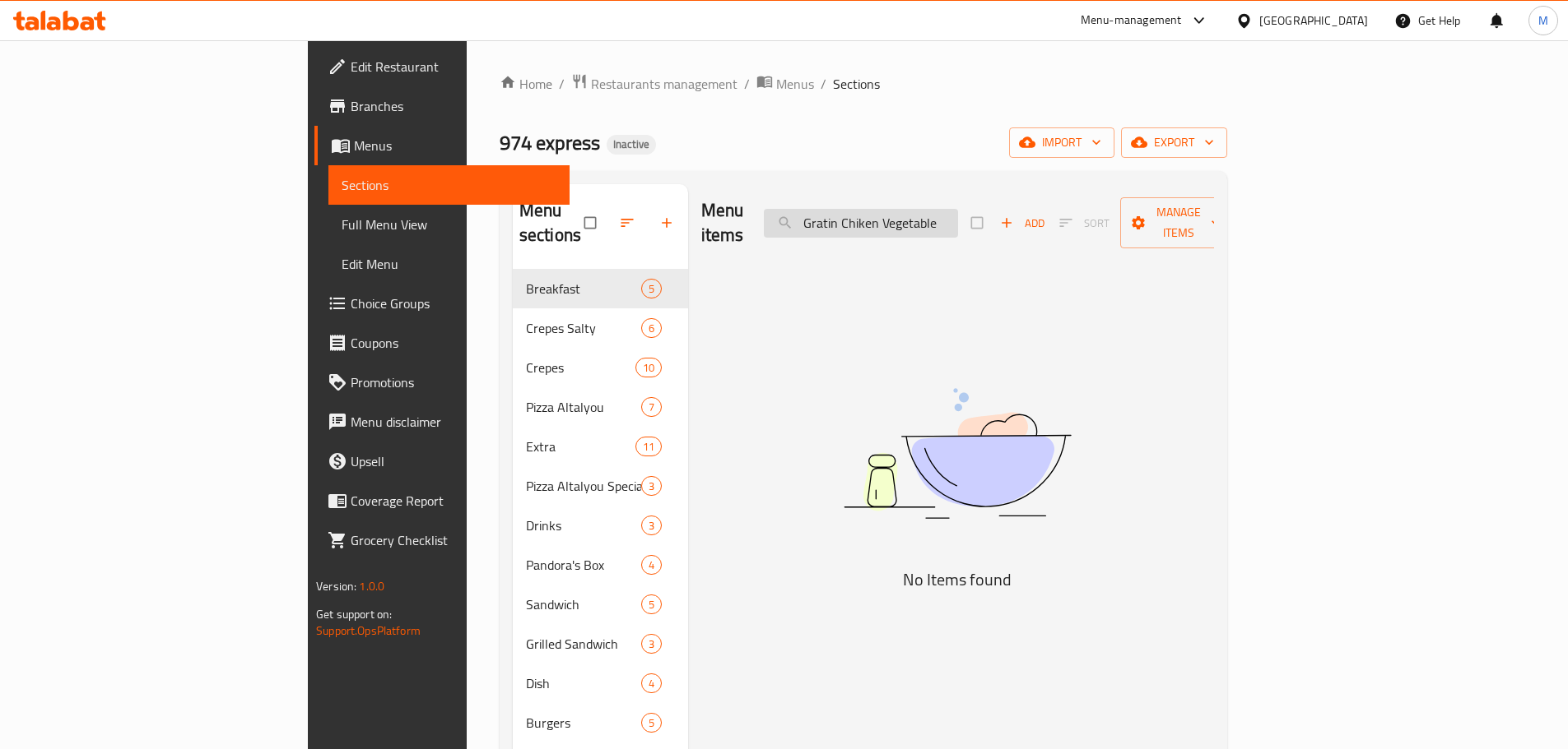
click at [931, 209] on input "Gratin Chiken Vegetable" at bounding box center [861, 223] width 194 height 29
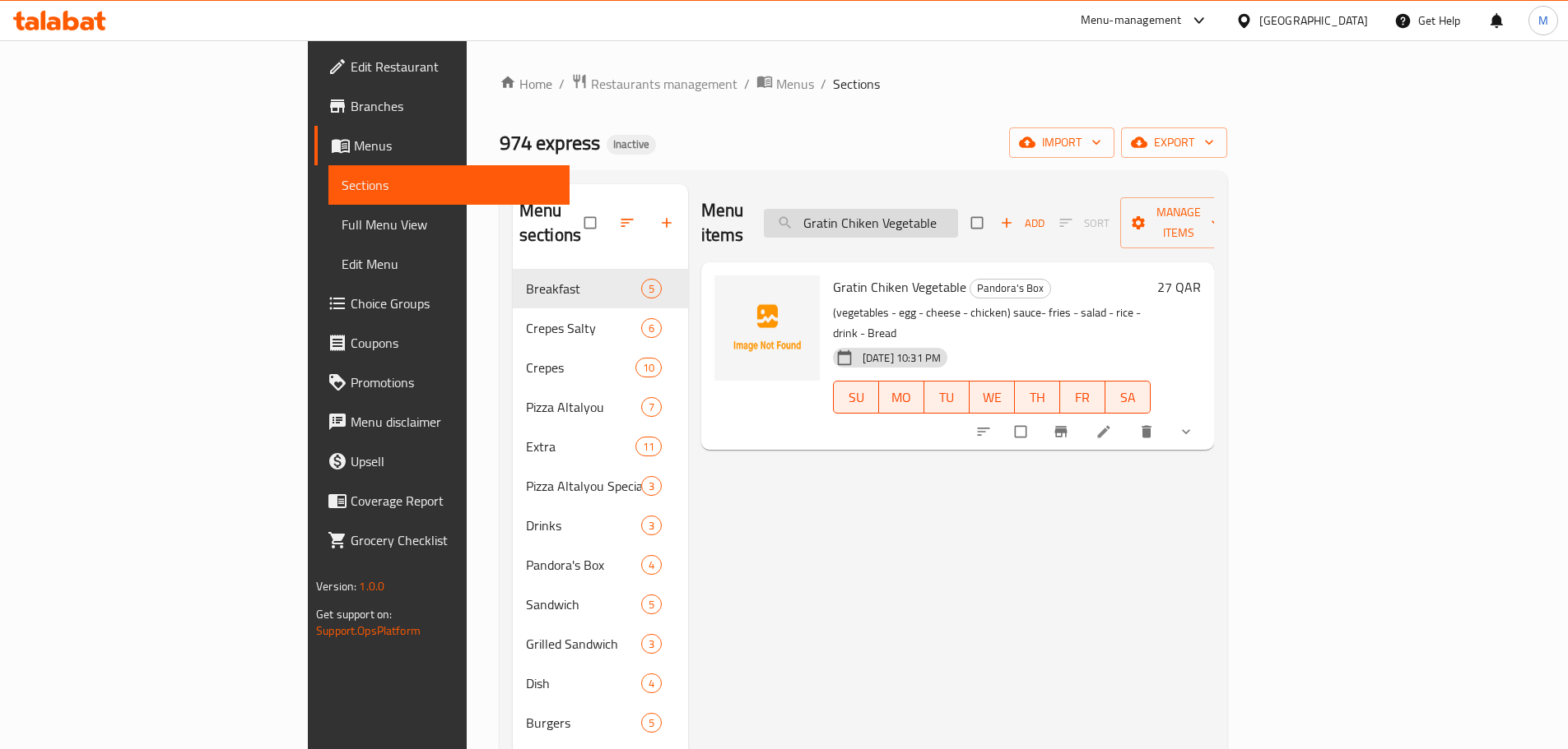
paste input "Strawberry Extra"
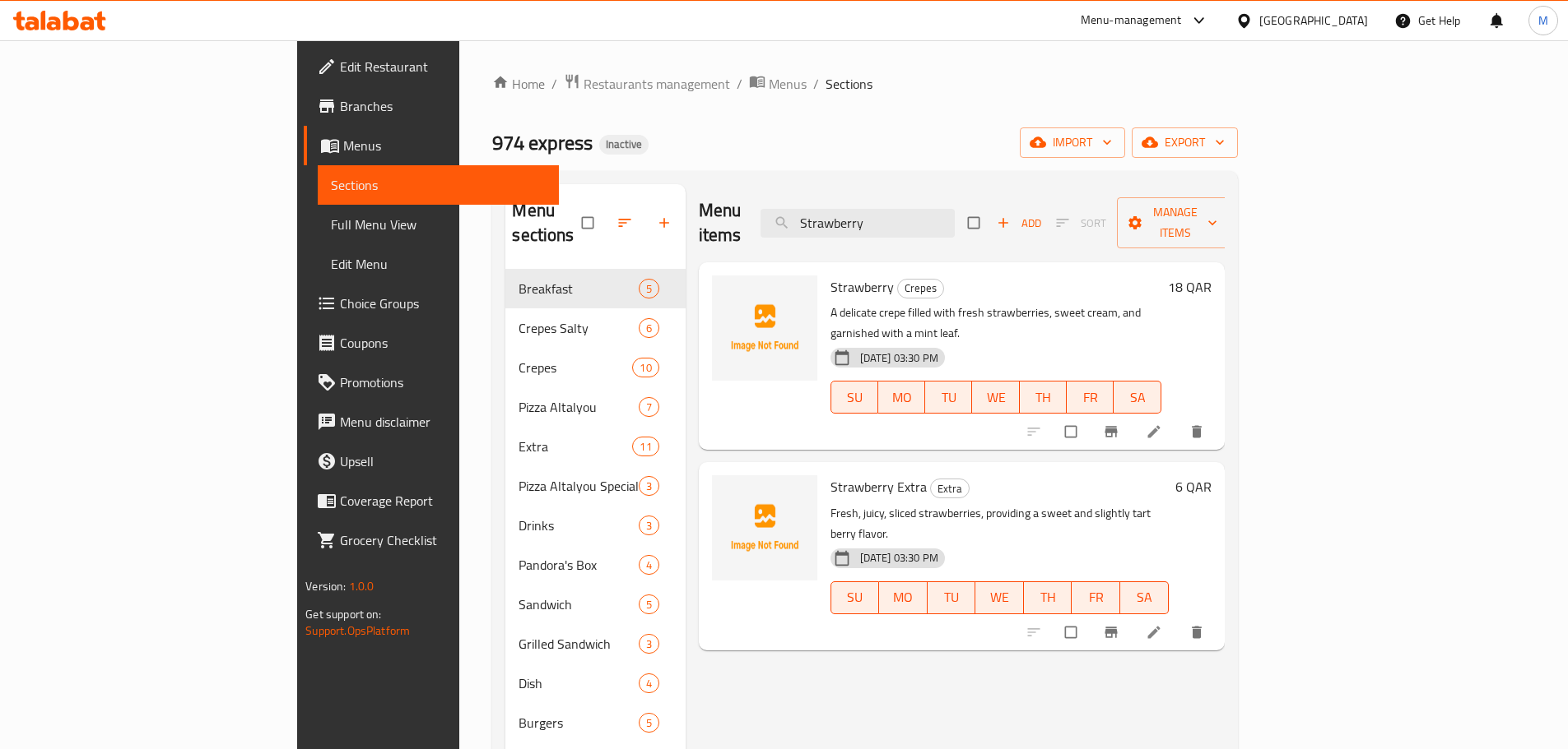
drag, startPoint x: 998, startPoint y: 220, endPoint x: 666, endPoint y: 201, distance: 332.5
click at [699, 202] on div "Menu items Strawberry Add Sort Manage items" at bounding box center [961, 223] width 526 height 78
paste input "Mamaleek 100 gr"
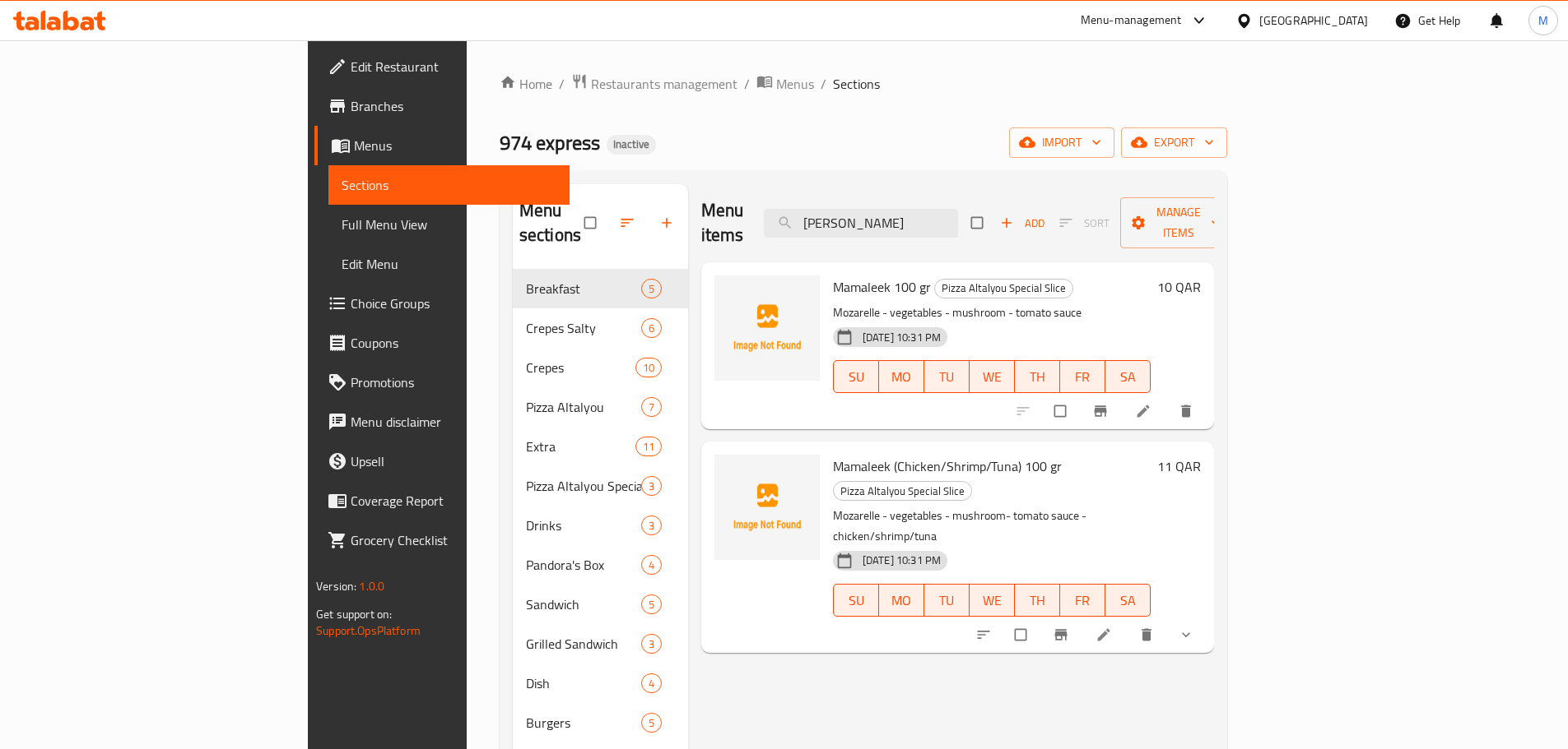
drag, startPoint x: 991, startPoint y: 197, endPoint x: 697, endPoint y: 179, distance: 294.6
click at [714, 179] on div "Menu sections Breakfast 5 Crepes Salty 6 Crepes 10 Pizza Altalyou 7 Extra 11 Pi…" at bounding box center [864, 663] width 728 height 986
paste input "Truffle 100 gr"
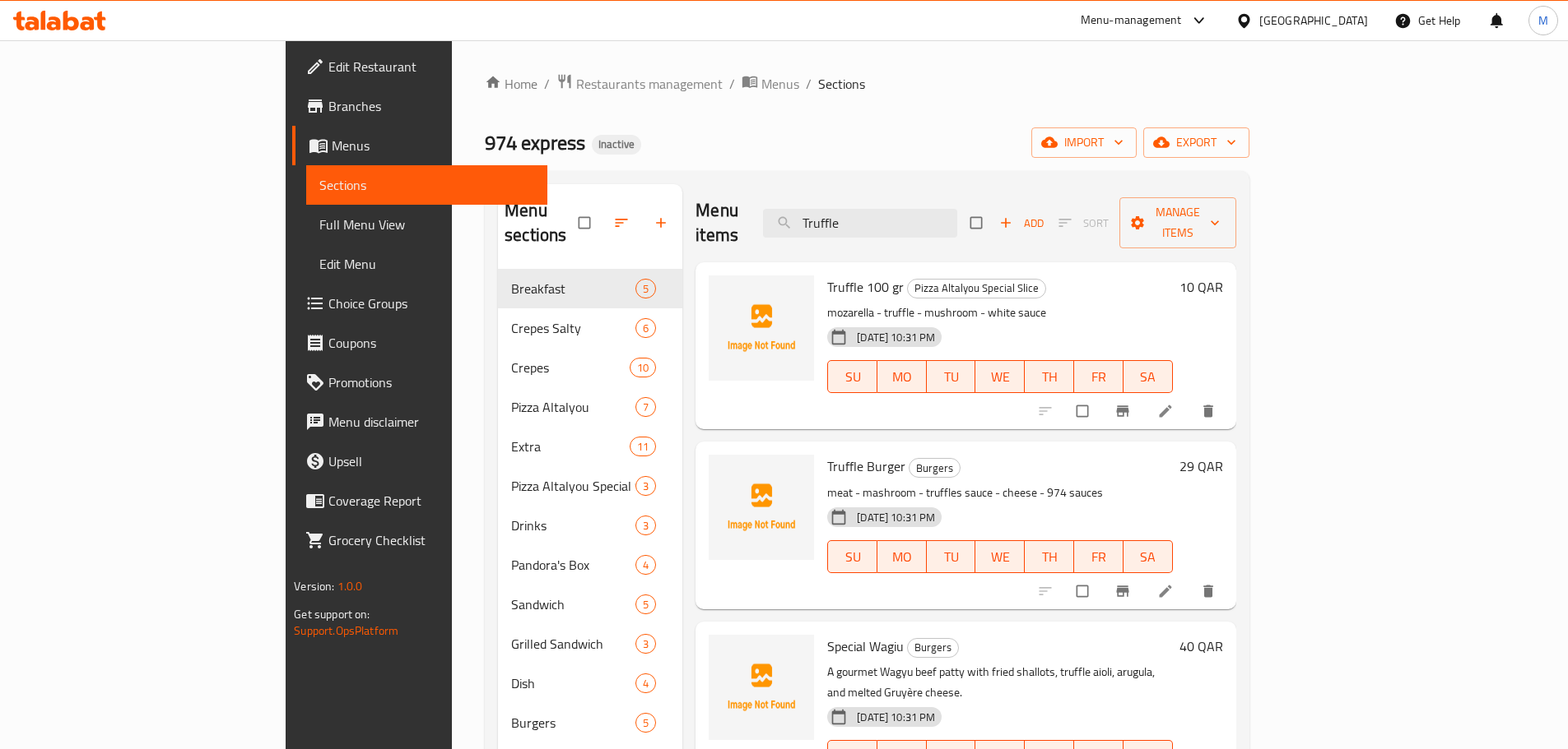
type input "Truffle"
click at [741, 21] on div "Menu-management Qatar Get Help M" at bounding box center [784, 20] width 1568 height 39
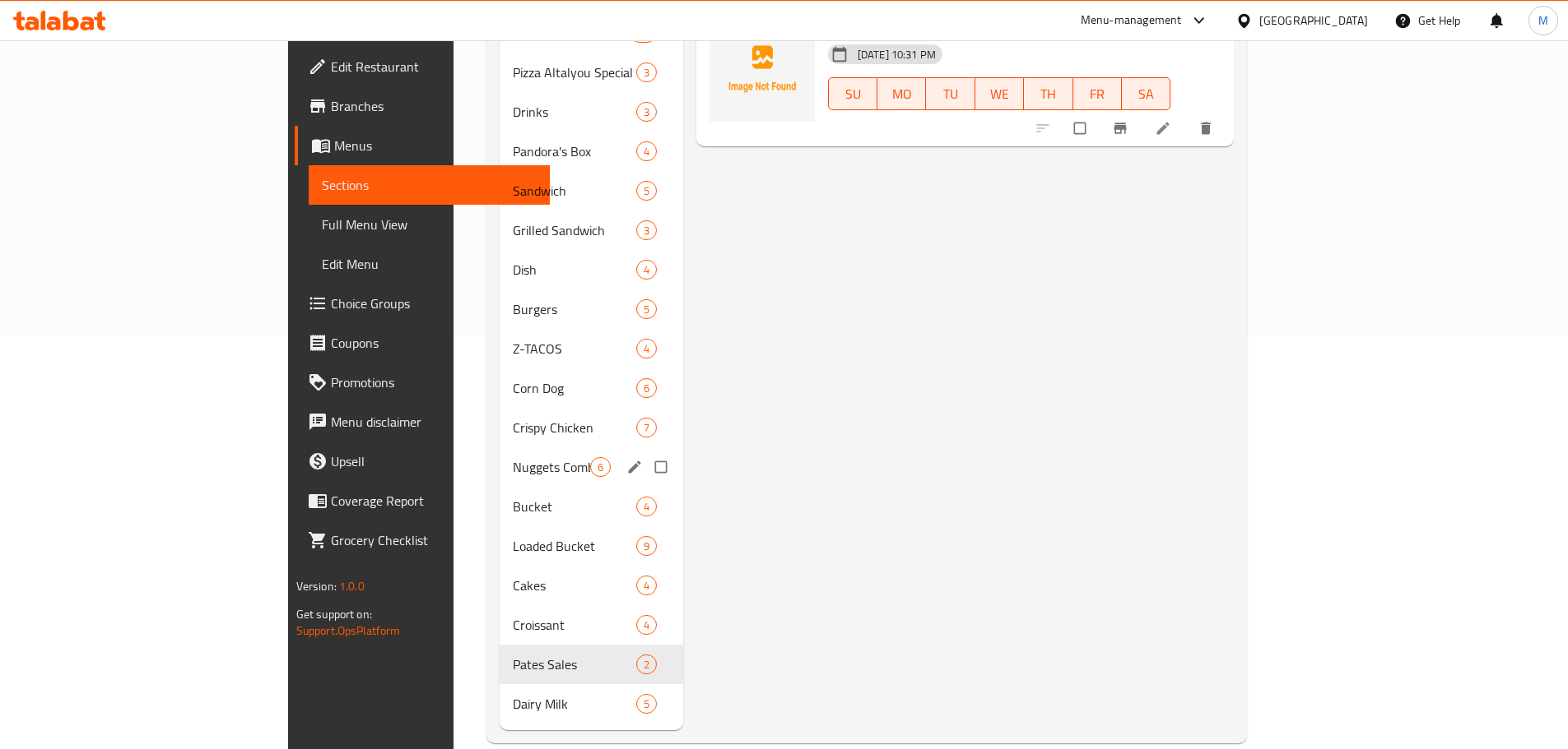
scroll to position [416, 0]
click at [500, 682] on div "Dairy Milk 5" at bounding box center [591, 701] width 183 height 39
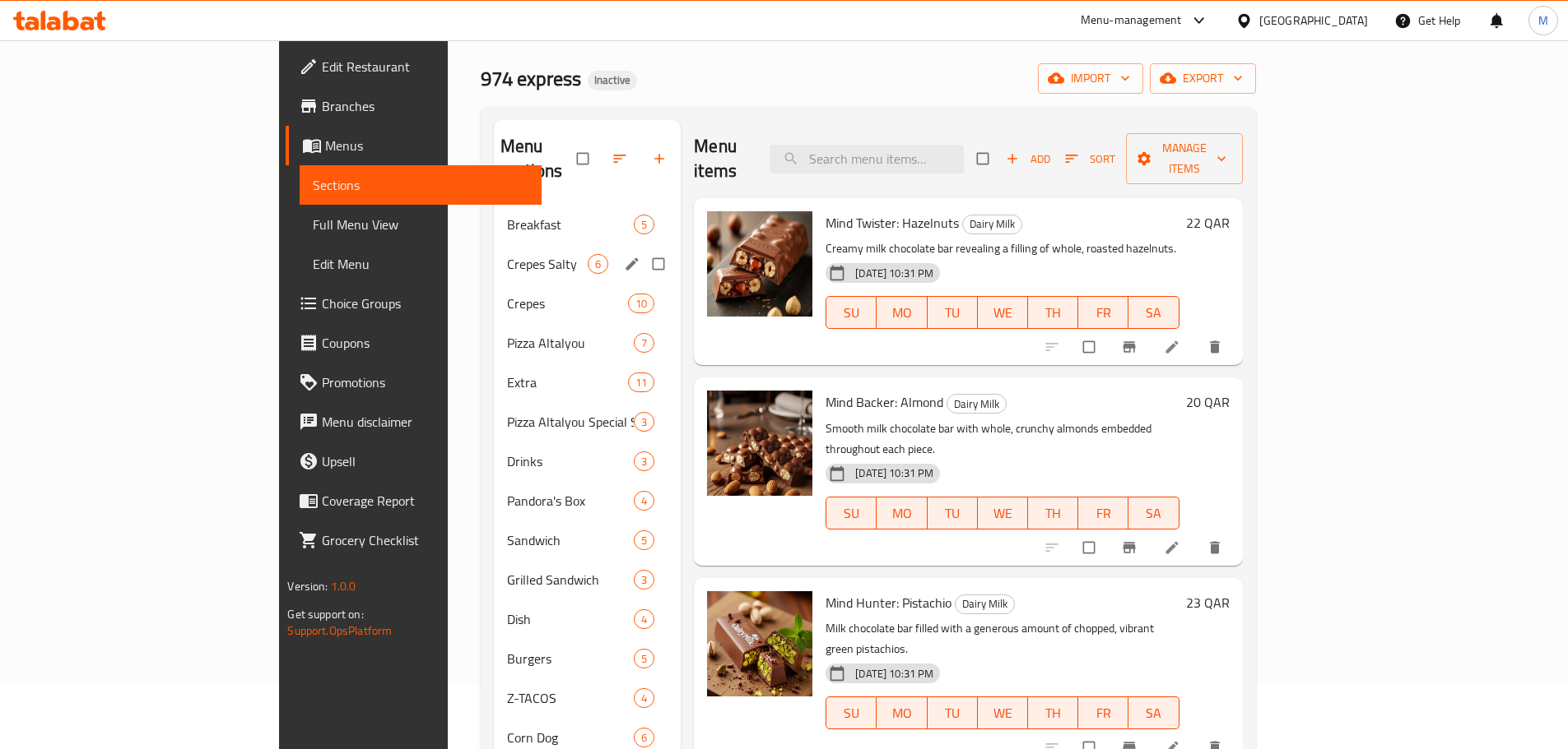
scroll to position [82, 0]
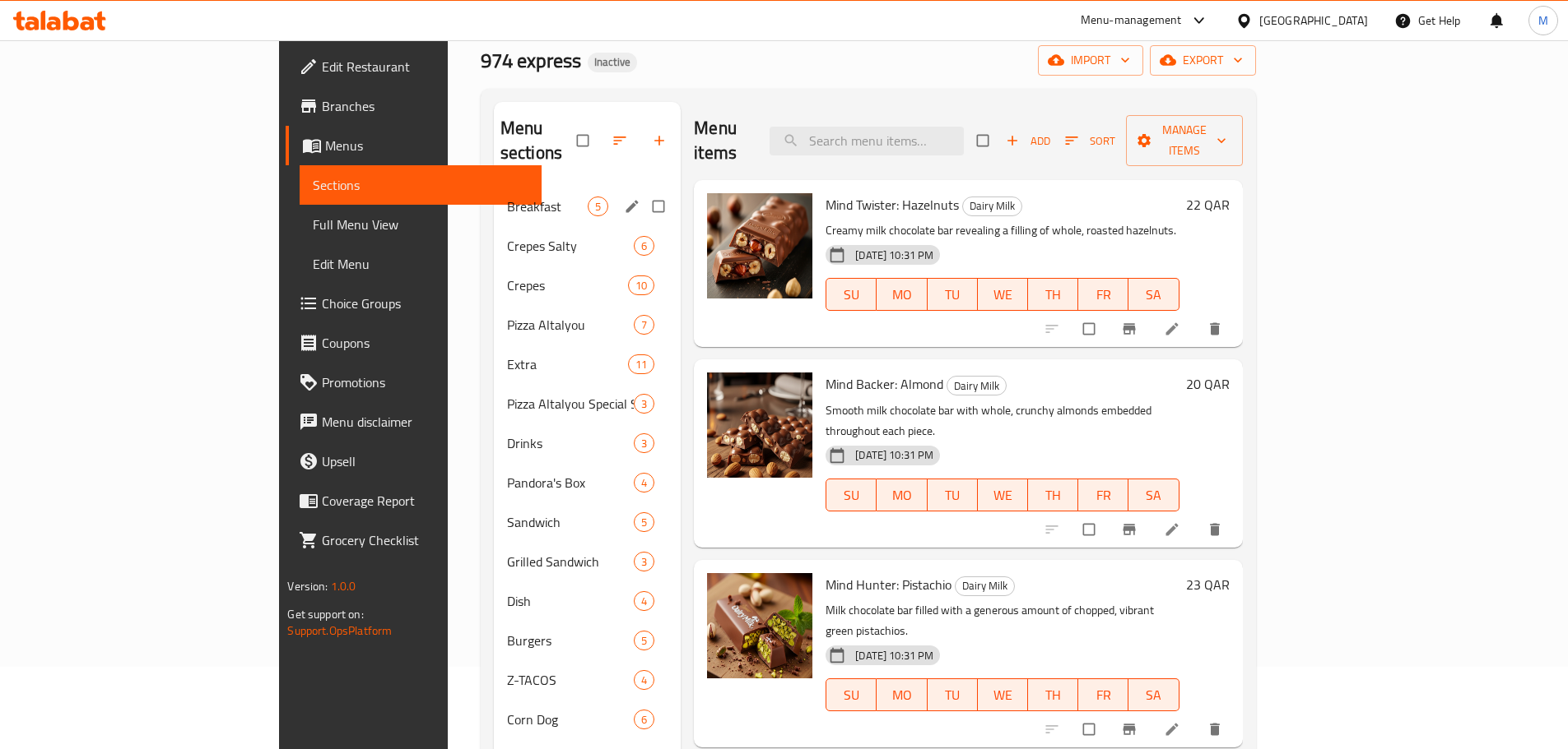
click at [507, 197] on span "Breakfast" at bounding box center [547, 207] width 81 height 20
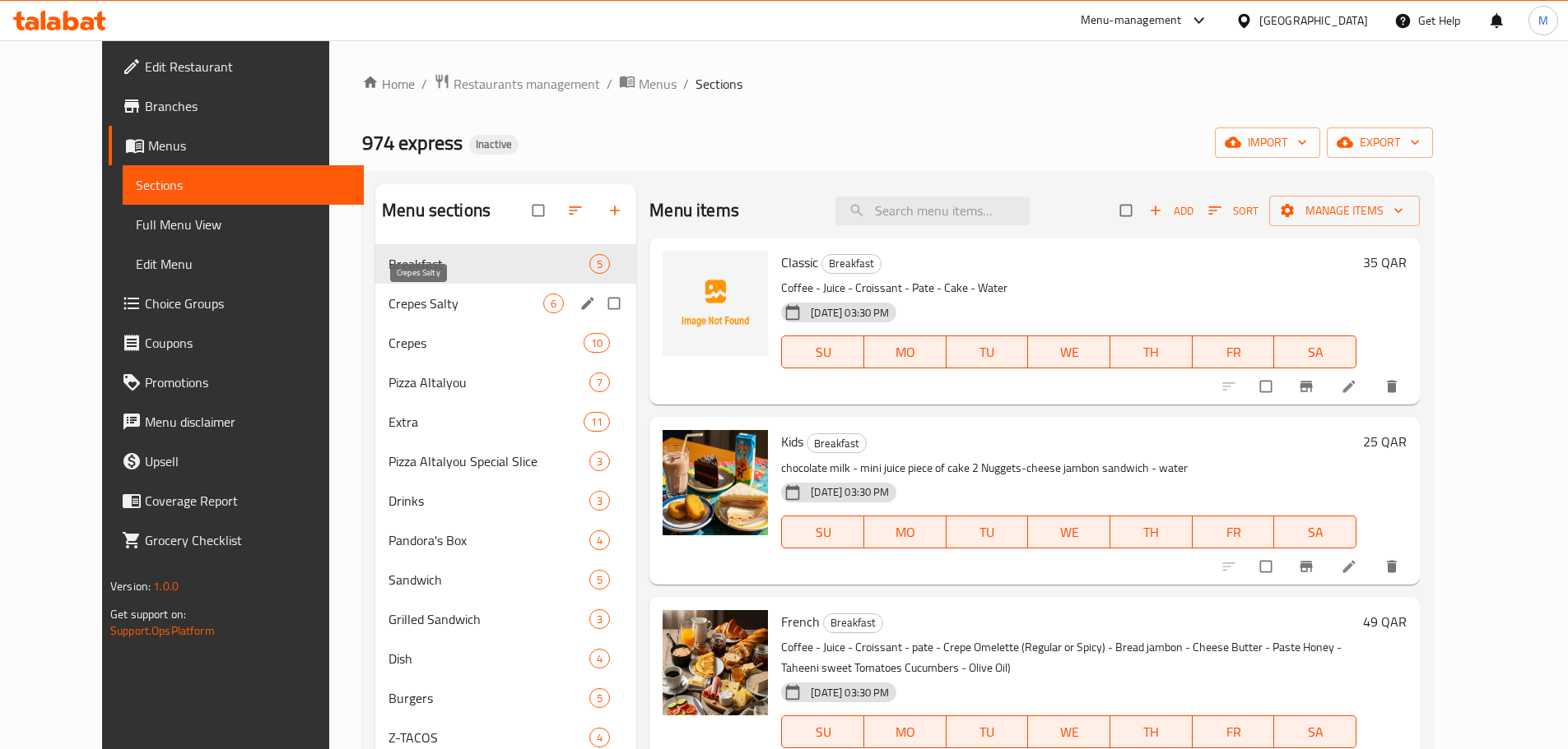
click at [412, 299] on span "Crepes Salty" at bounding box center [465, 303] width 155 height 20
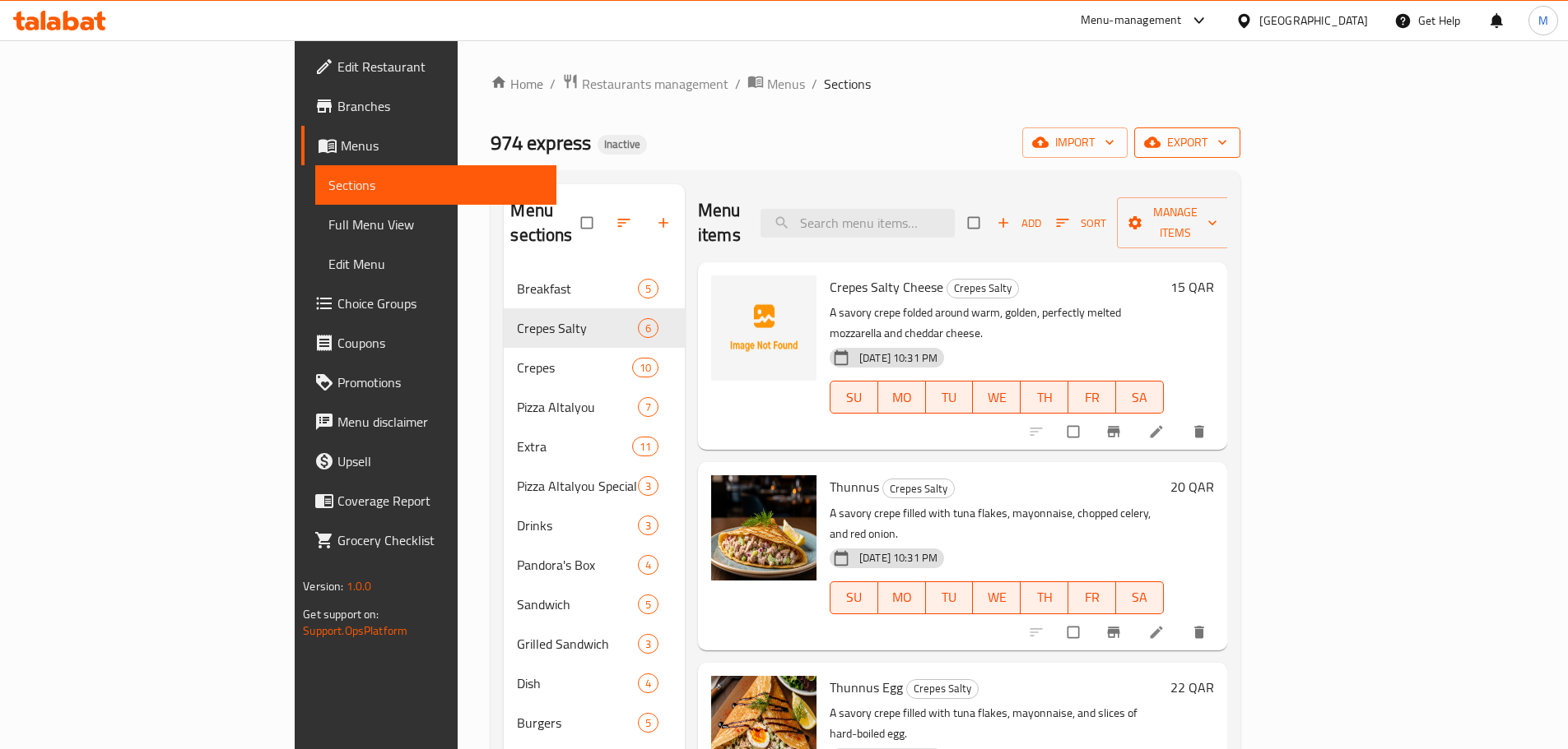
click at [1160, 145] on icon "button" at bounding box center [1151, 142] width 17 height 11
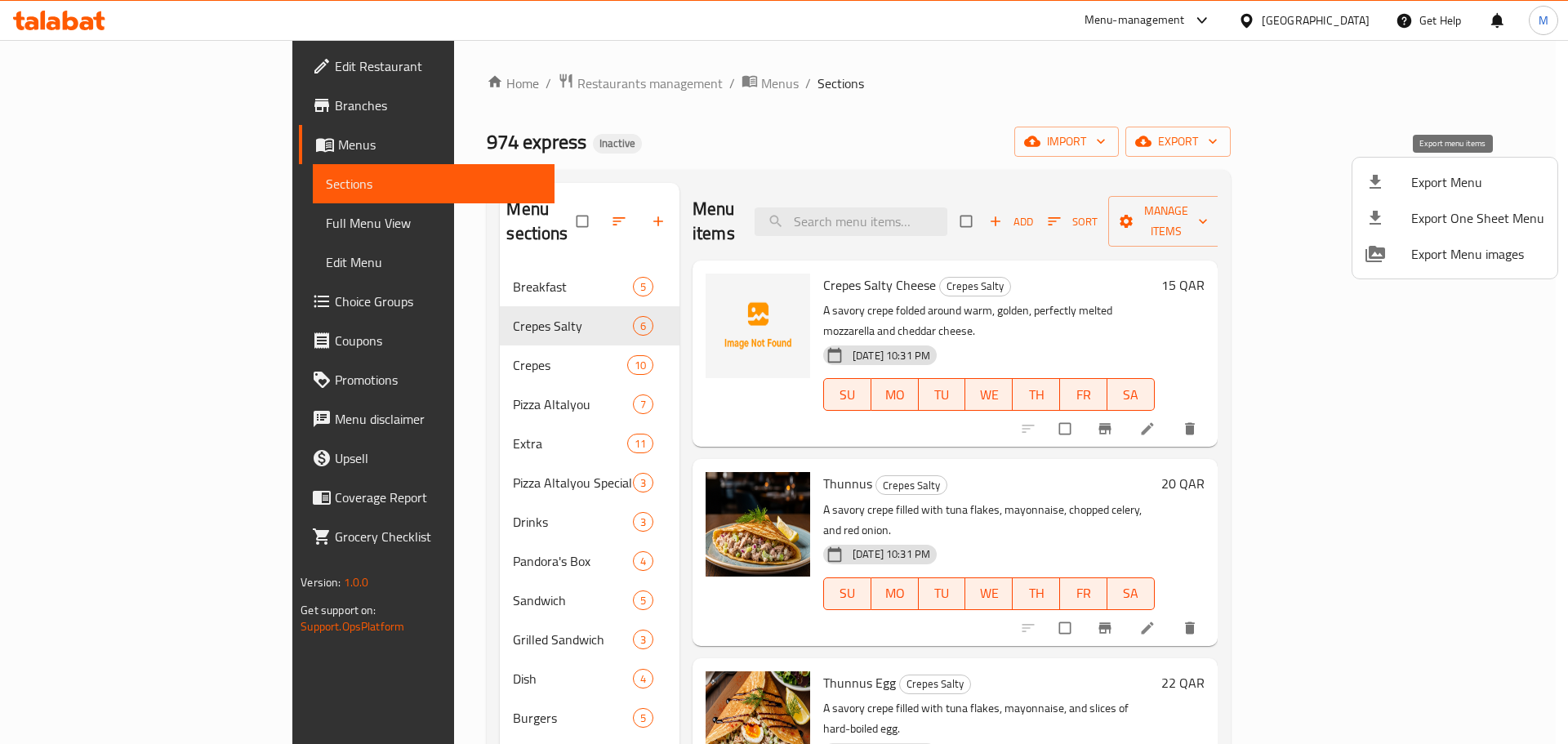
click at [1448, 184] on span "Export Menu" at bounding box center [1477, 182] width 133 height 19
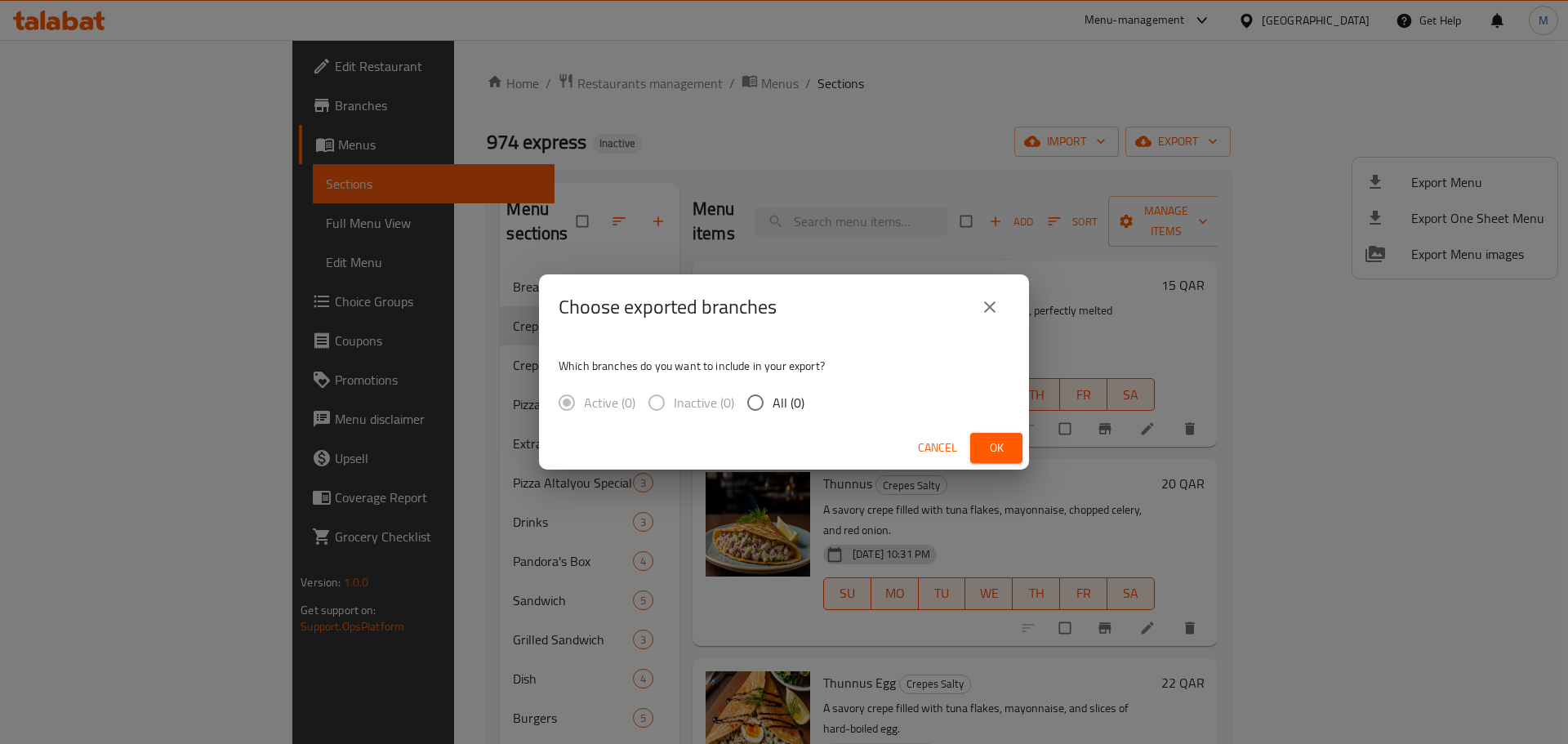
click at [727, 396] on span "Inactive (0)" at bounding box center [704, 403] width 60 height 19
click at [771, 395] on input "All (0)" at bounding box center [754, 402] width 34 height 34
radio input "true"
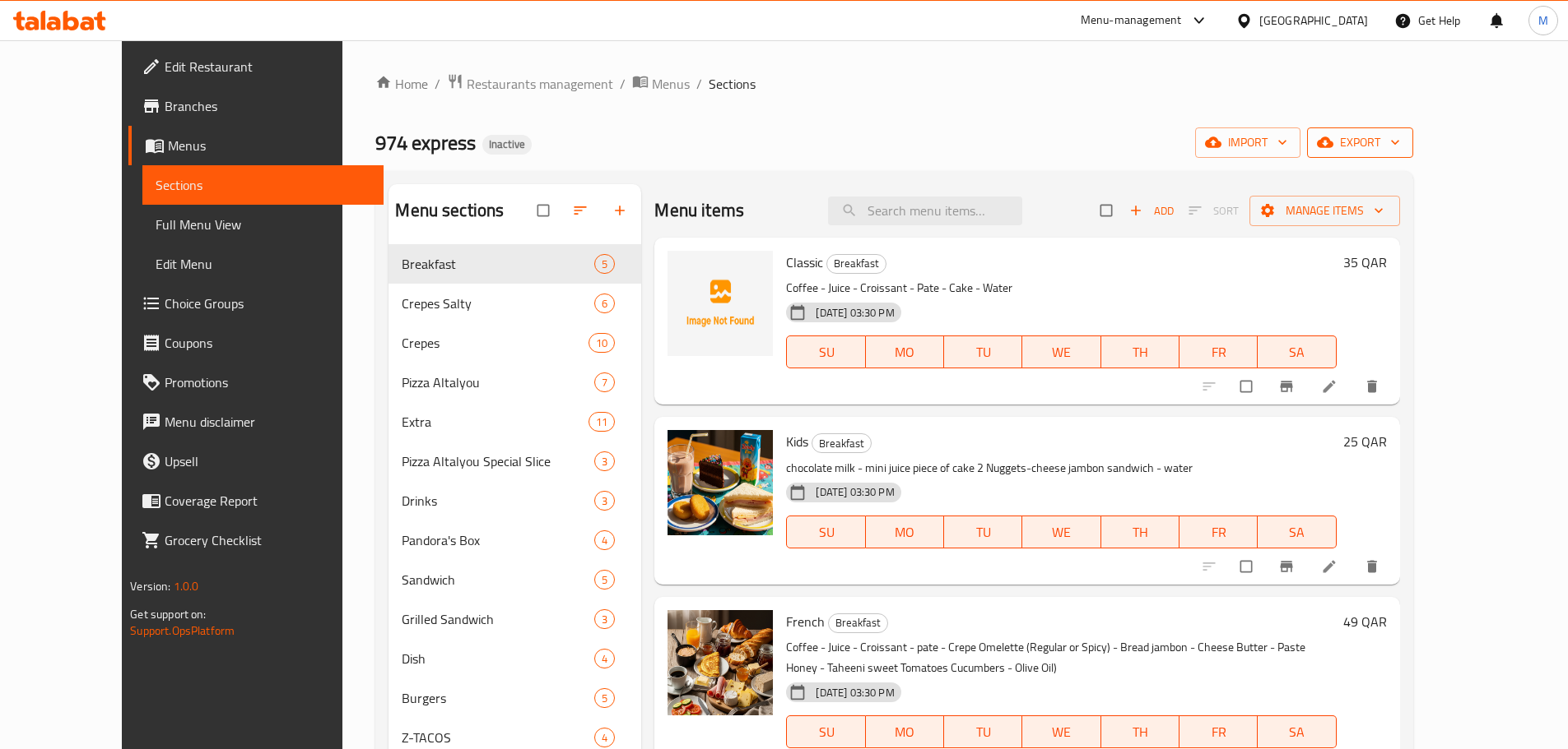
click at [1413, 157] on button "export" at bounding box center [1359, 142] width 106 height 30
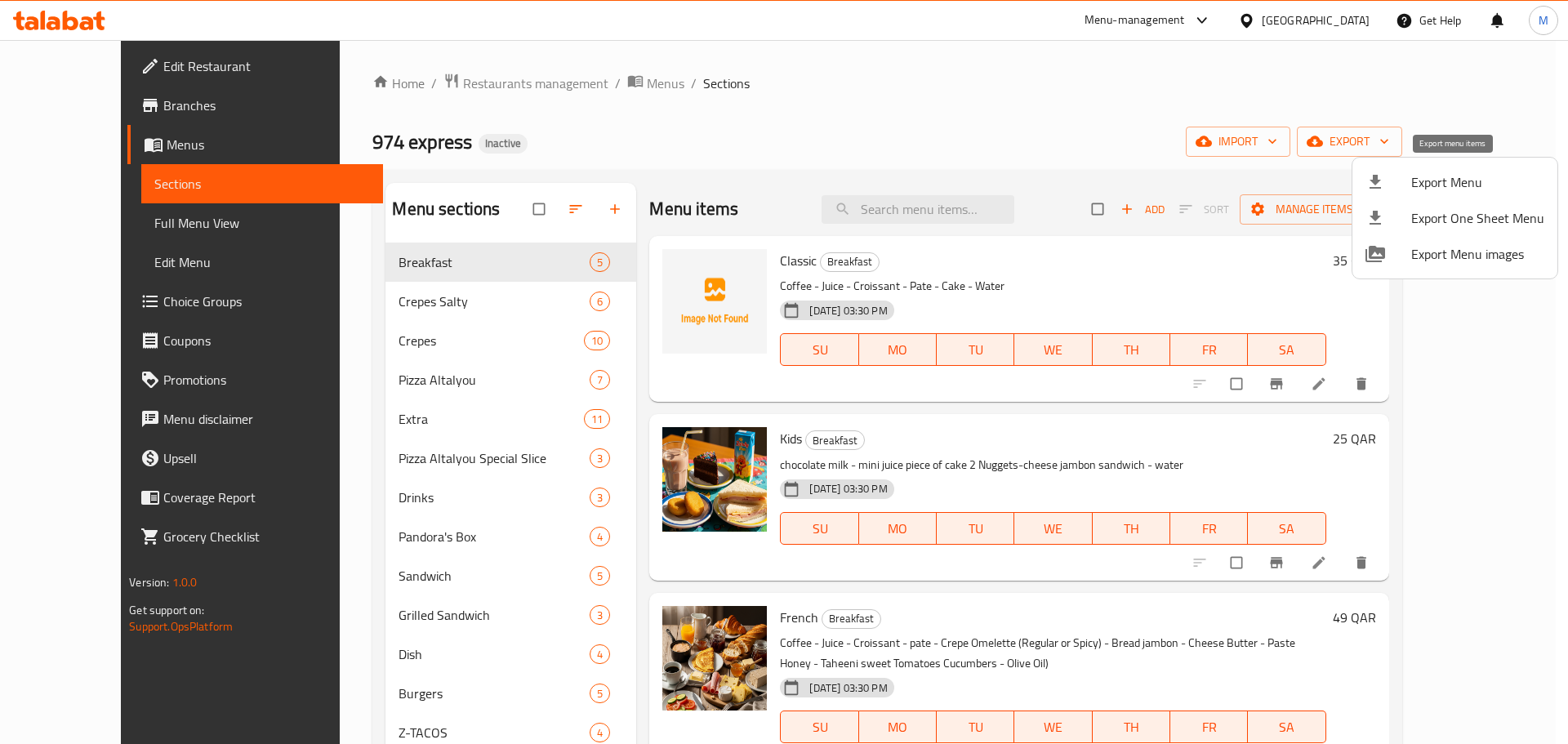
click at [1440, 183] on span "Export Menu" at bounding box center [1477, 182] width 133 height 19
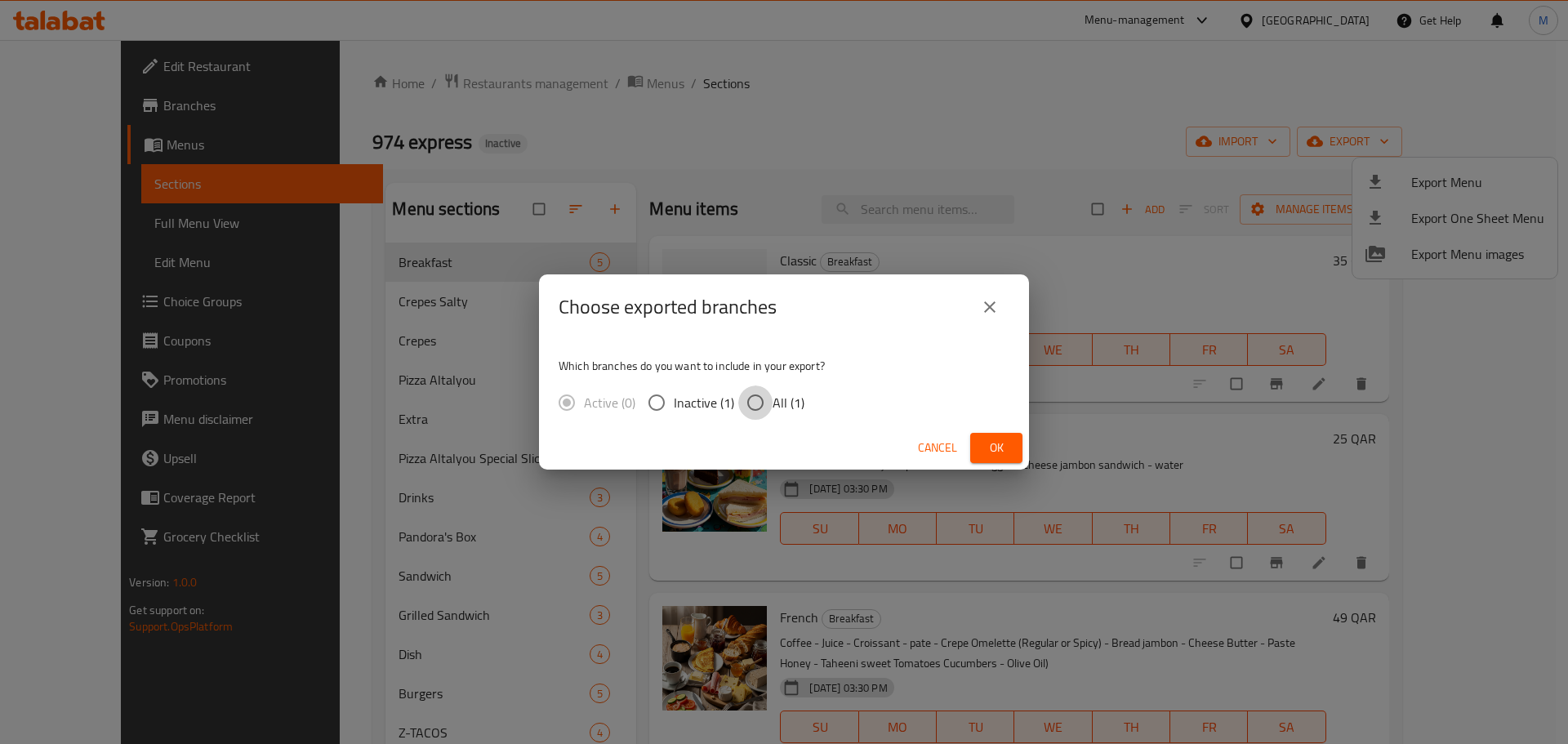
click at [757, 409] on input "All (1)" at bounding box center [754, 402] width 34 height 34
radio input "true"
click at [1007, 450] on span "Ok" at bounding box center [997, 448] width 26 height 20
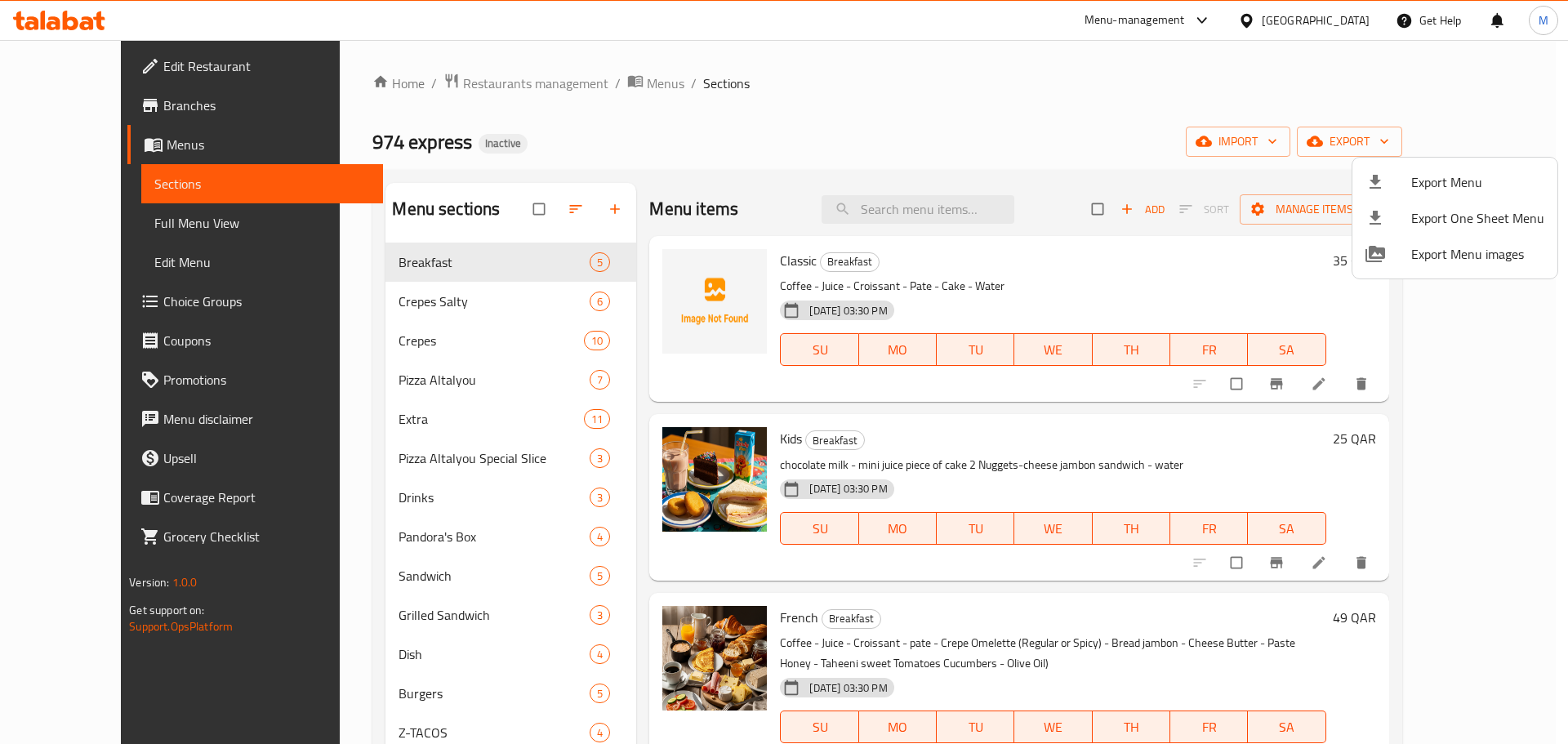
click at [1027, 103] on div at bounding box center [784, 372] width 1568 height 744
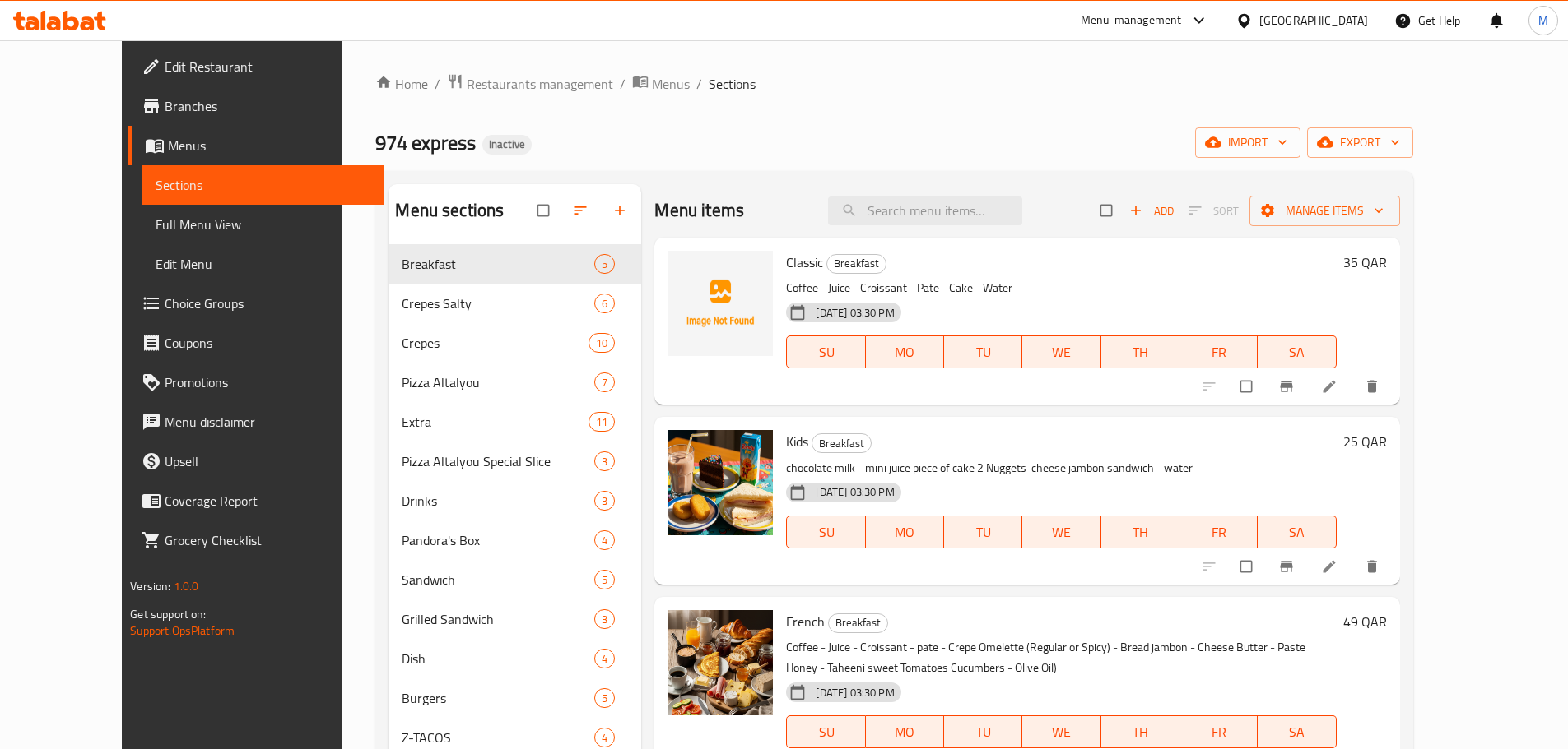
click at [1358, 18] on div "Qatar" at bounding box center [1312, 20] width 108 height 19
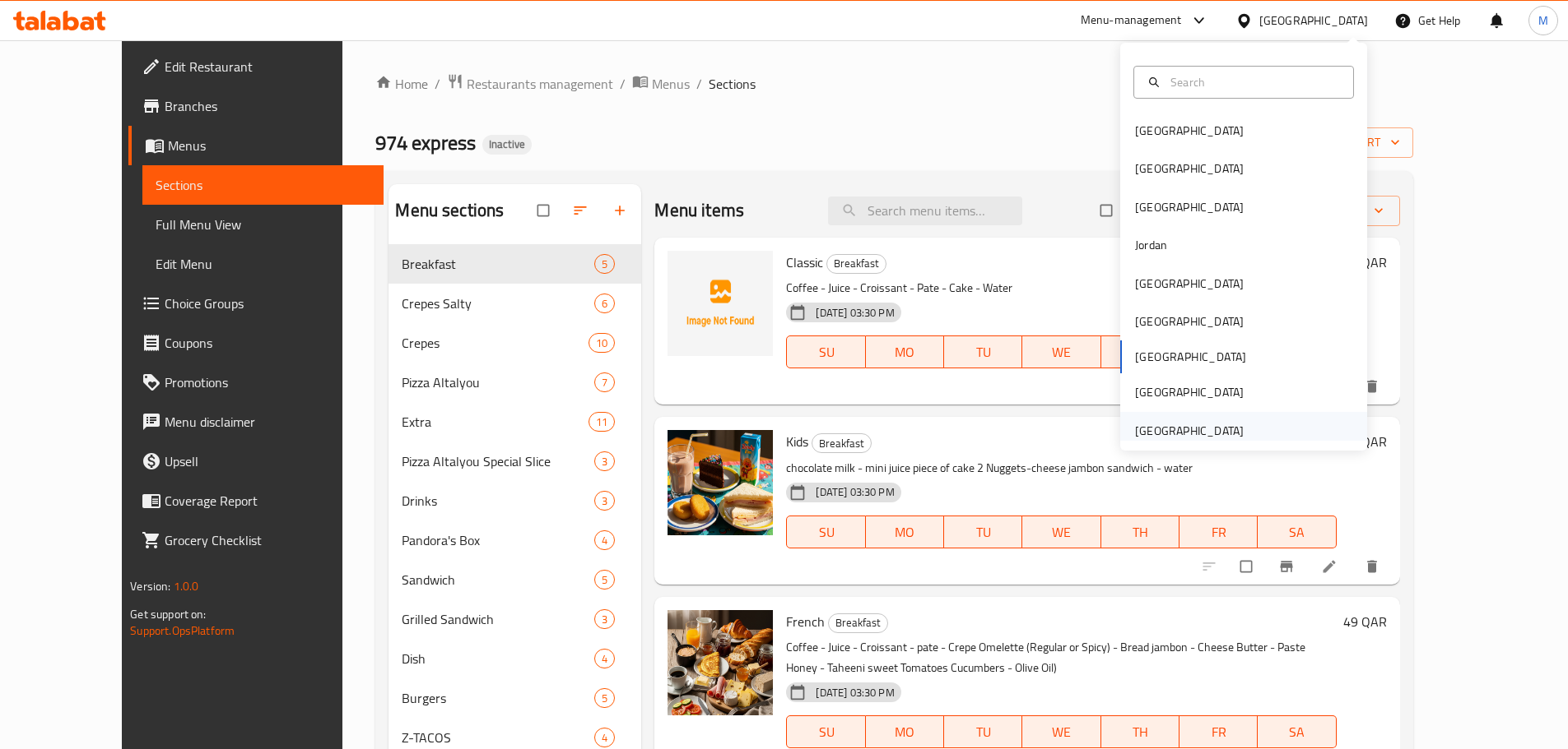
click at [1210, 423] on div "[GEOGRAPHIC_DATA]" at bounding box center [1188, 431] width 108 height 19
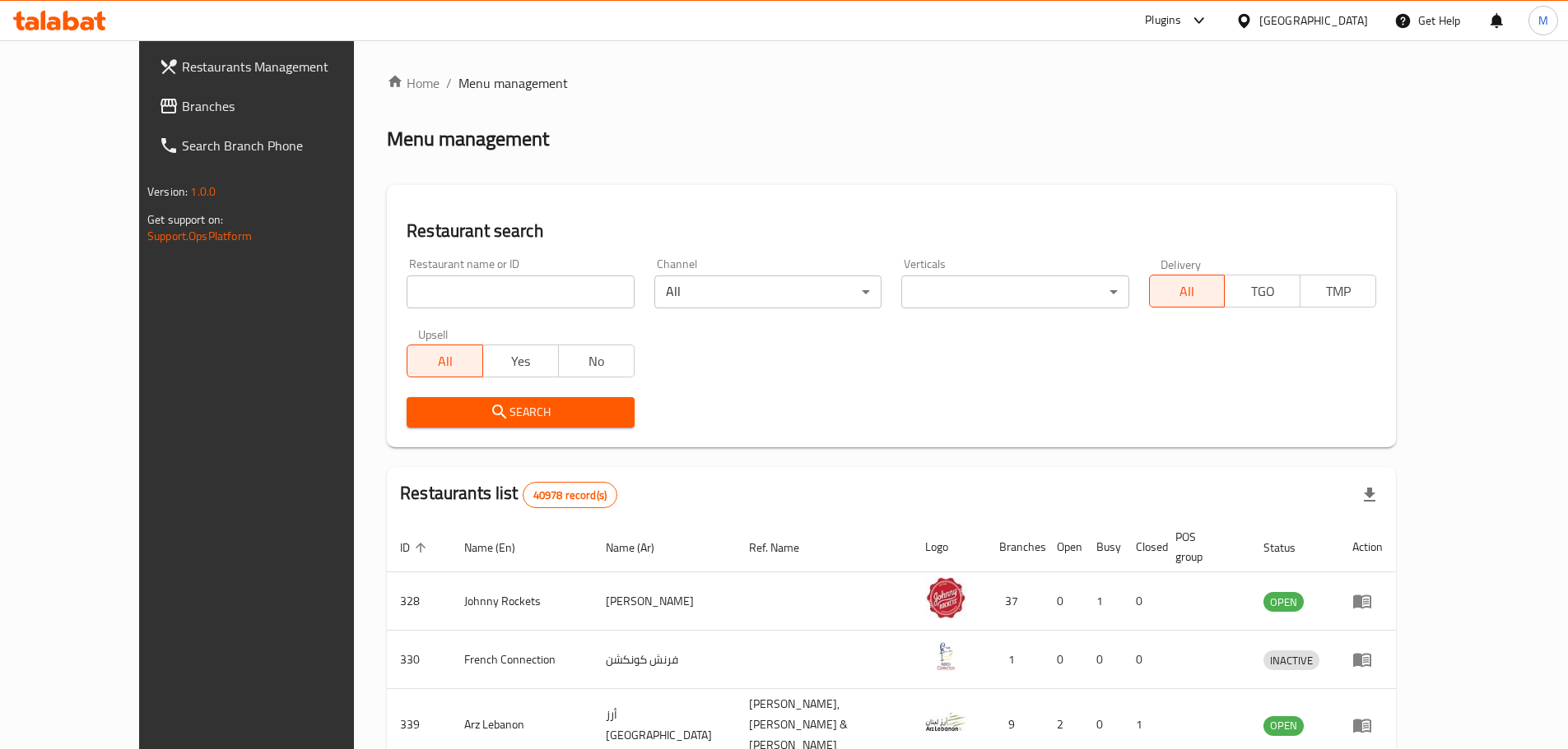
click at [181, 101] on span "Branches" at bounding box center [284, 106] width 206 height 20
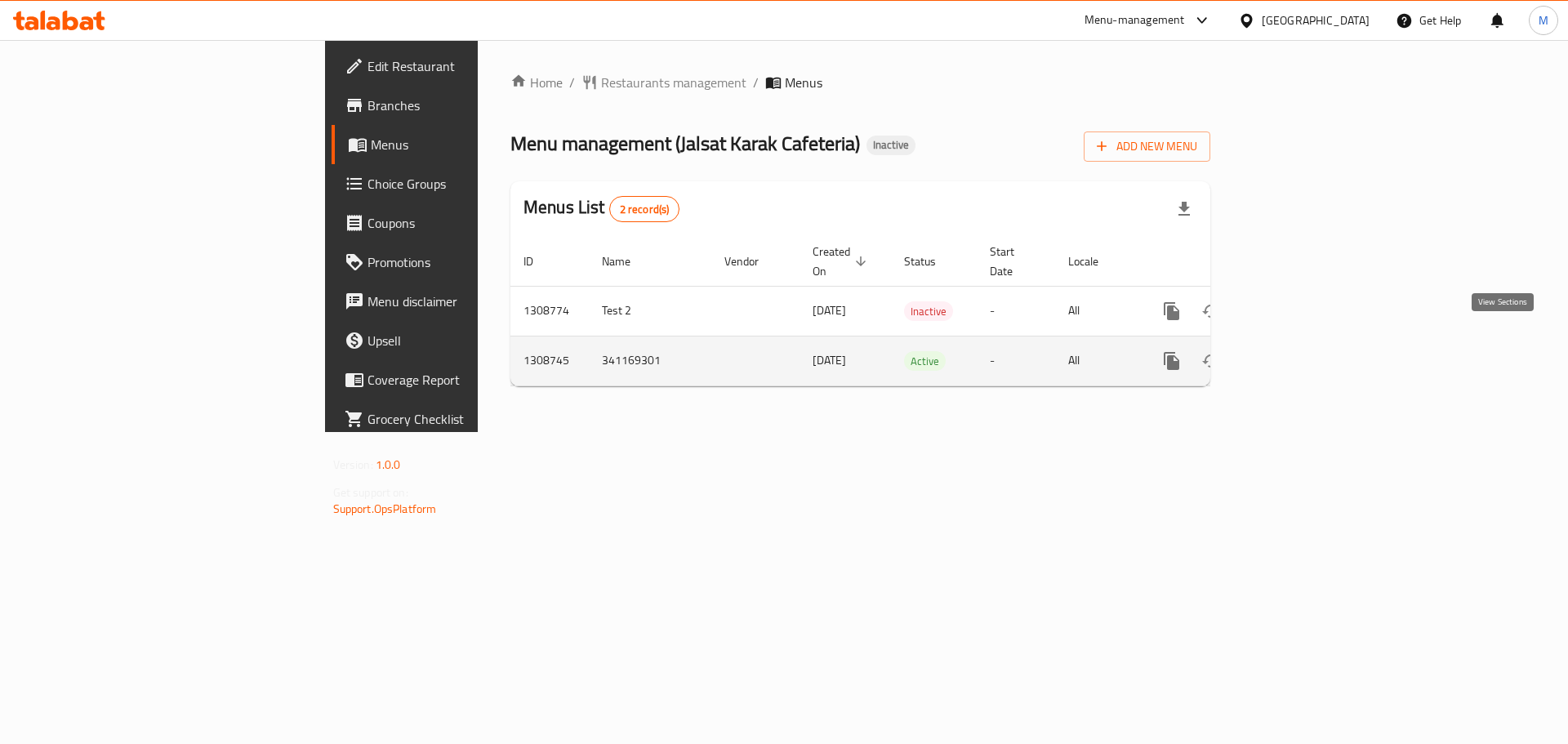
click at [1300, 352] on icon "enhanced table" at bounding box center [1290, 361] width 19 height 19
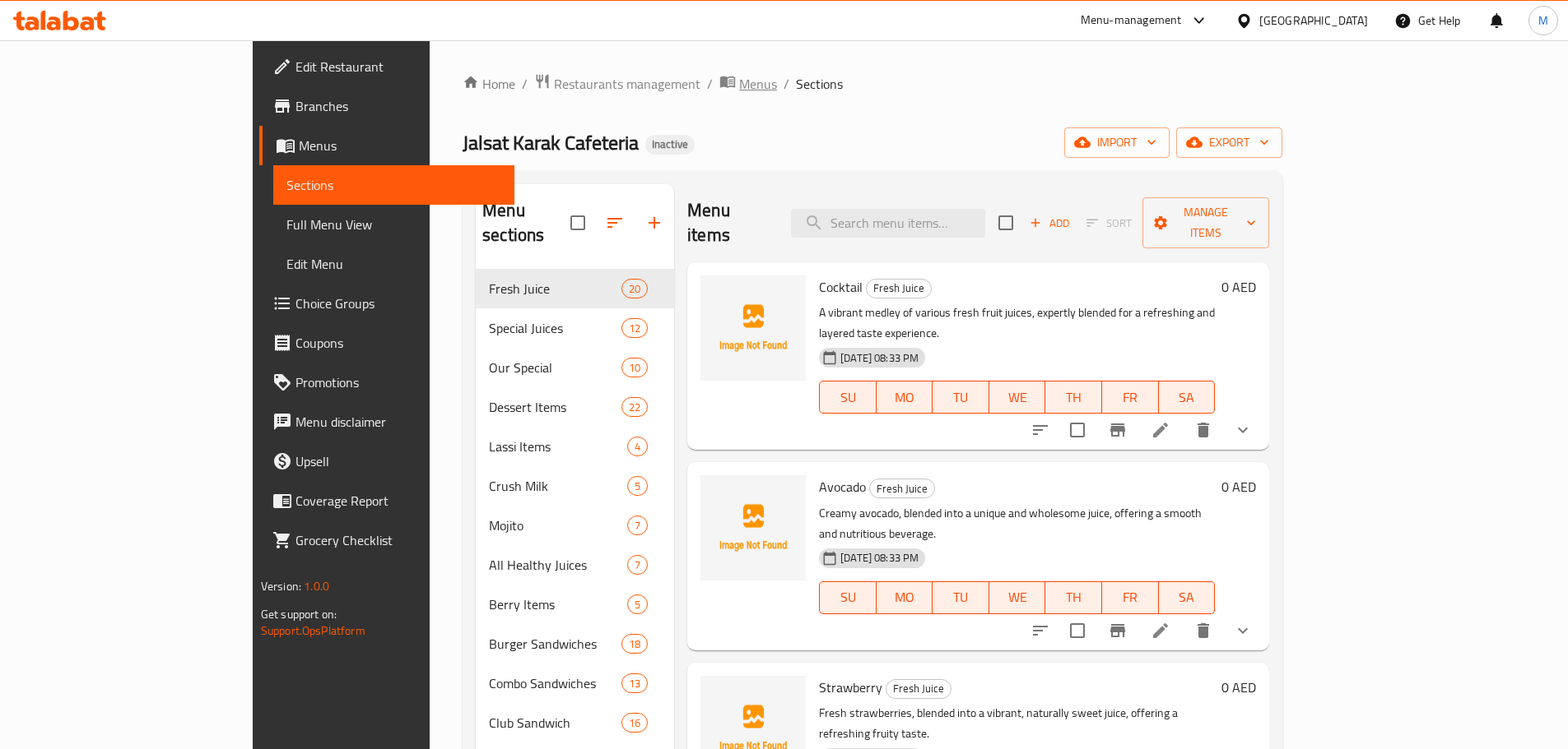
click at [739, 92] on span "Menus" at bounding box center [757, 84] width 38 height 20
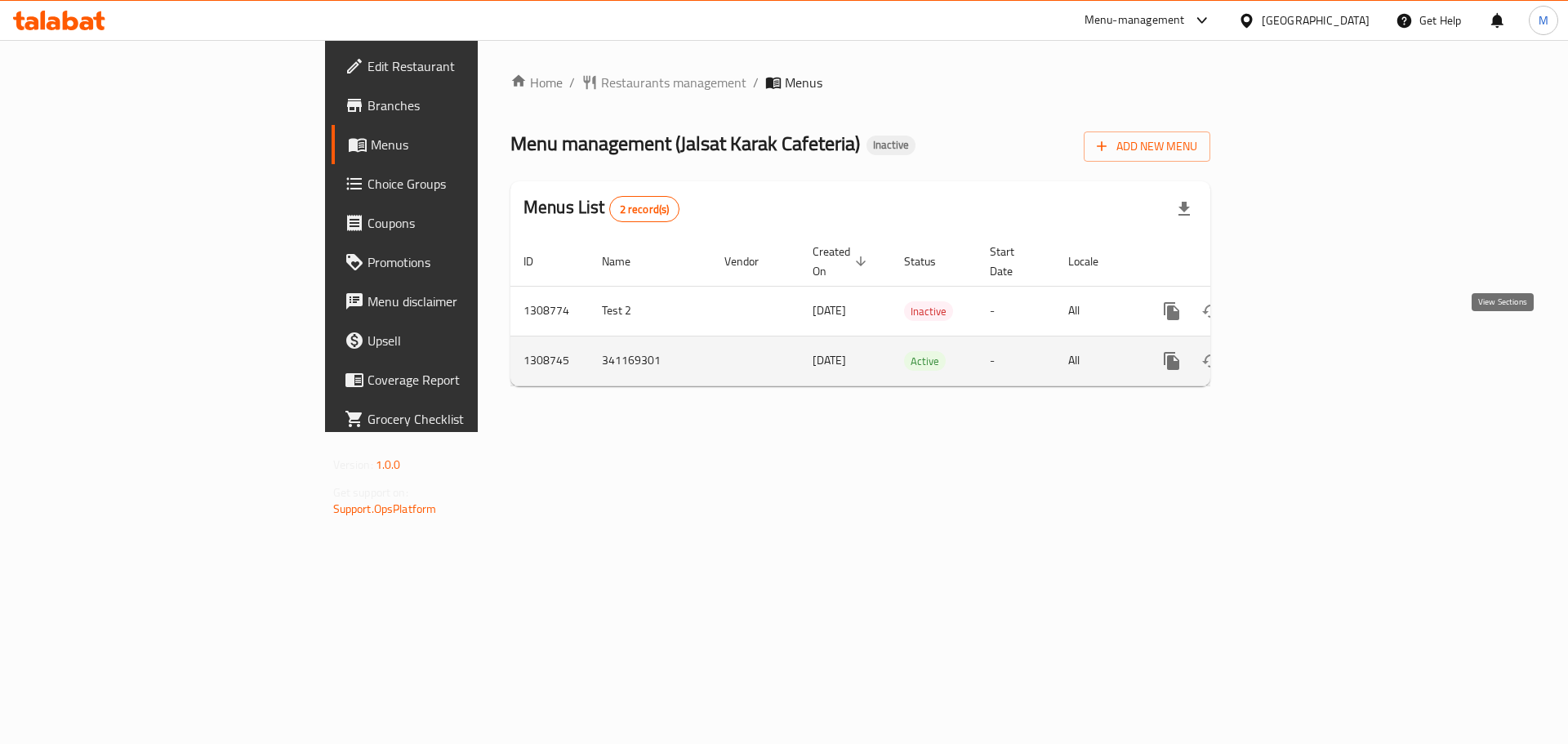
click at [1300, 352] on icon "enhanced table" at bounding box center [1290, 361] width 19 height 19
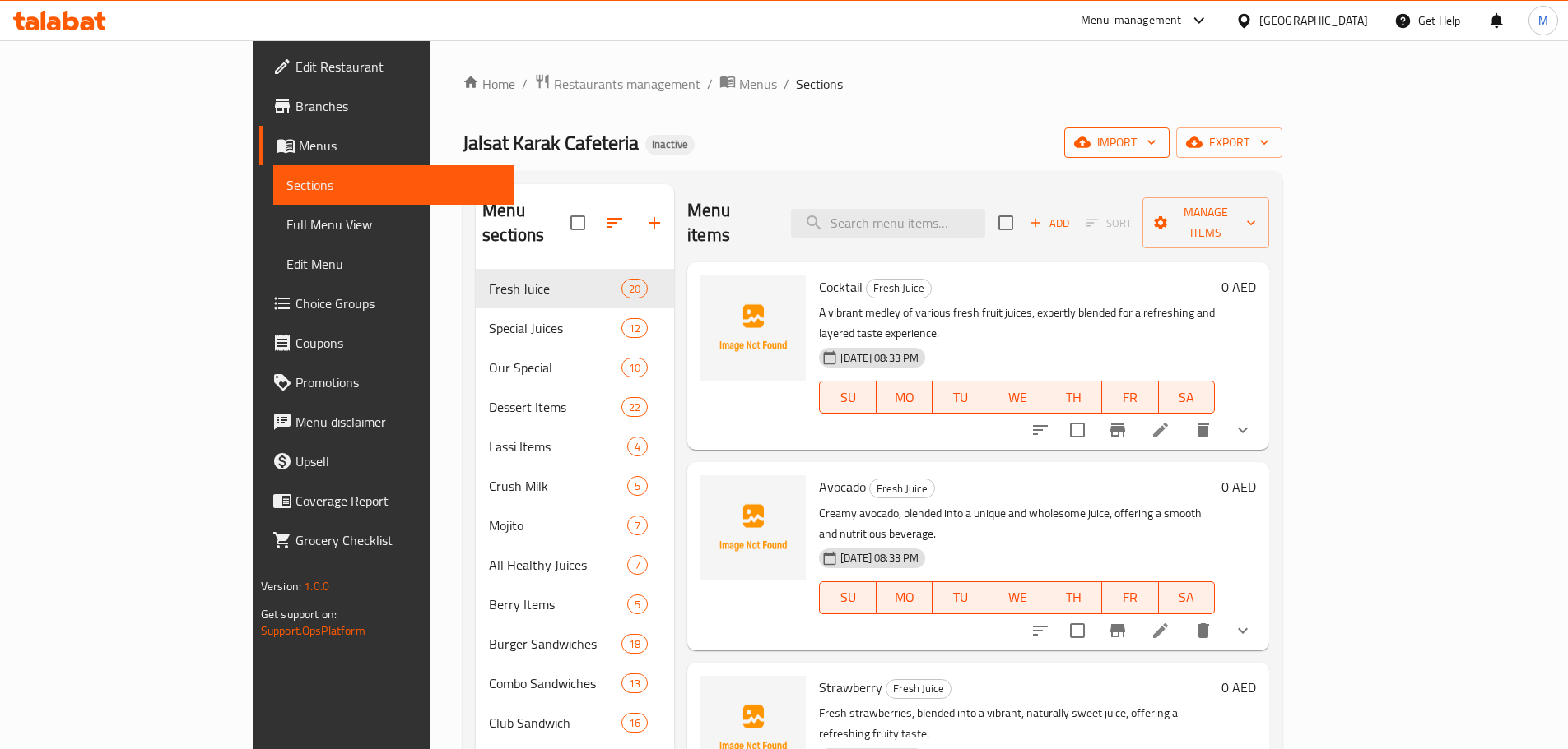
click at [1156, 139] on span "import" at bounding box center [1116, 142] width 79 height 20
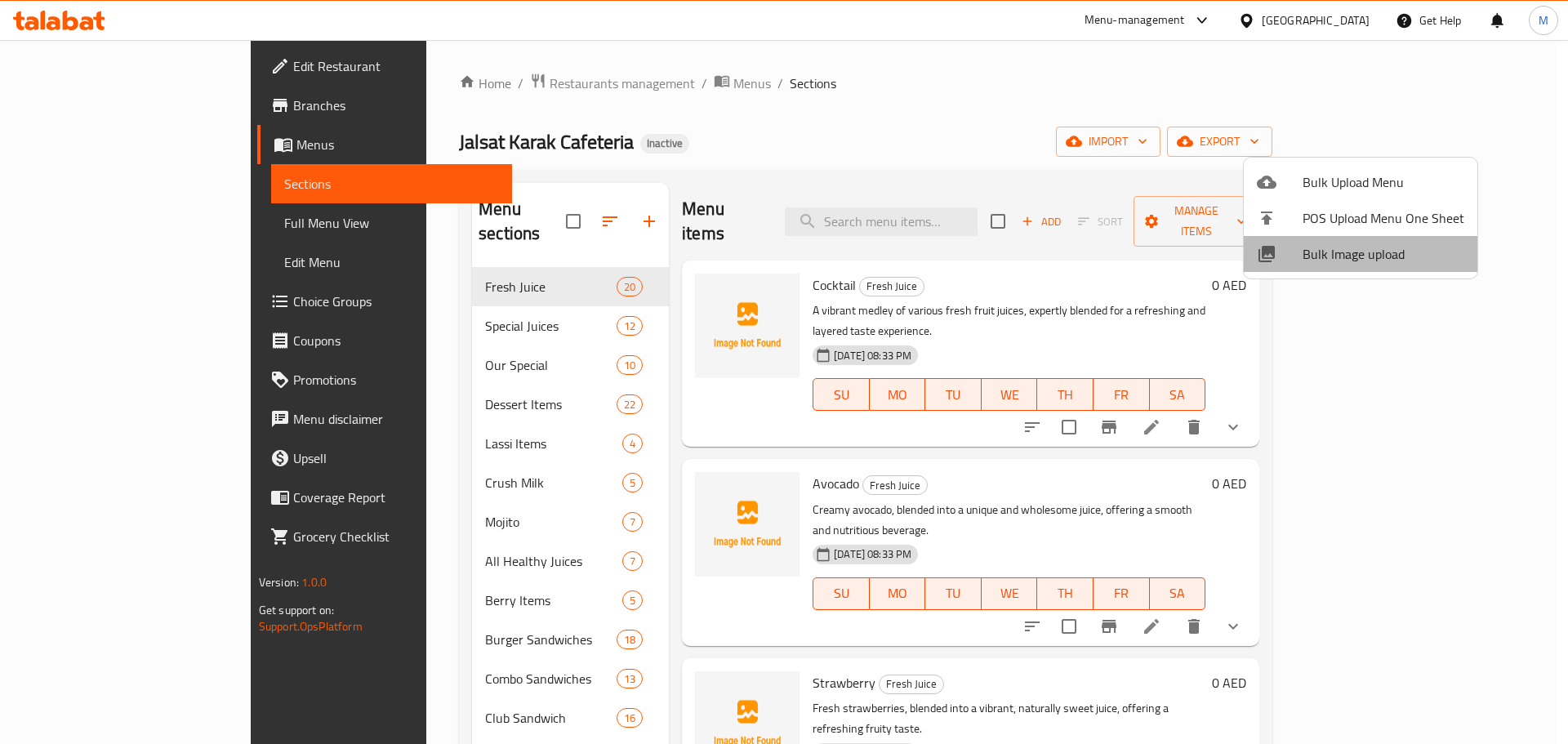
click at [1361, 263] on span "Bulk Image upload" at bounding box center [1383, 254] width 162 height 19
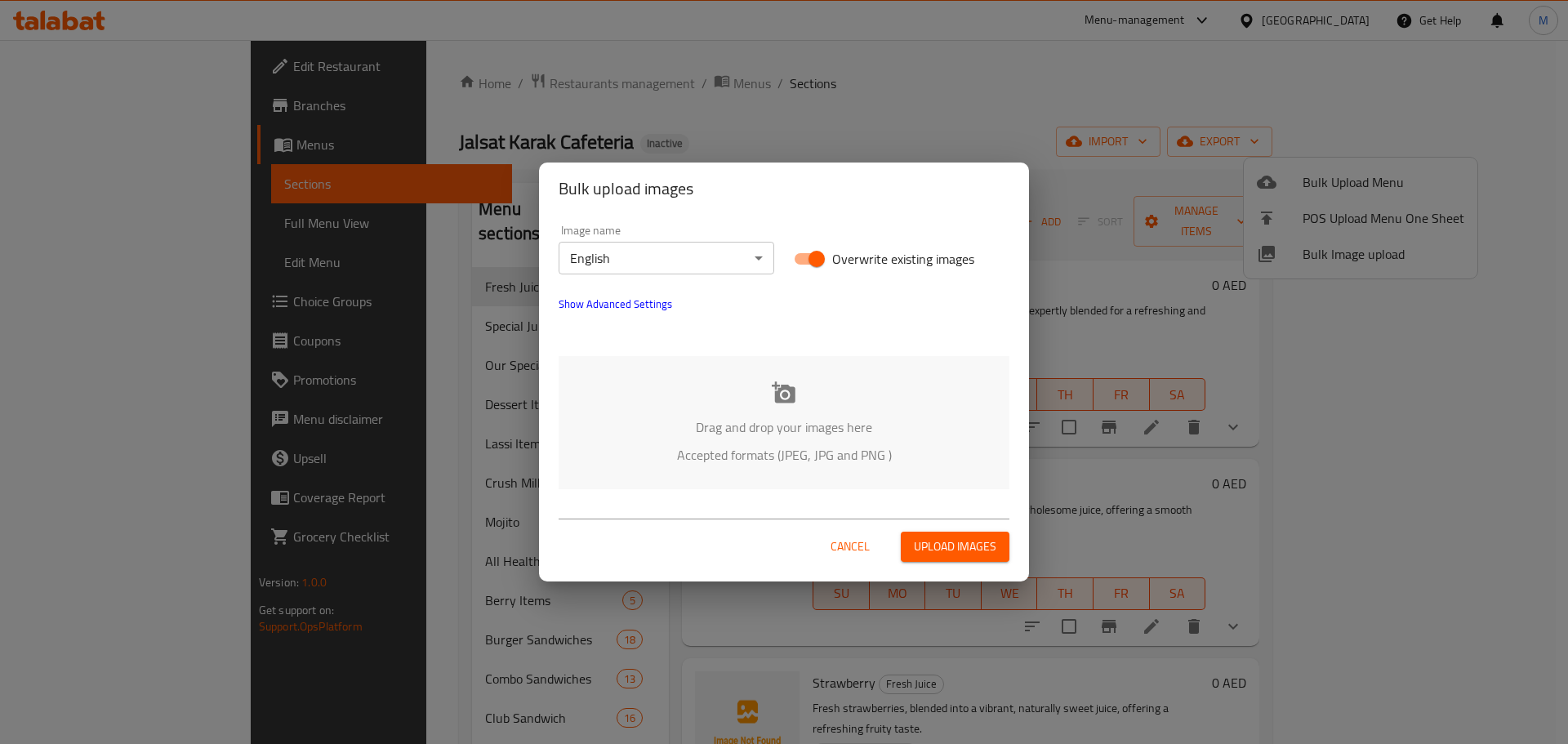
click at [822, 260] on input "Overwrite existing images" at bounding box center [816, 259] width 93 height 31
checkbox input "false"
click at [818, 391] on div "Drag and drop your images here Accepted formats (JPEG, JPG and PNG )" at bounding box center [784, 422] width 451 height 133
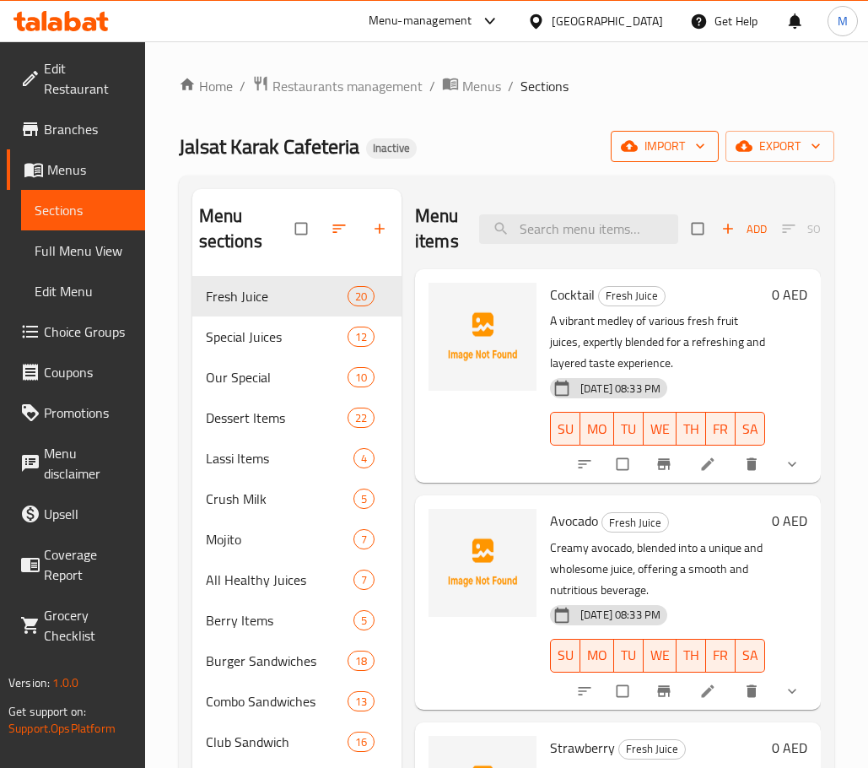
click at [660, 132] on button "import" at bounding box center [665, 146] width 108 height 31
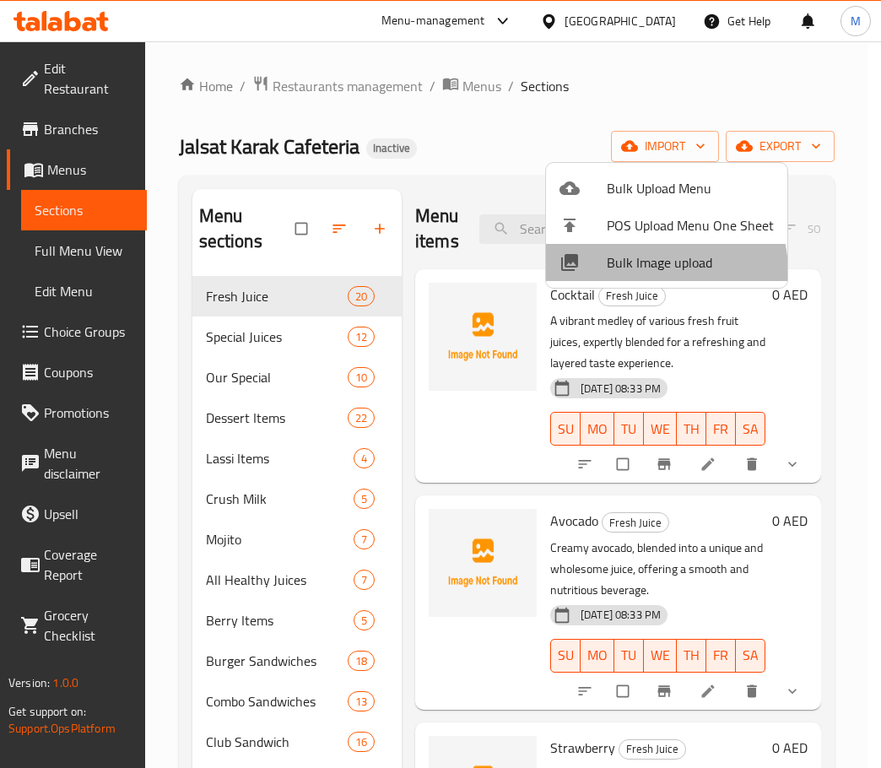
click at [645, 272] on span "Bulk Image upload" at bounding box center [689, 262] width 167 height 20
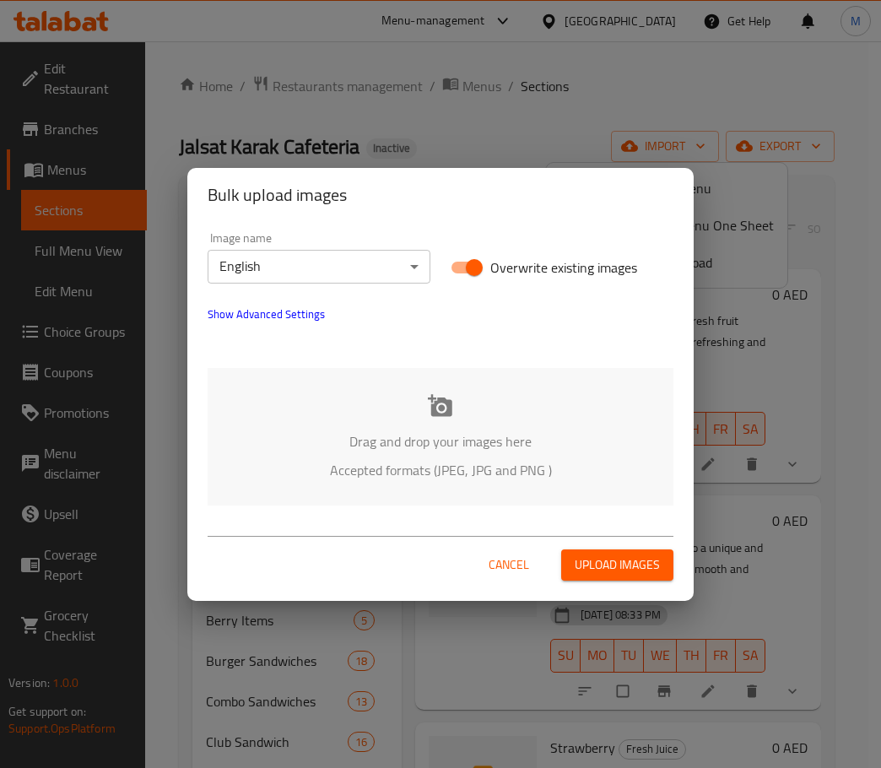
click at [482, 267] on input "Overwrite existing images" at bounding box center [474, 267] width 96 height 32
checkbox input "false"
click at [461, 433] on p "Drag and drop your images here" at bounding box center [440, 441] width 415 height 20
